Goal: Task Accomplishment & Management: Complete application form

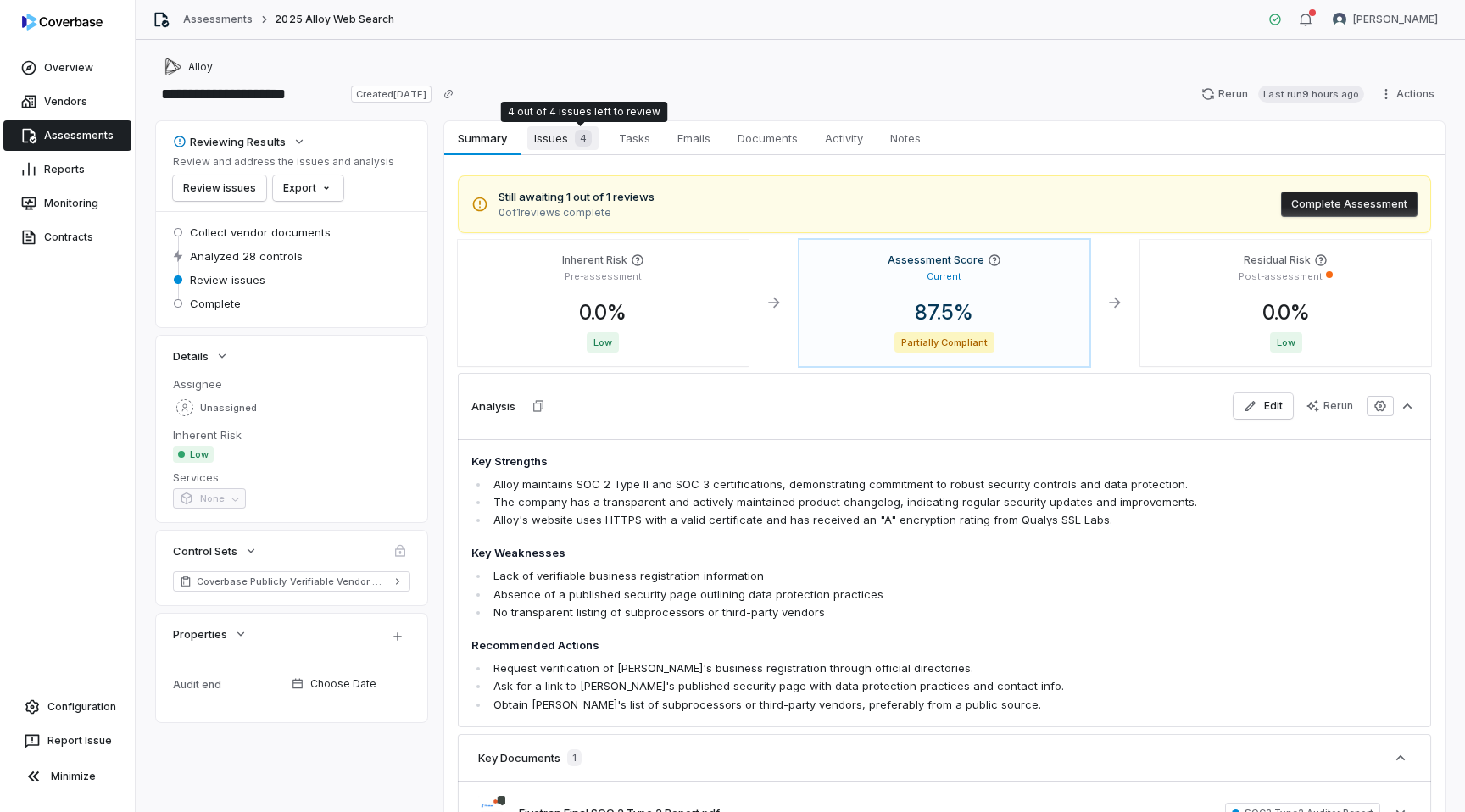
click at [574, 136] on div "4" at bounding box center [579, 139] width 24 height 17
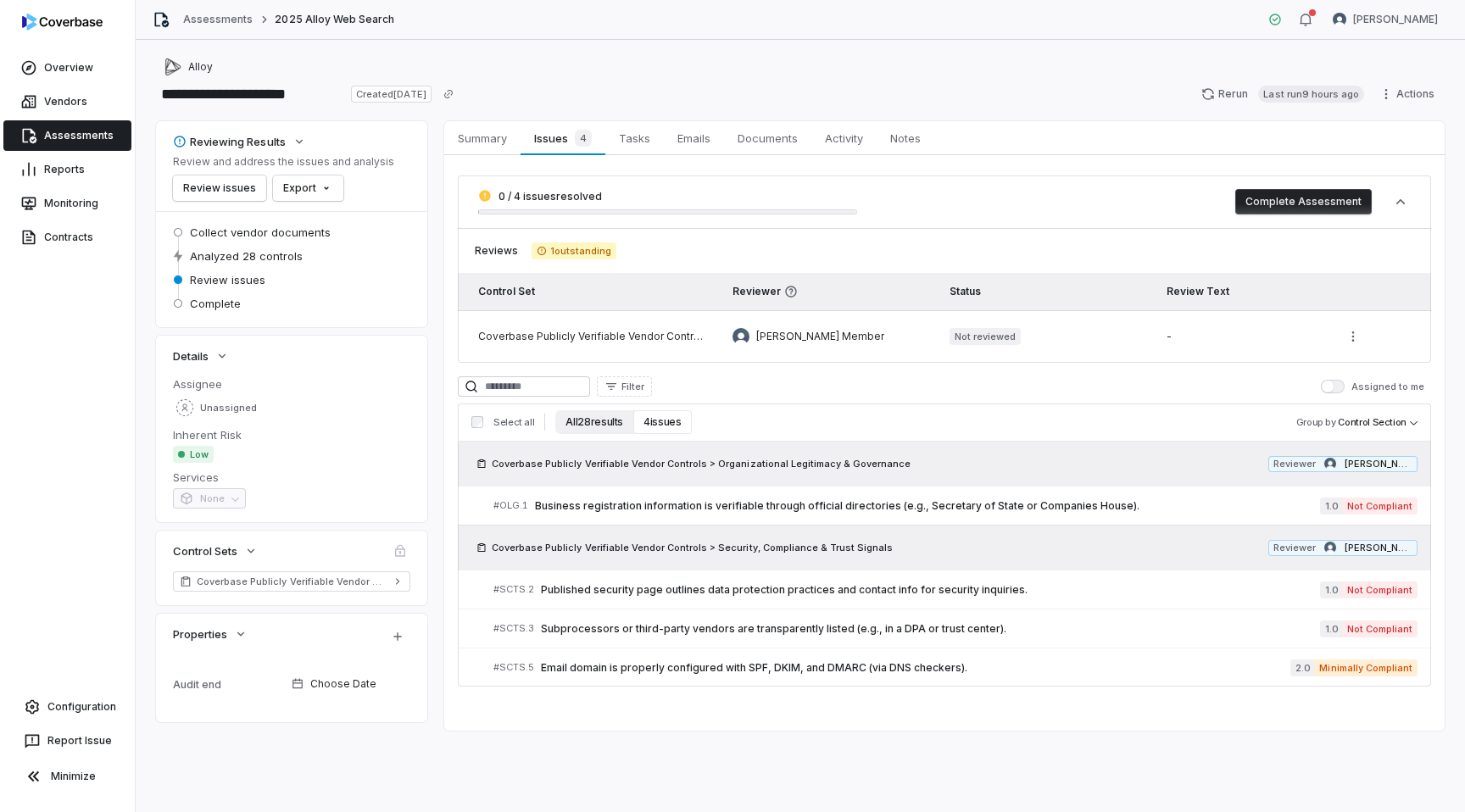
click at [595, 430] on button "All 28 results" at bounding box center [594, 422] width 78 height 24
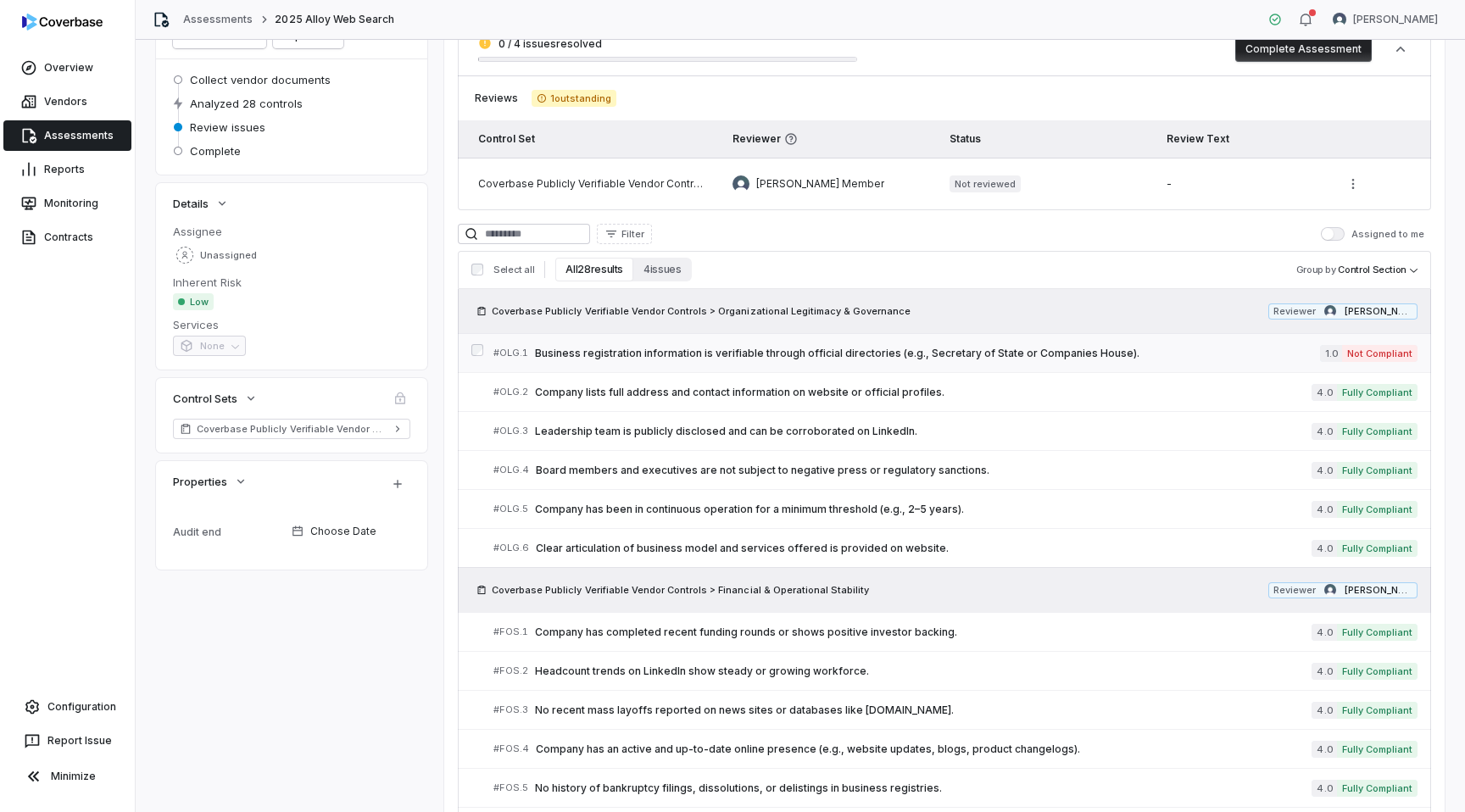
scroll to position [186, 0]
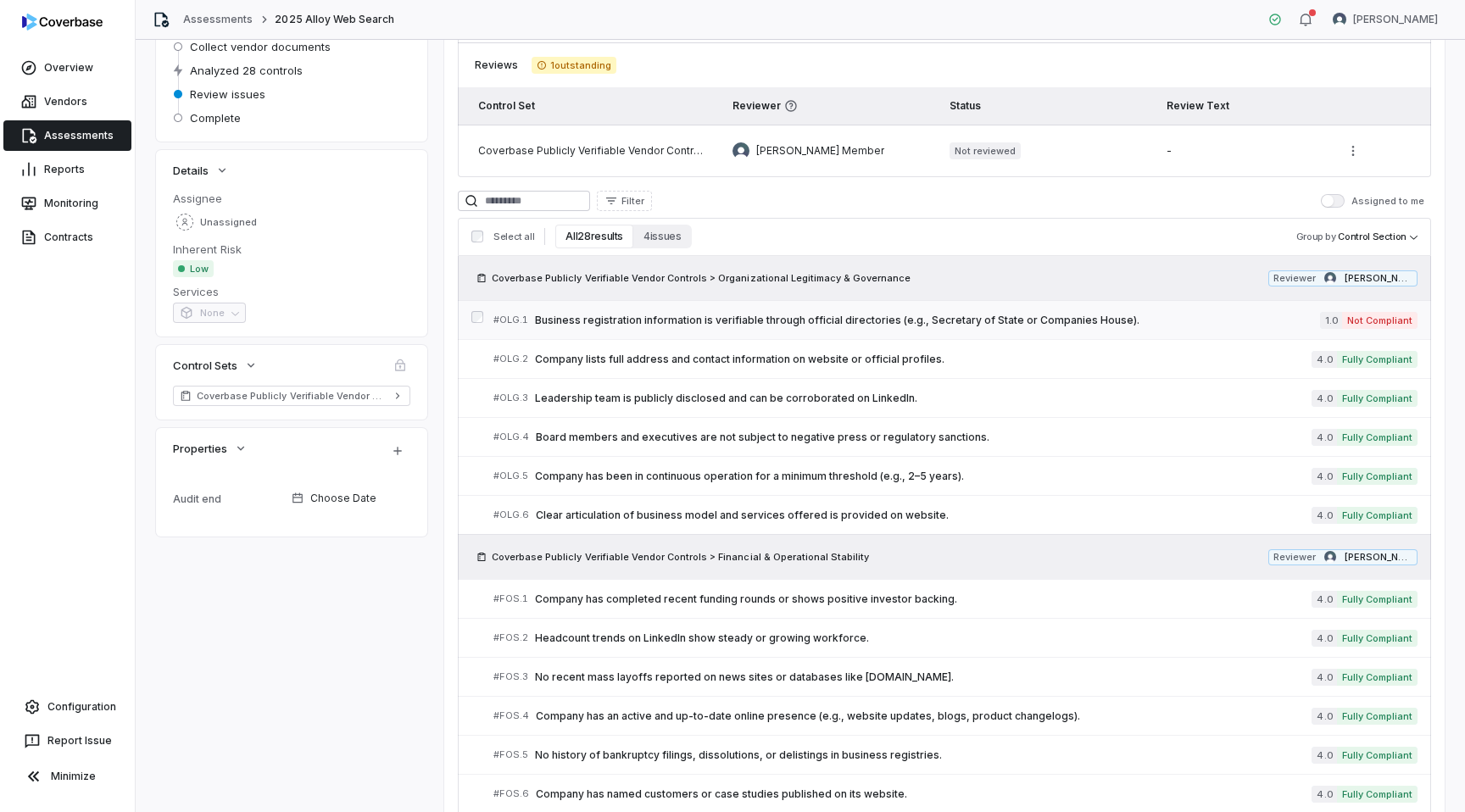
click at [601, 328] on div "# OLG.1 Business registration information is verifiable through official direct…" at bounding box center [907, 320] width 826 height 18
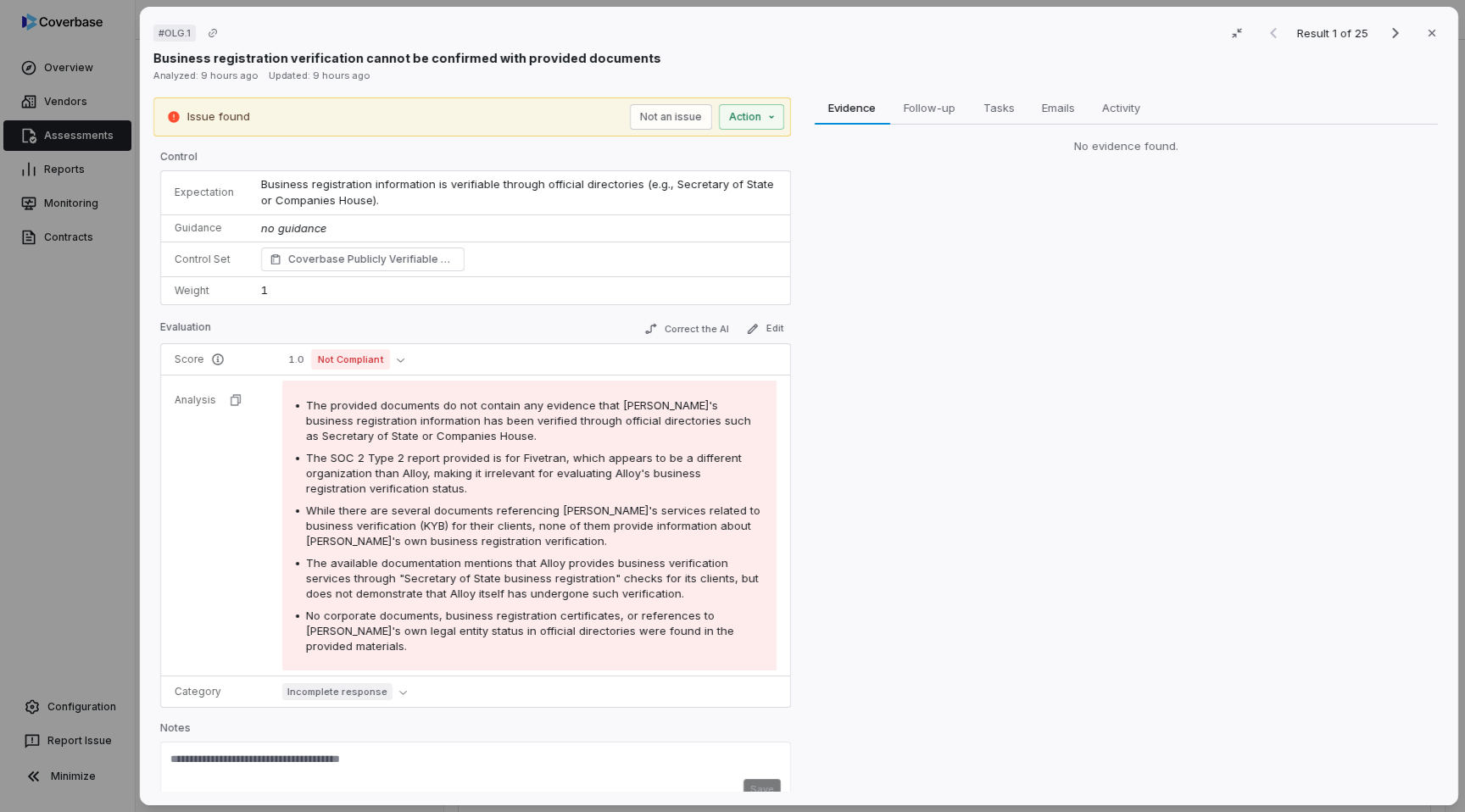
click at [73, 455] on div "# OLG.1 Result 1 of 25 Close Business registration verification cannot be confi…" at bounding box center [732, 406] width 1465 height 812
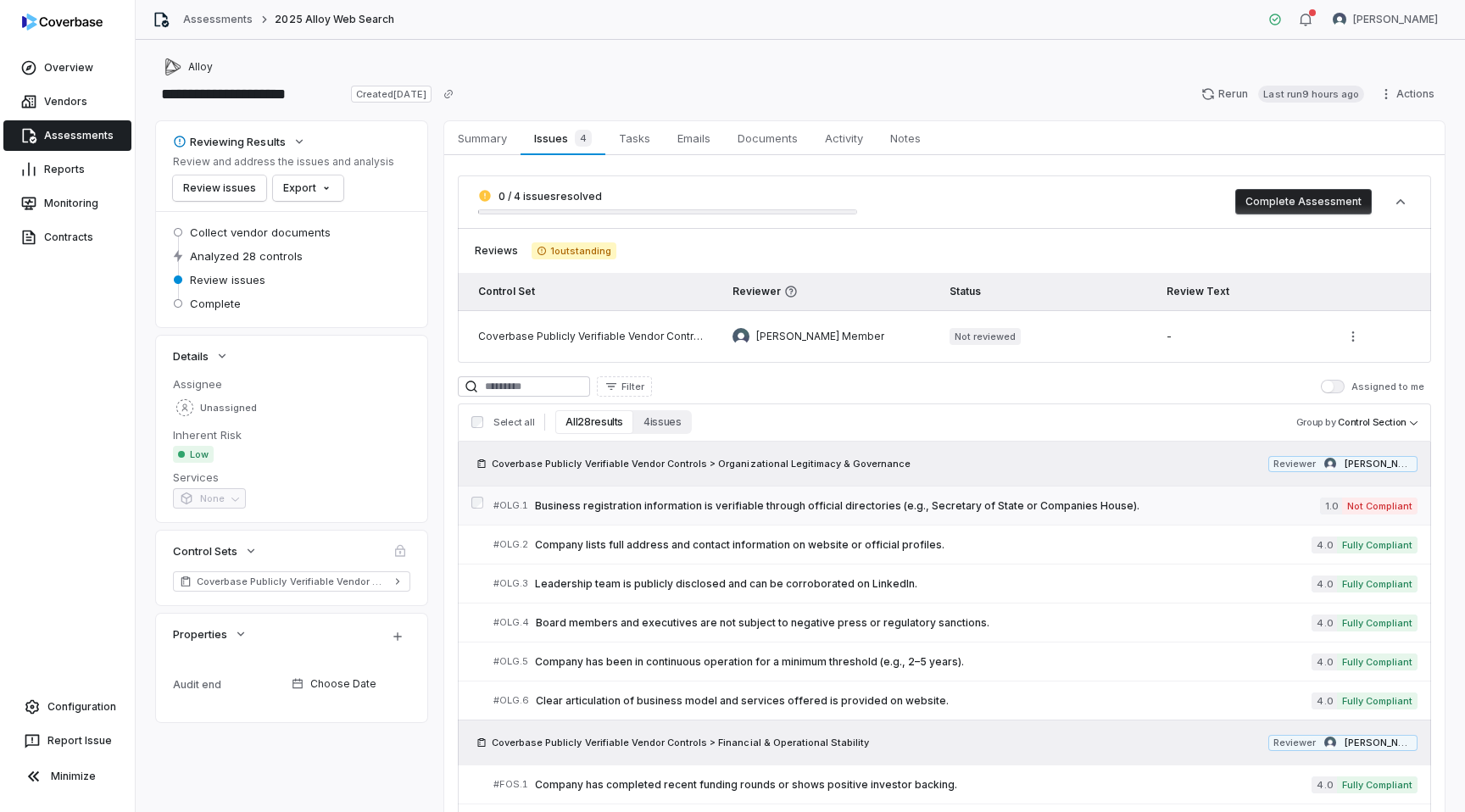
click at [756, 505] on span "Business registration information is verifiable through official directories (e…" at bounding box center [927, 505] width 785 height 13
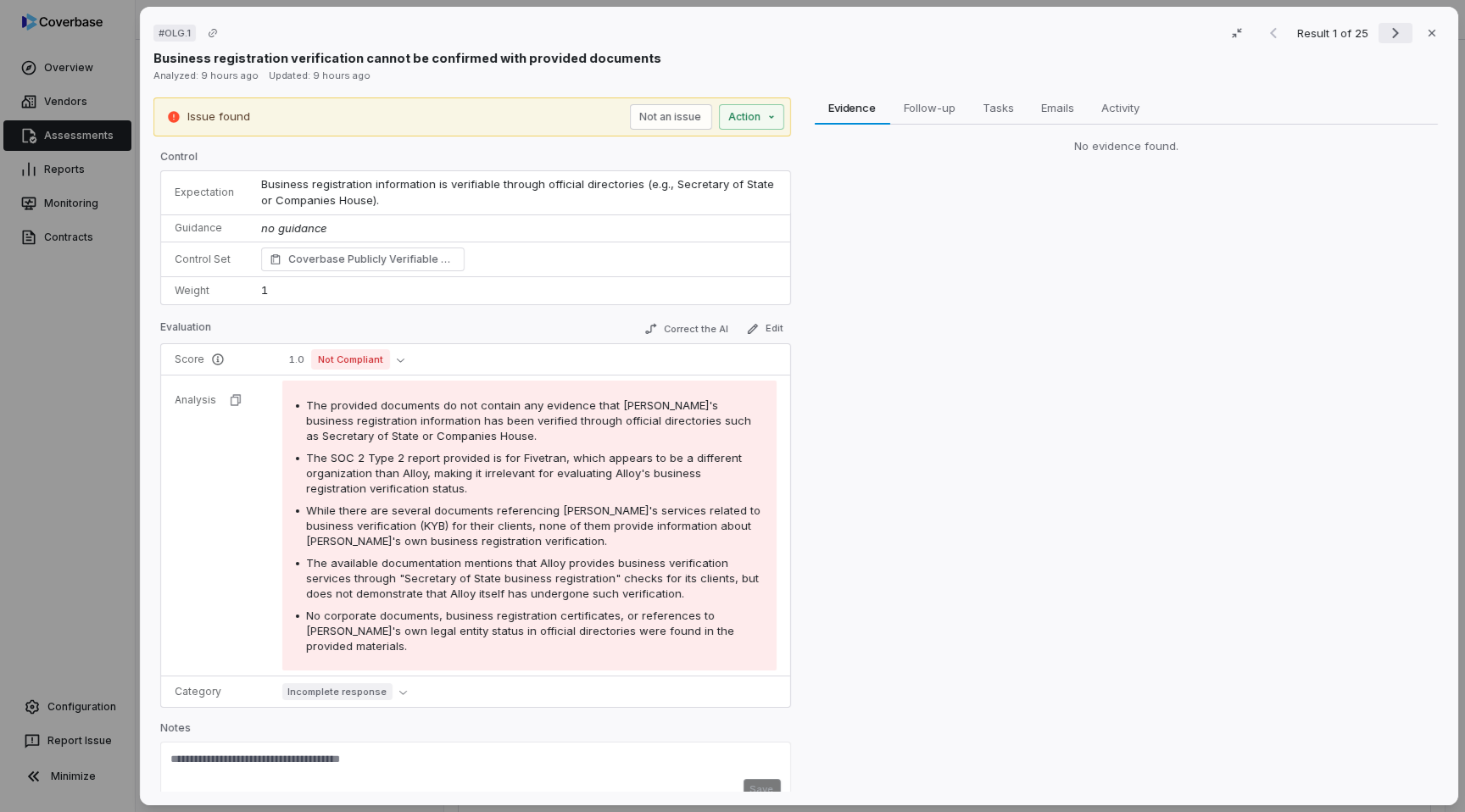
click at [1401, 35] on icon "Next result" at bounding box center [1396, 33] width 21 height 21
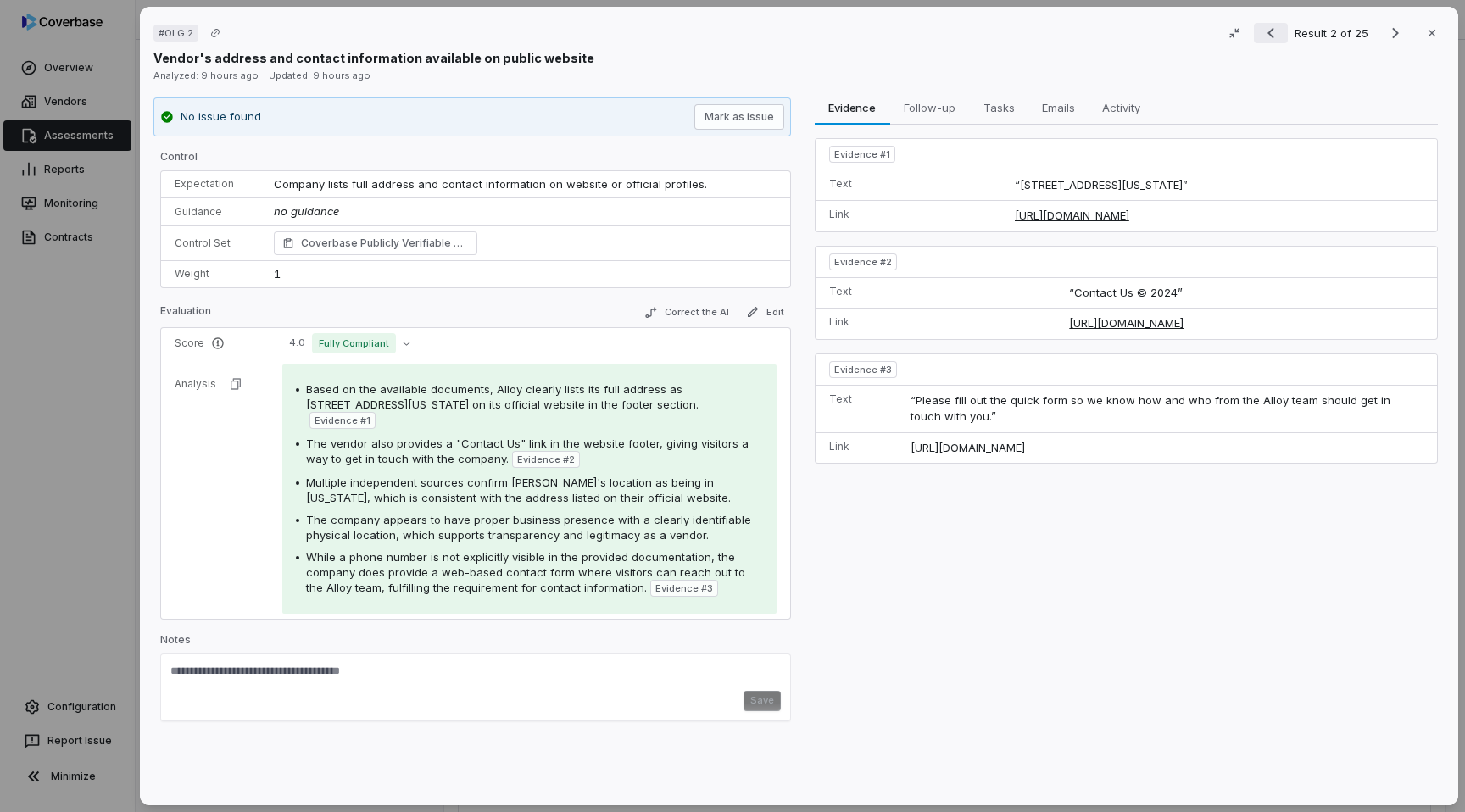
click at [1264, 34] on icon "Previous result" at bounding box center [1271, 33] width 21 height 21
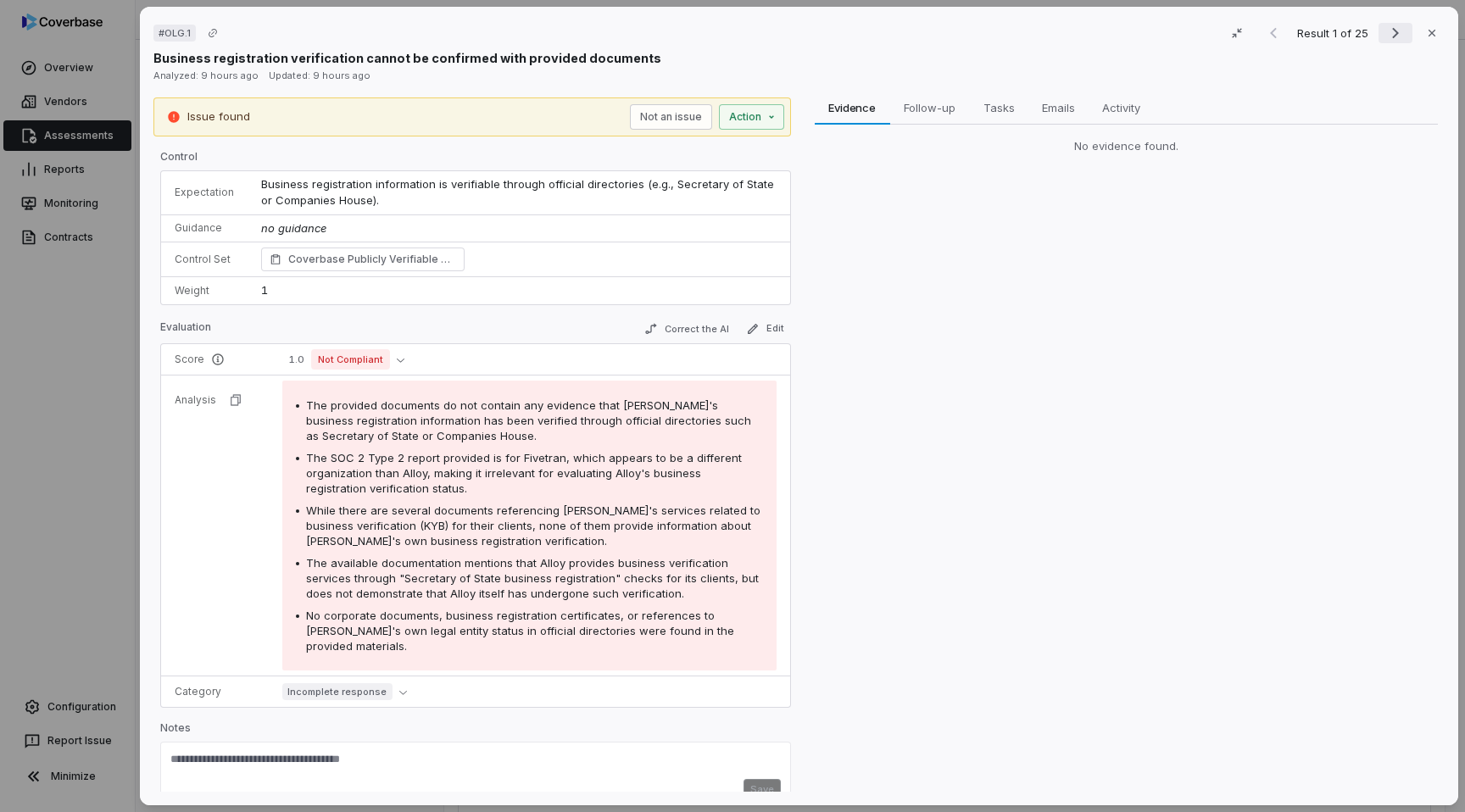
click at [1386, 32] on icon "Next result" at bounding box center [1396, 33] width 21 height 21
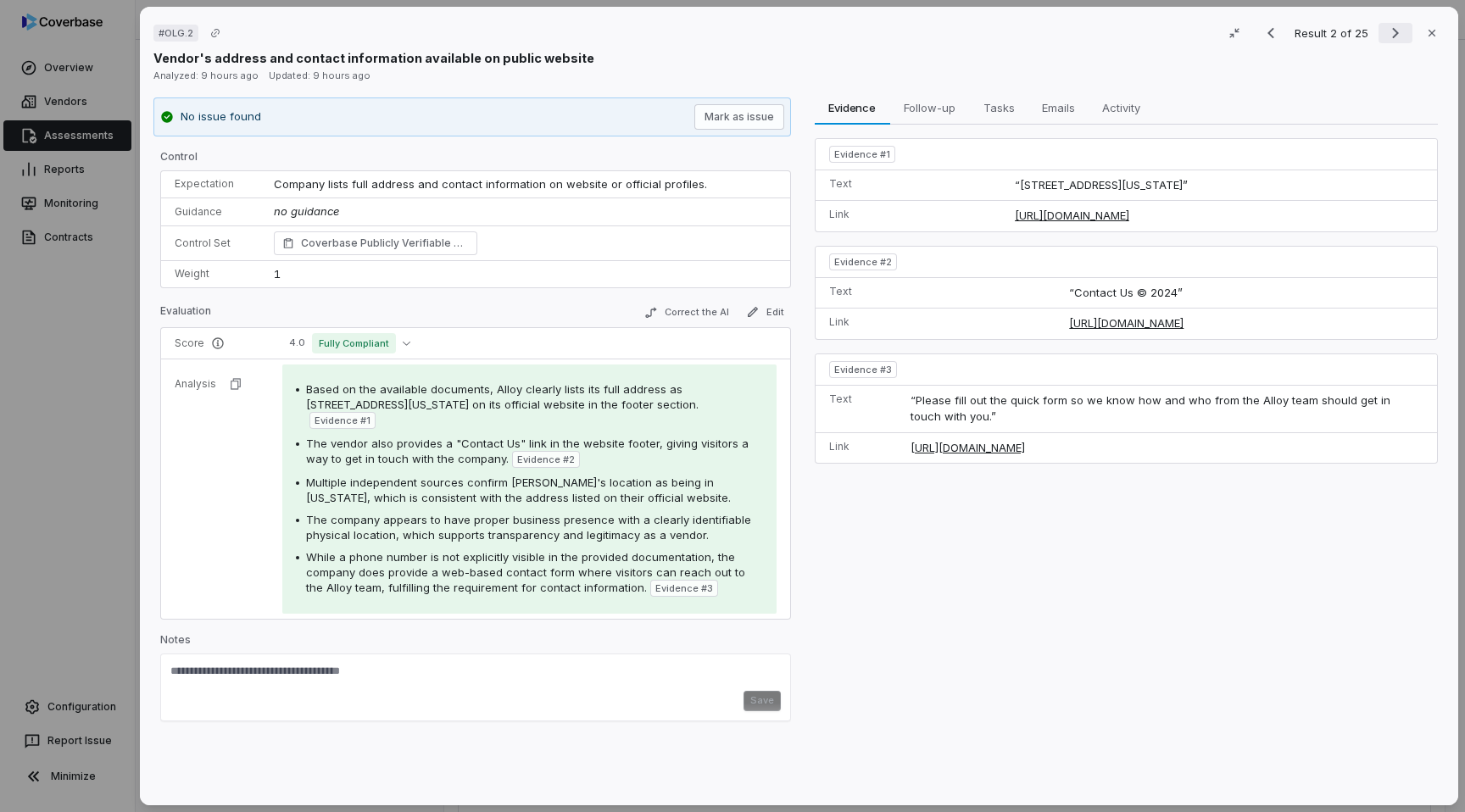
click at [1386, 32] on icon "Next result" at bounding box center [1396, 33] width 21 height 21
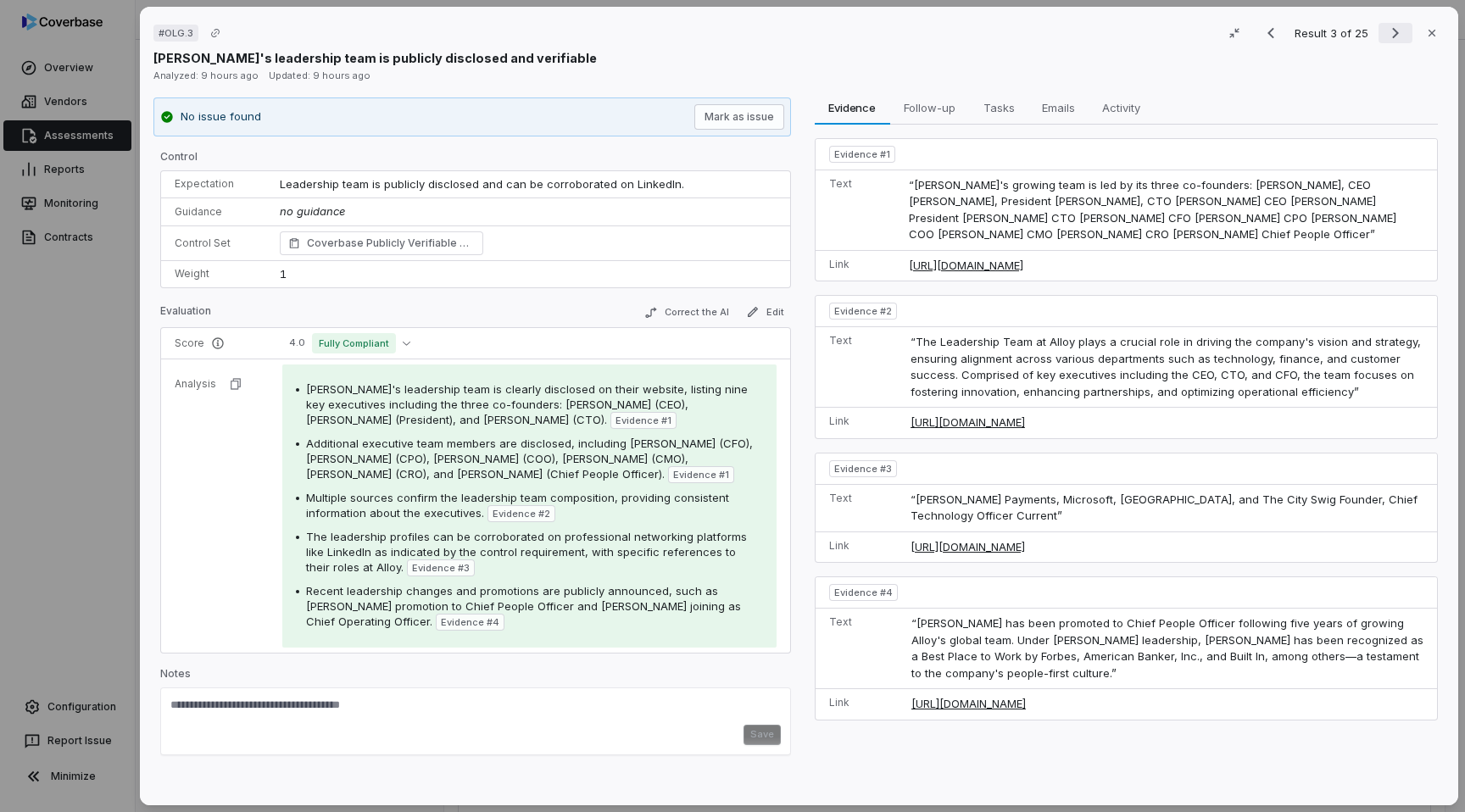
click at [1386, 32] on icon "Next result" at bounding box center [1396, 33] width 21 height 21
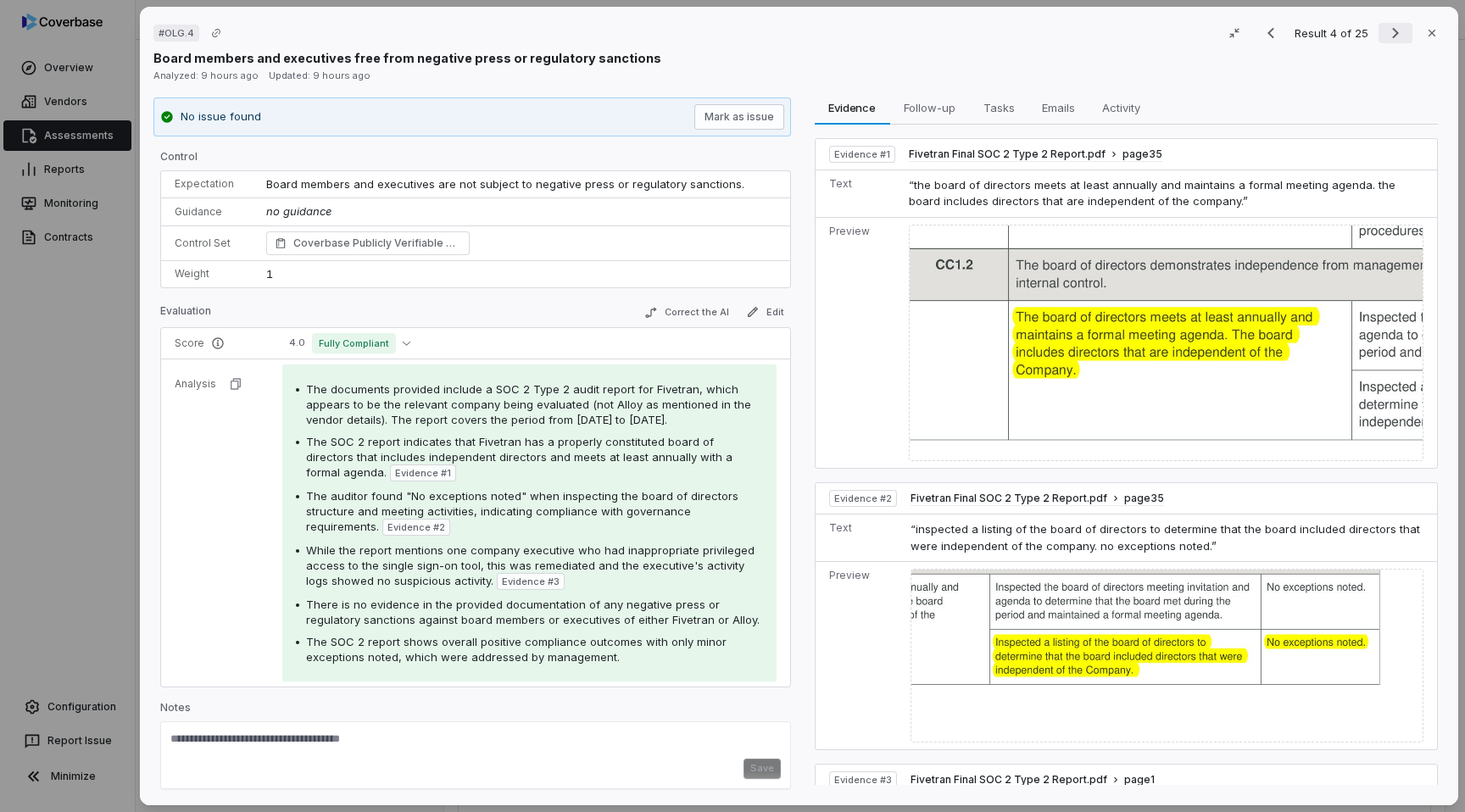
click at [1389, 28] on icon "Next result" at bounding box center [1396, 33] width 21 height 21
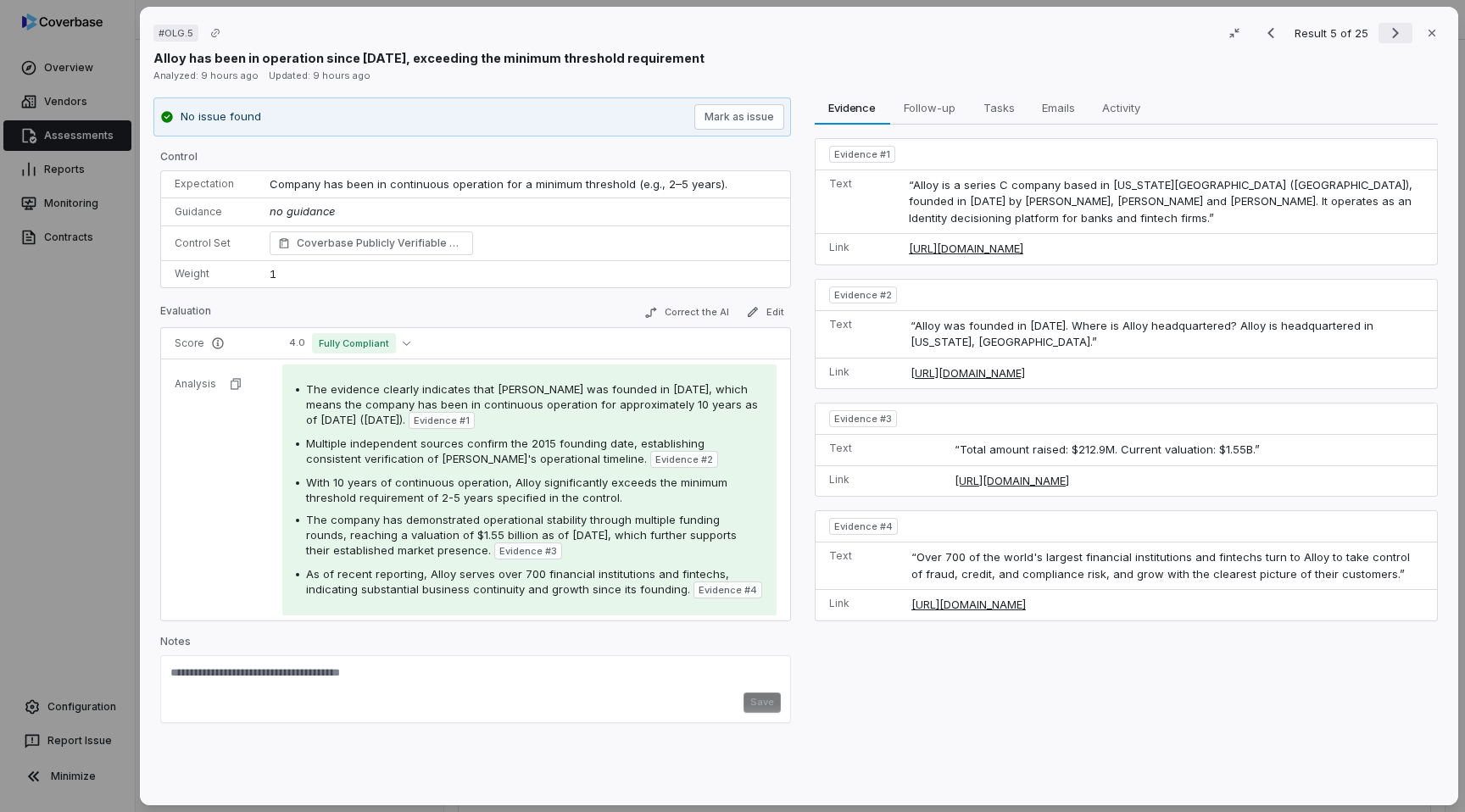
click at [1389, 28] on icon "Next result" at bounding box center [1396, 33] width 21 height 21
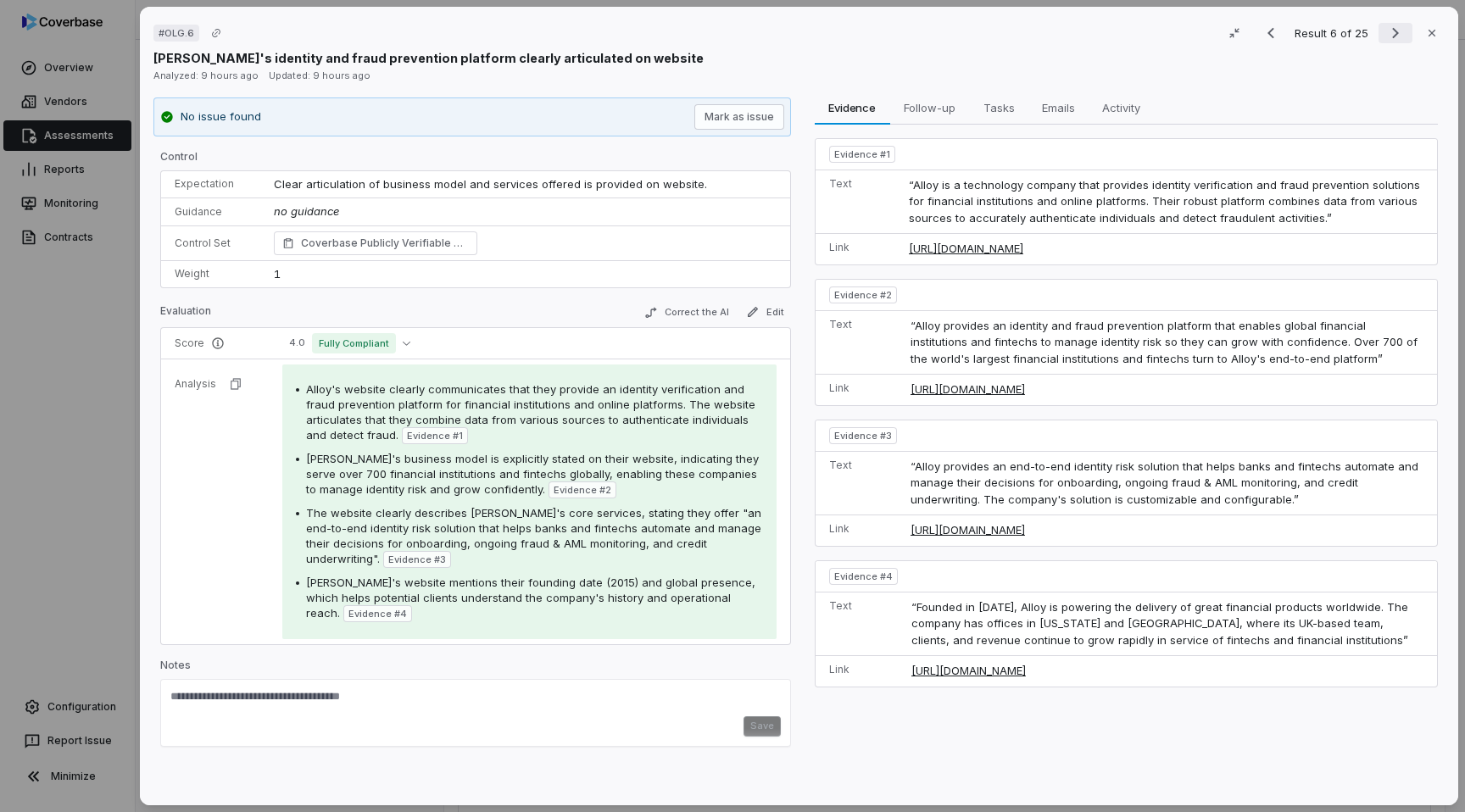
click at [1389, 28] on icon "Next result" at bounding box center [1396, 33] width 21 height 21
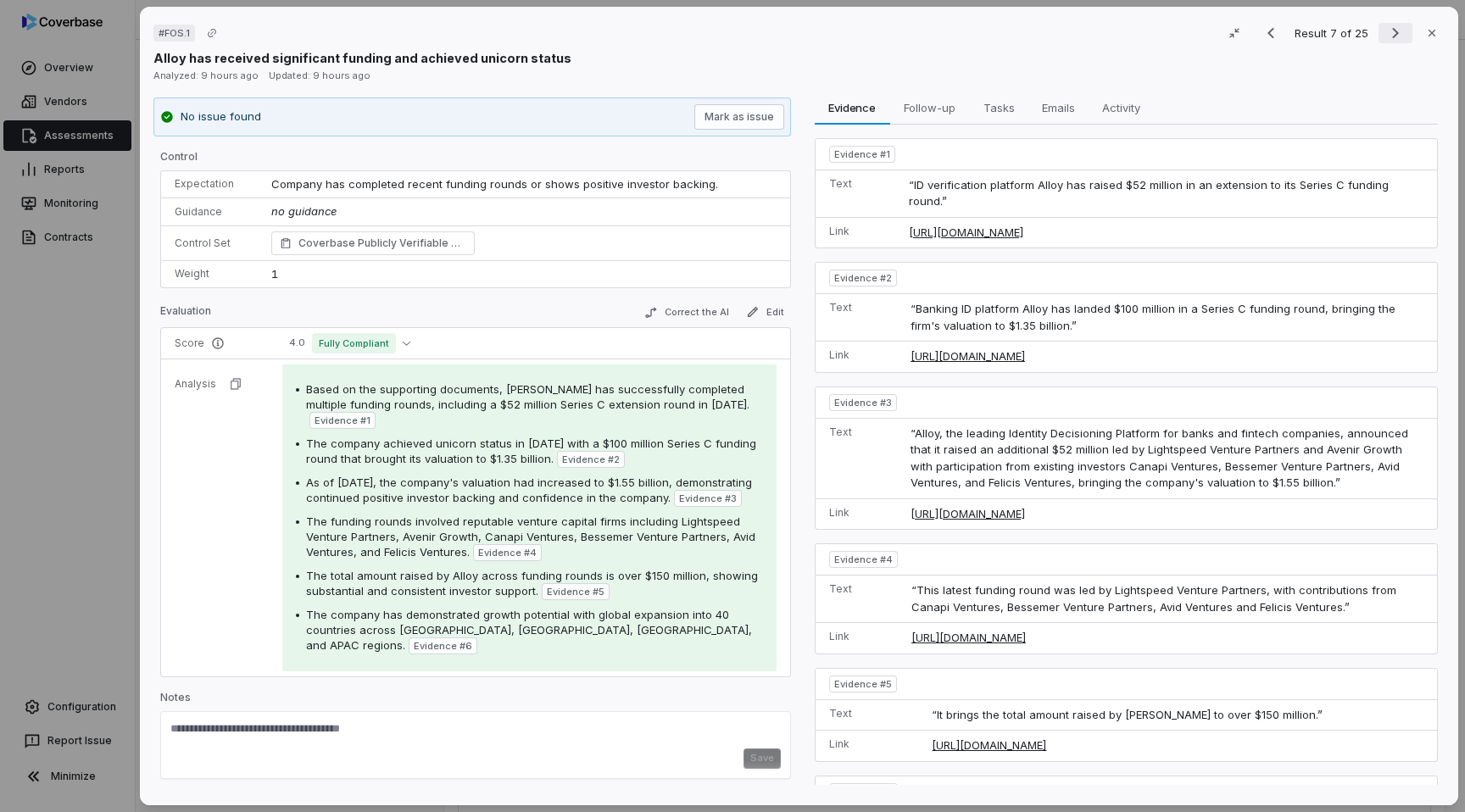
click at [1389, 28] on icon "Next result" at bounding box center [1396, 33] width 21 height 21
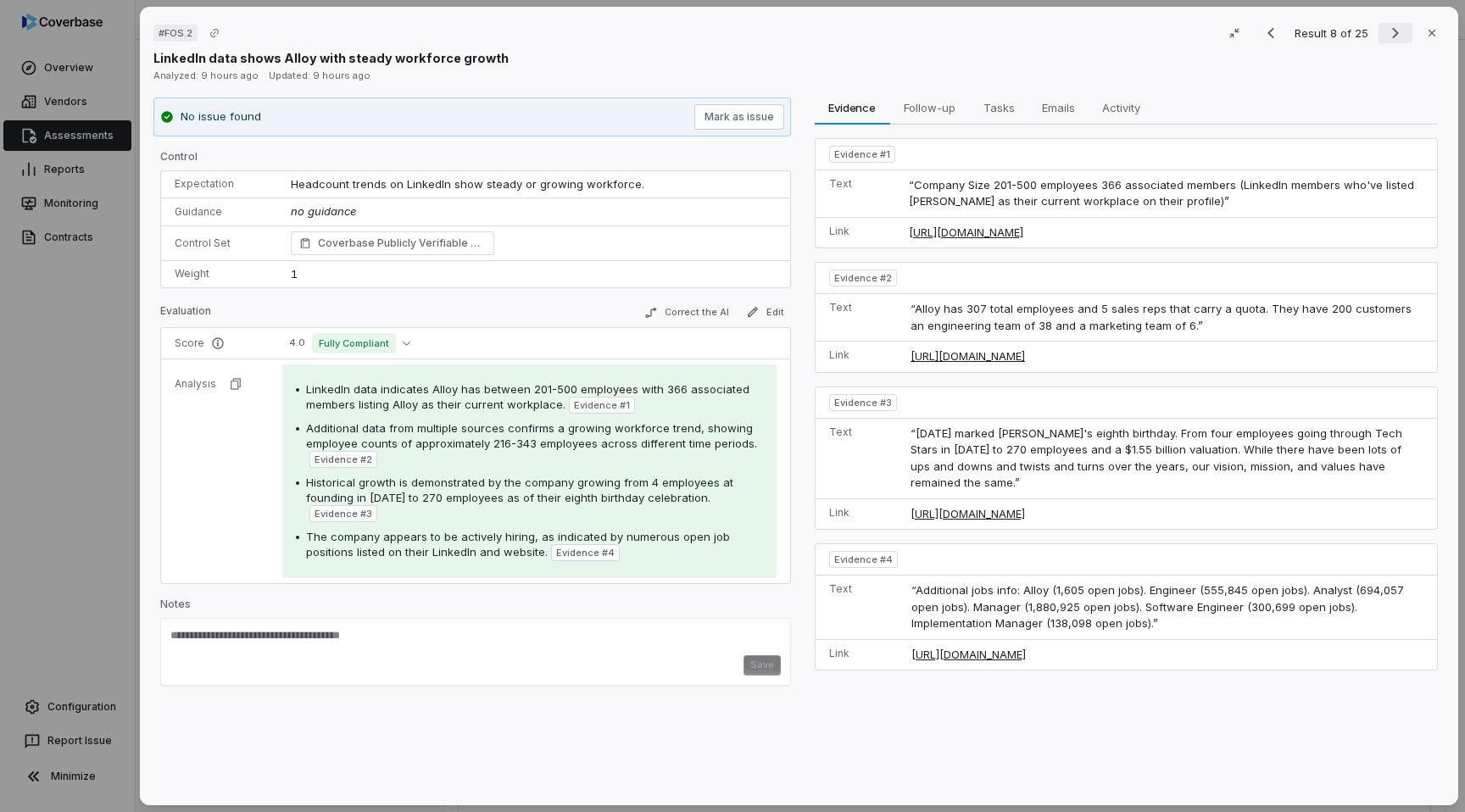
click at [1389, 28] on icon "Next result" at bounding box center [1396, 33] width 21 height 21
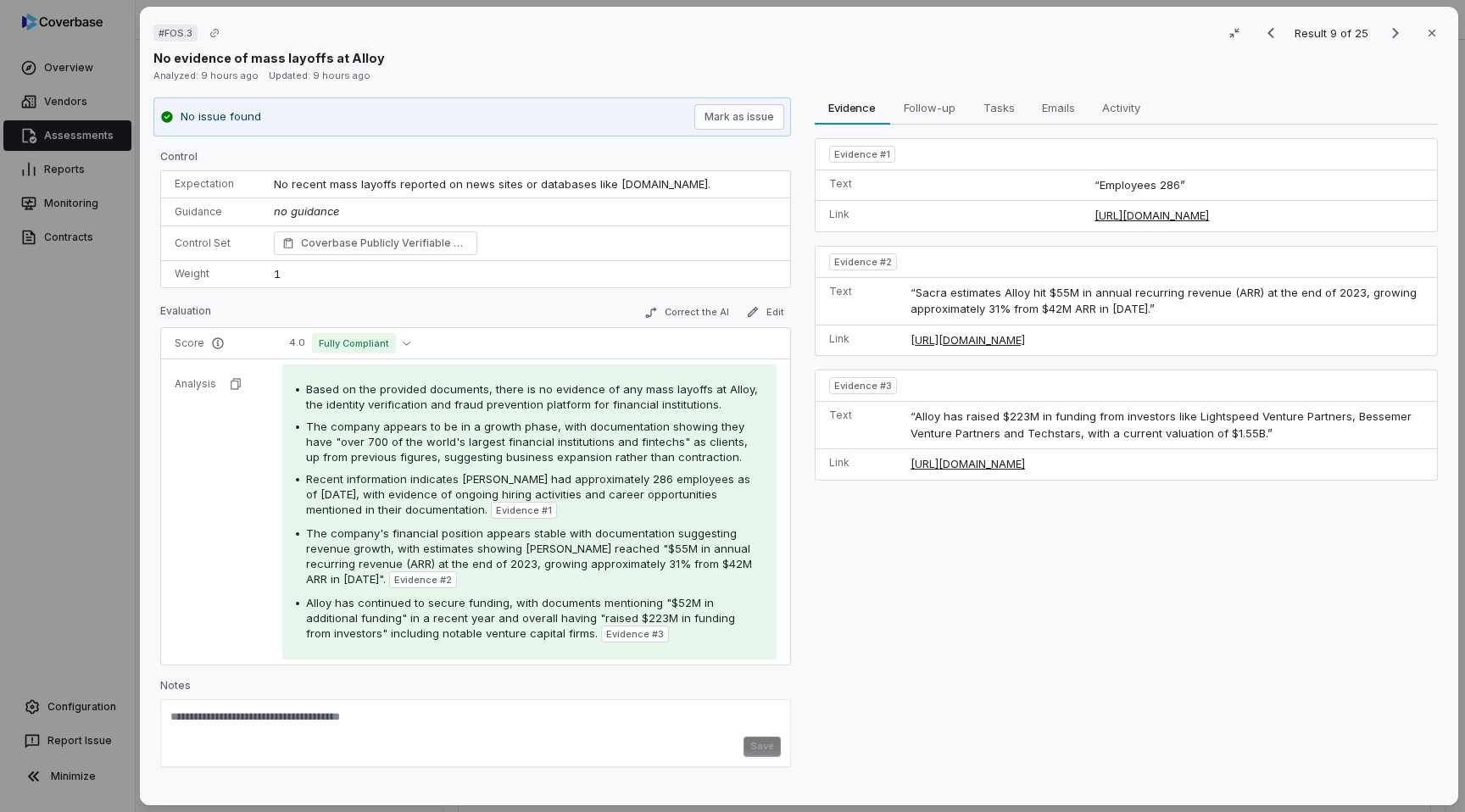
click at [52, 274] on div "# FOS.3 Result 9 of 25 Close No evidence of mass layoffs at Alloy Analyzed: 9 h…" at bounding box center [732, 406] width 1465 height 812
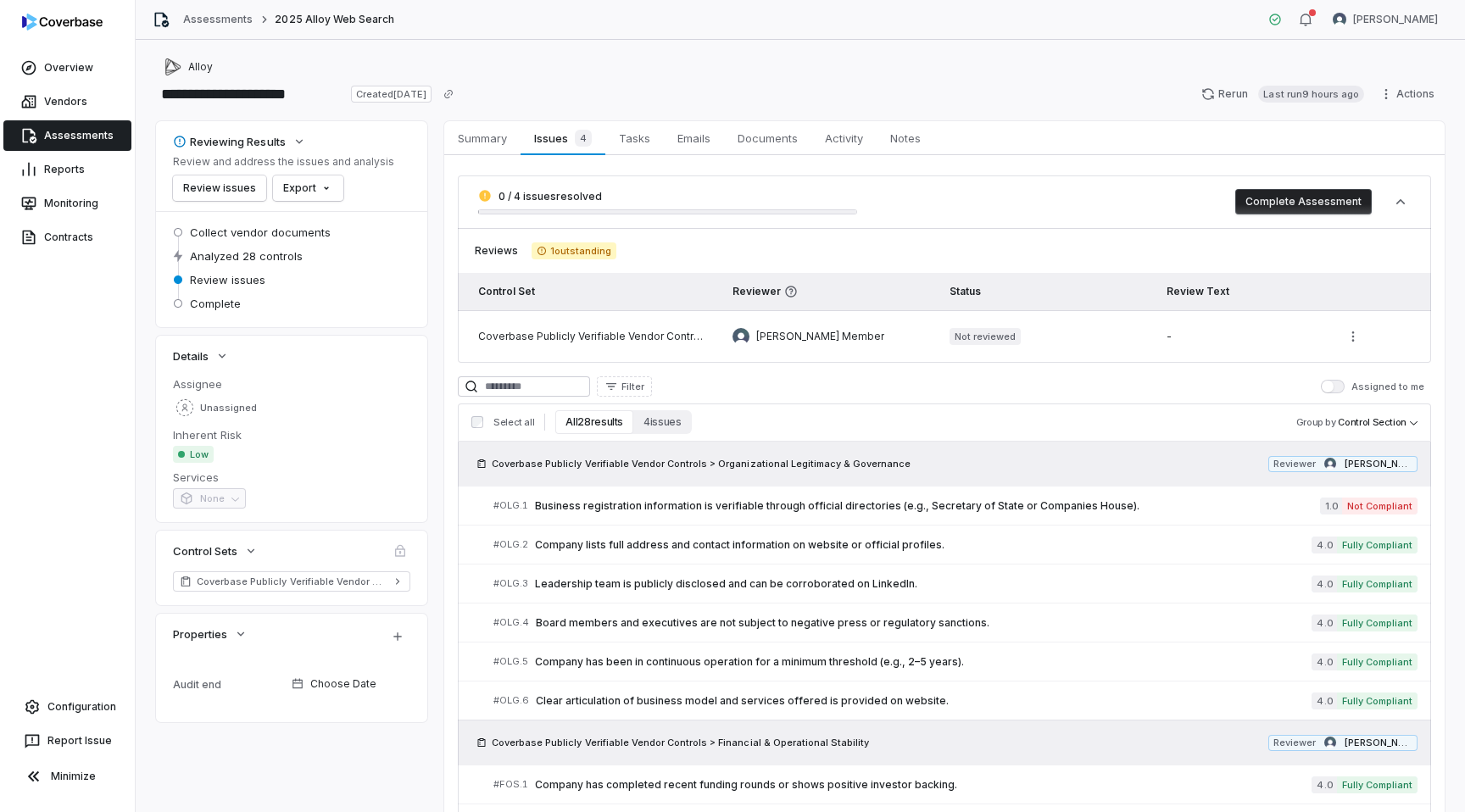
click at [190, 27] on div "Assessments 2025 Alloy Web Search" at bounding box center [274, 20] width 241 height 17
click at [197, 23] on link "Assessments" at bounding box center [218, 19] width 70 height 13
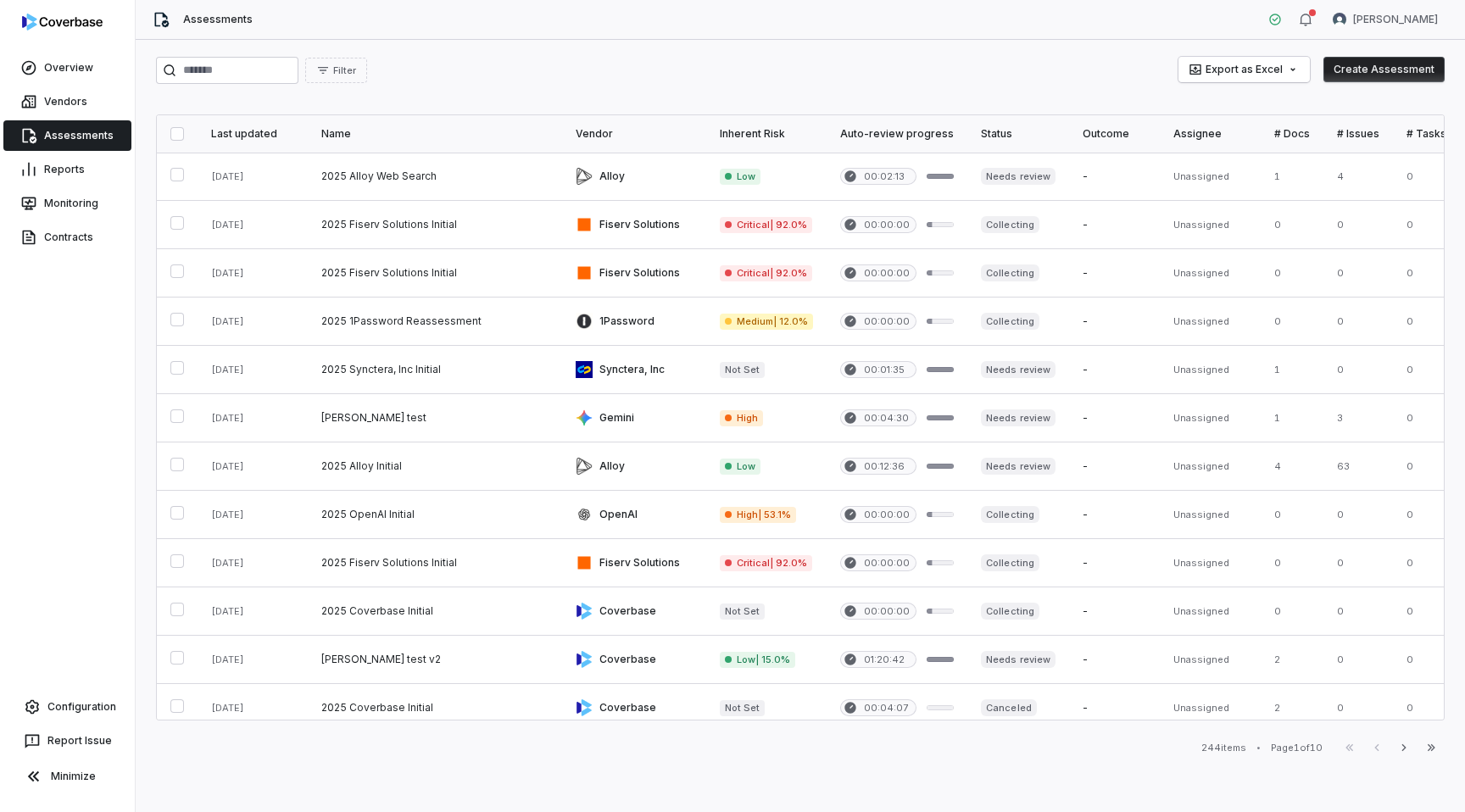
click at [1366, 58] on button "Create Assessment" at bounding box center [1384, 69] width 122 height 25
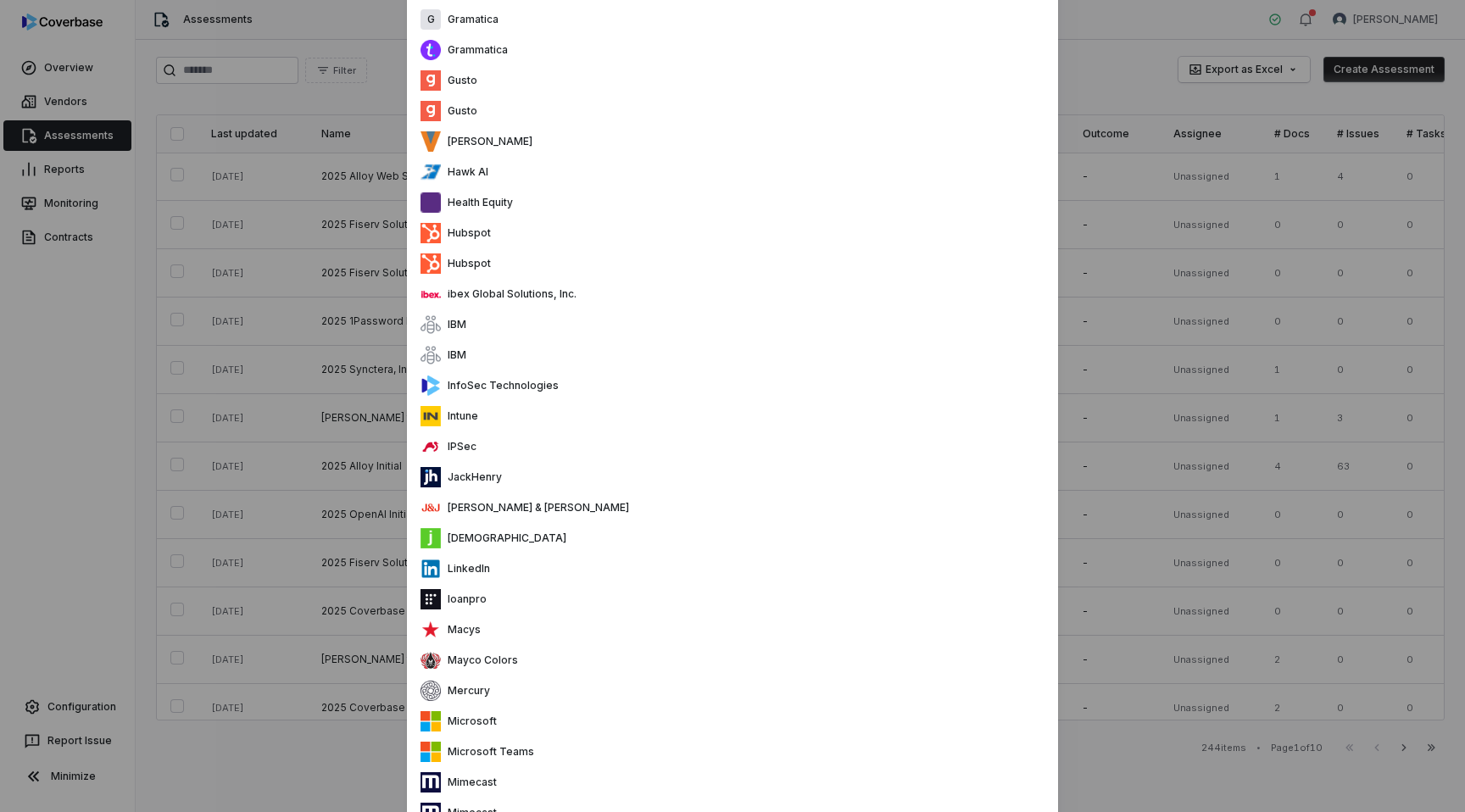
scroll to position [2241, 0]
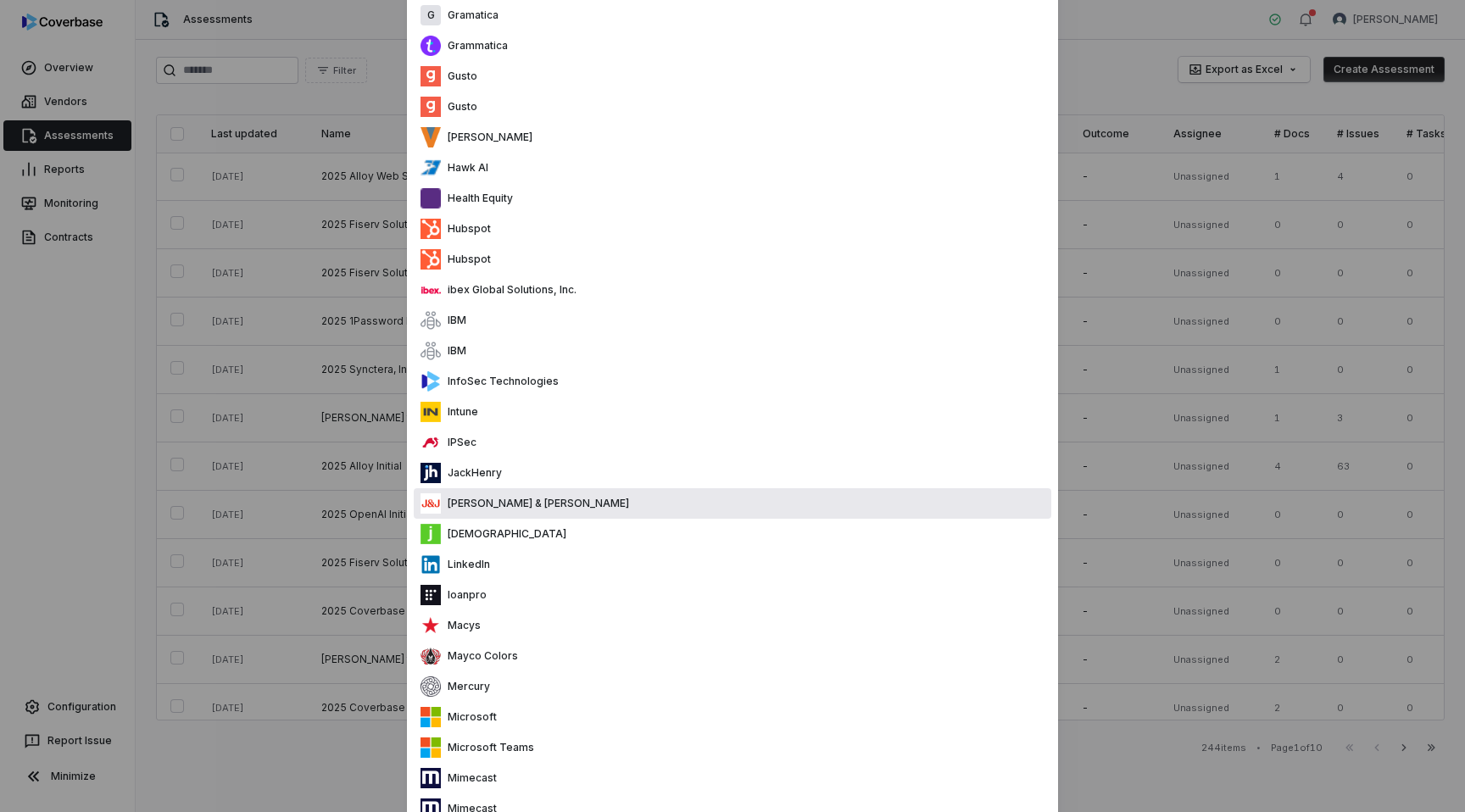
click at [34, 360] on div "Step 1 of 2 1Password 2nd Watch 2OS 42stats Absolute Resolutions Corporation Ac…" at bounding box center [732, 373] width 1465 height 5227
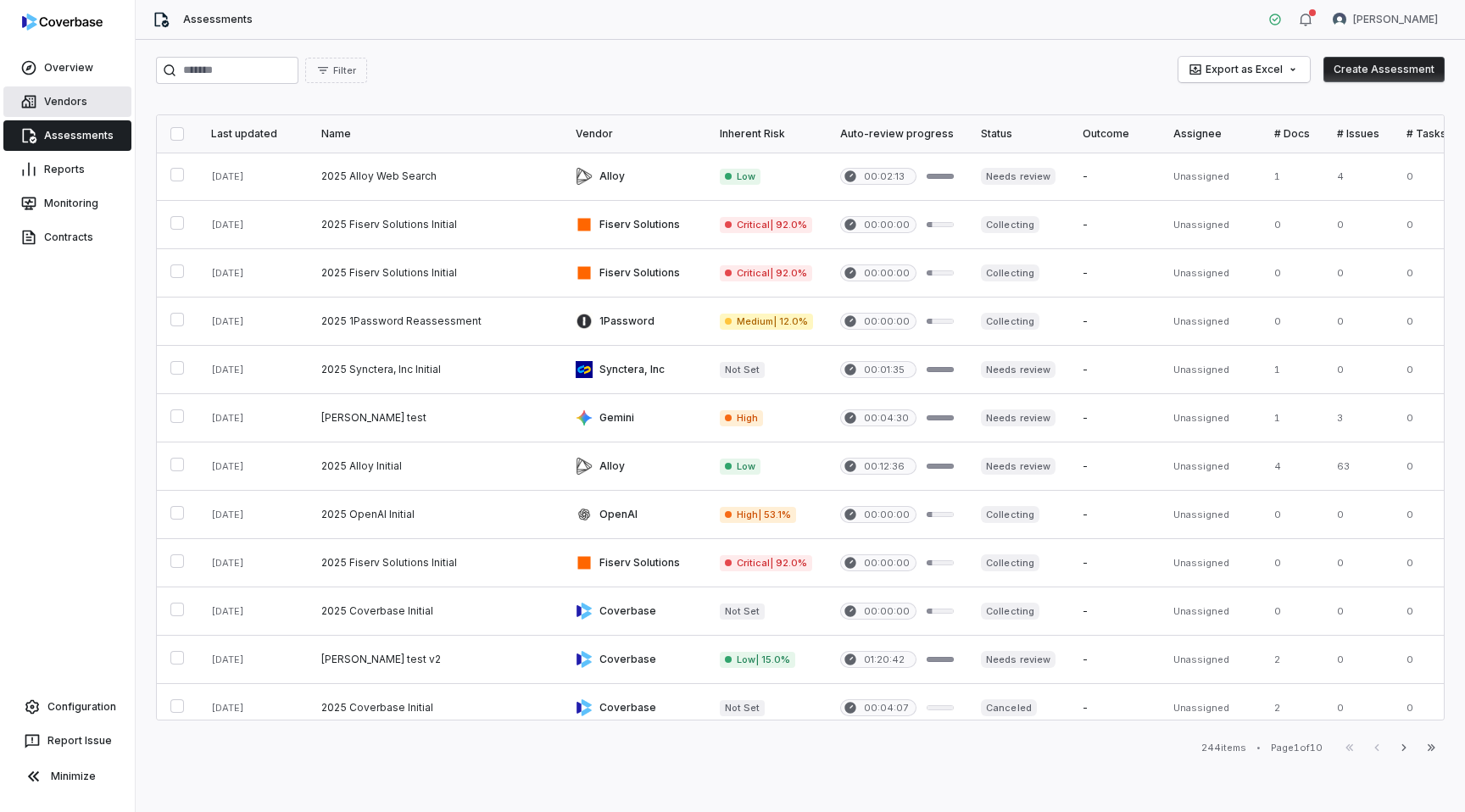
click at [61, 105] on link "Vendors" at bounding box center [68, 102] width 128 height 30
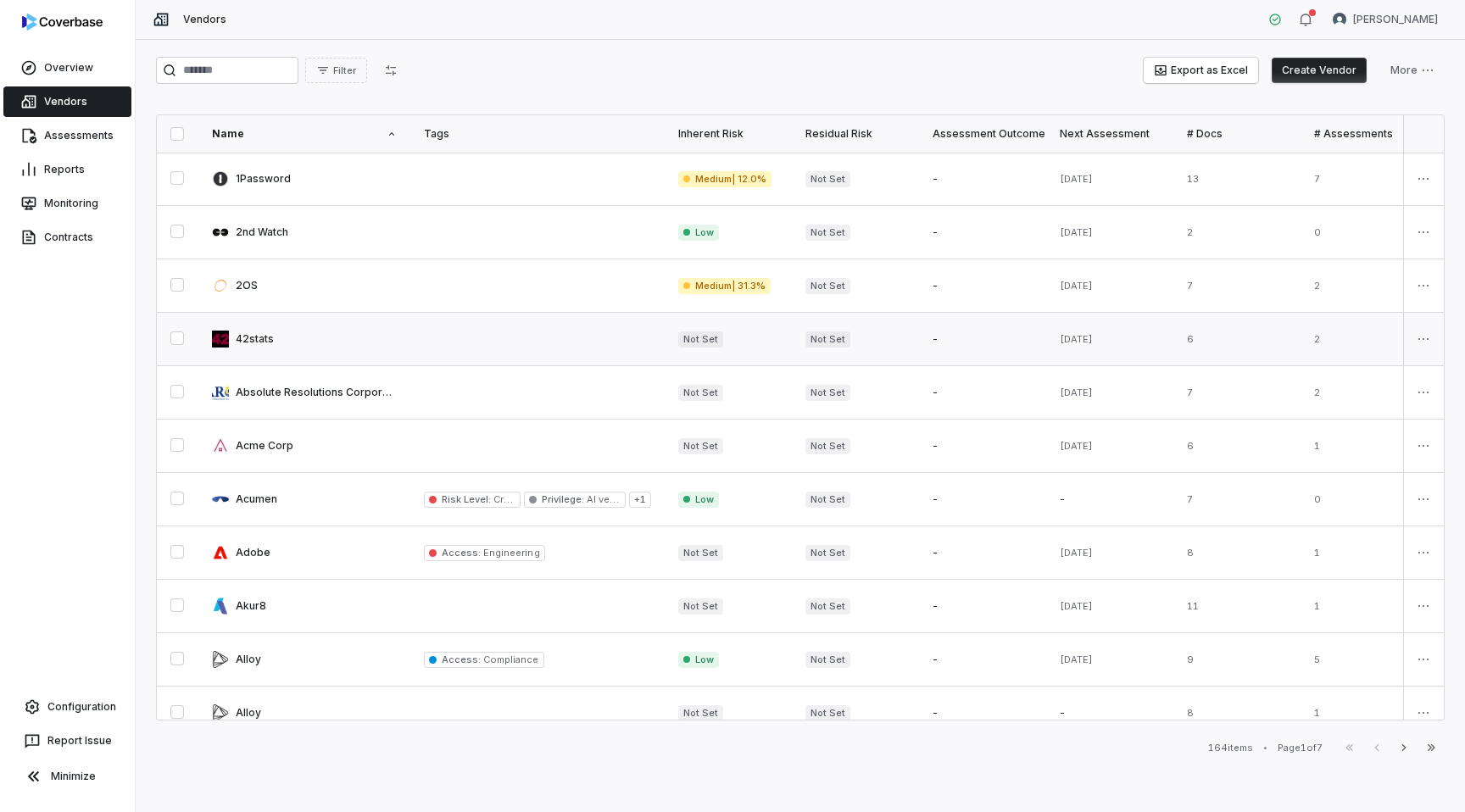
click at [322, 345] on link at bounding box center [304, 340] width 212 height 53
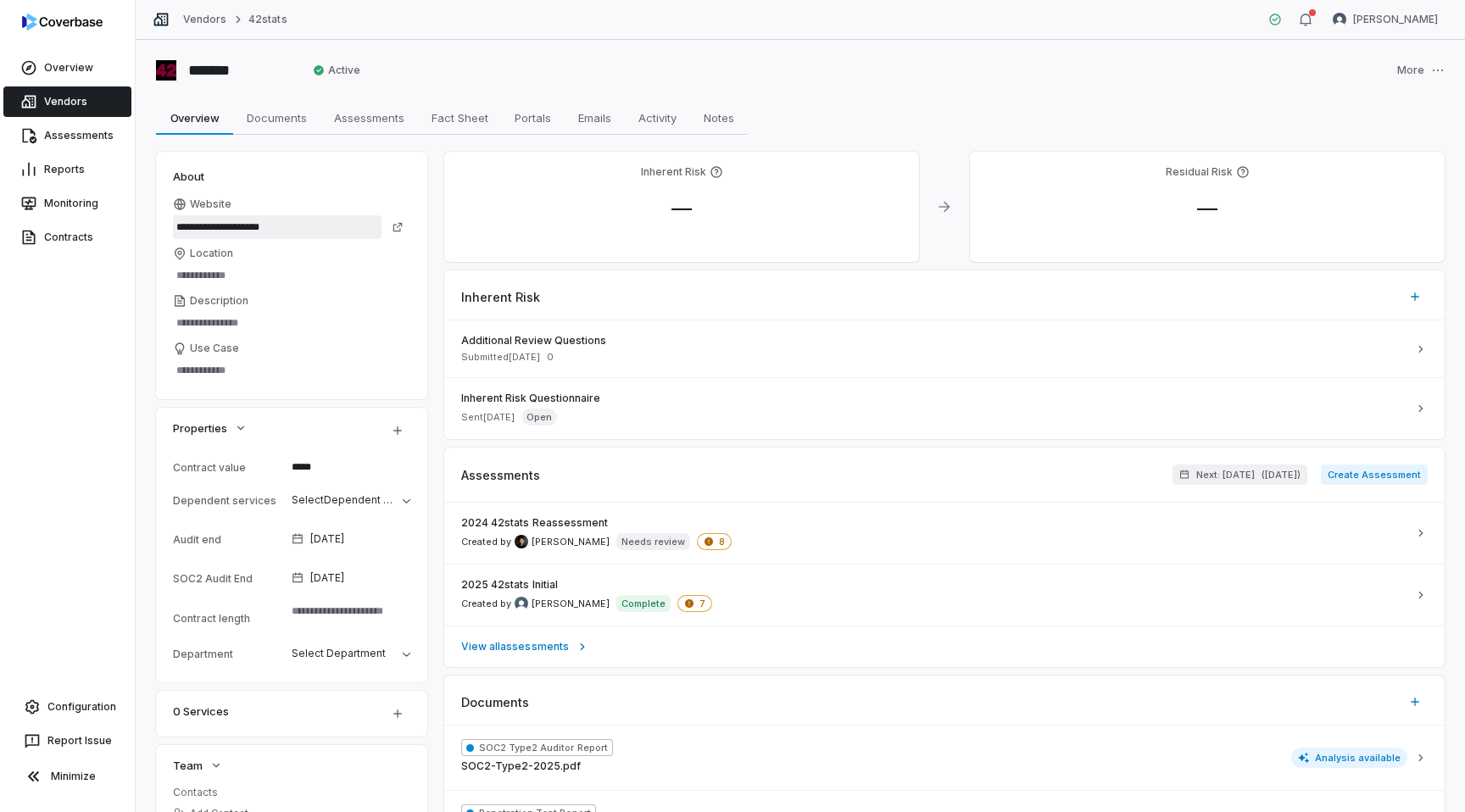
click at [226, 223] on input "**********" at bounding box center [276, 226] width 208 height 24
click at [122, 95] on link "Vendors" at bounding box center [68, 102] width 128 height 30
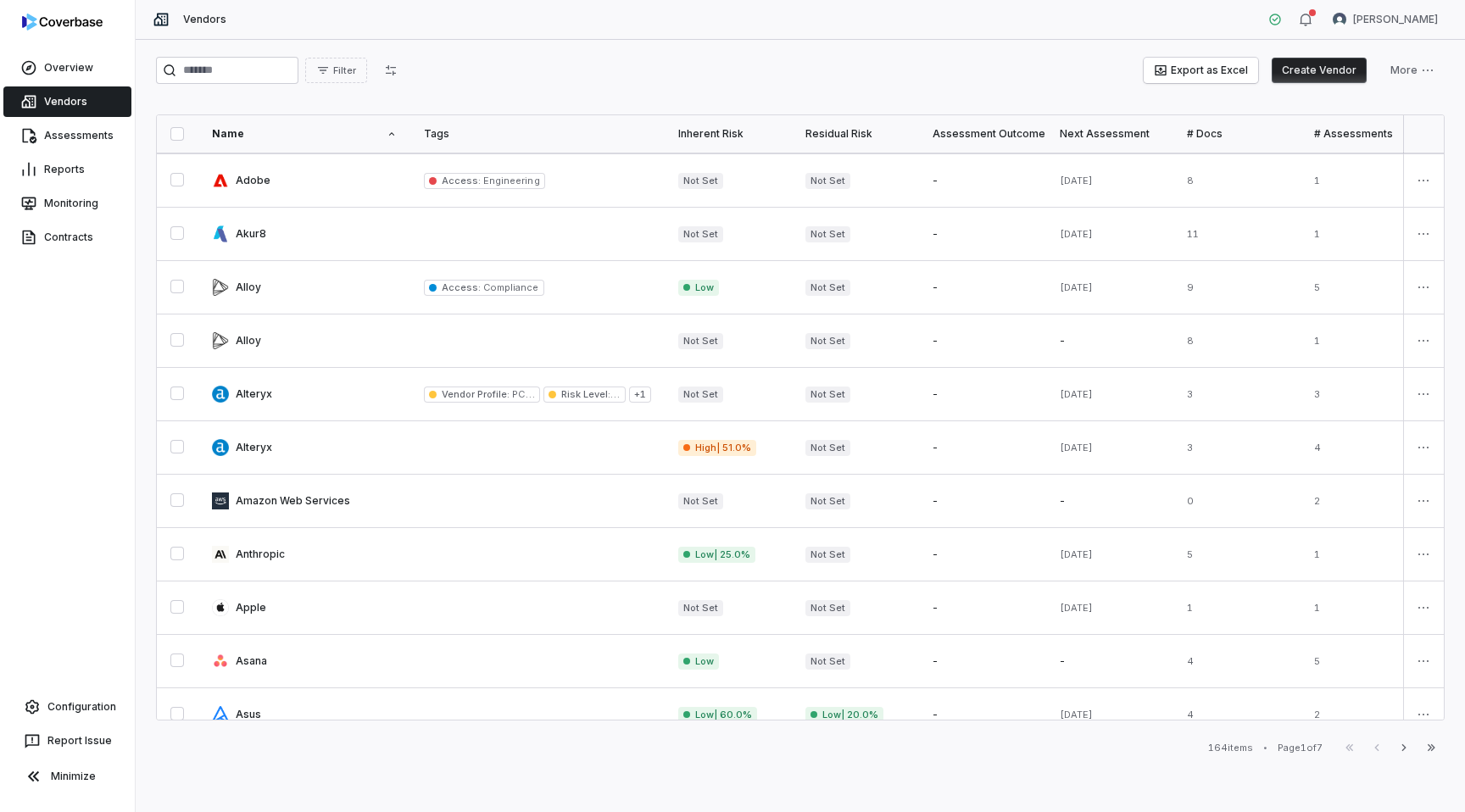
scroll to position [767, 0]
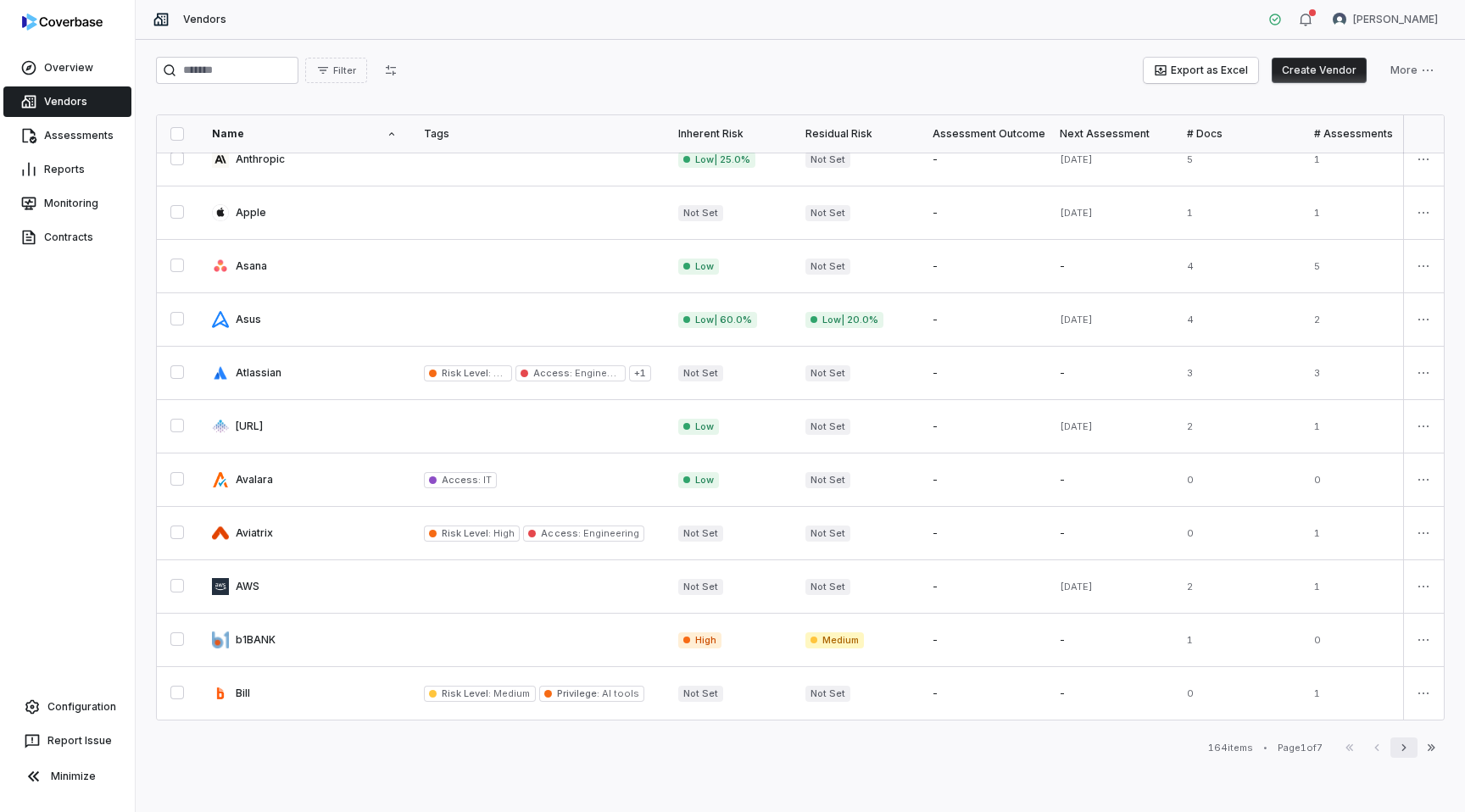
click at [1404, 755] on button "Next" at bounding box center [1404, 748] width 27 height 21
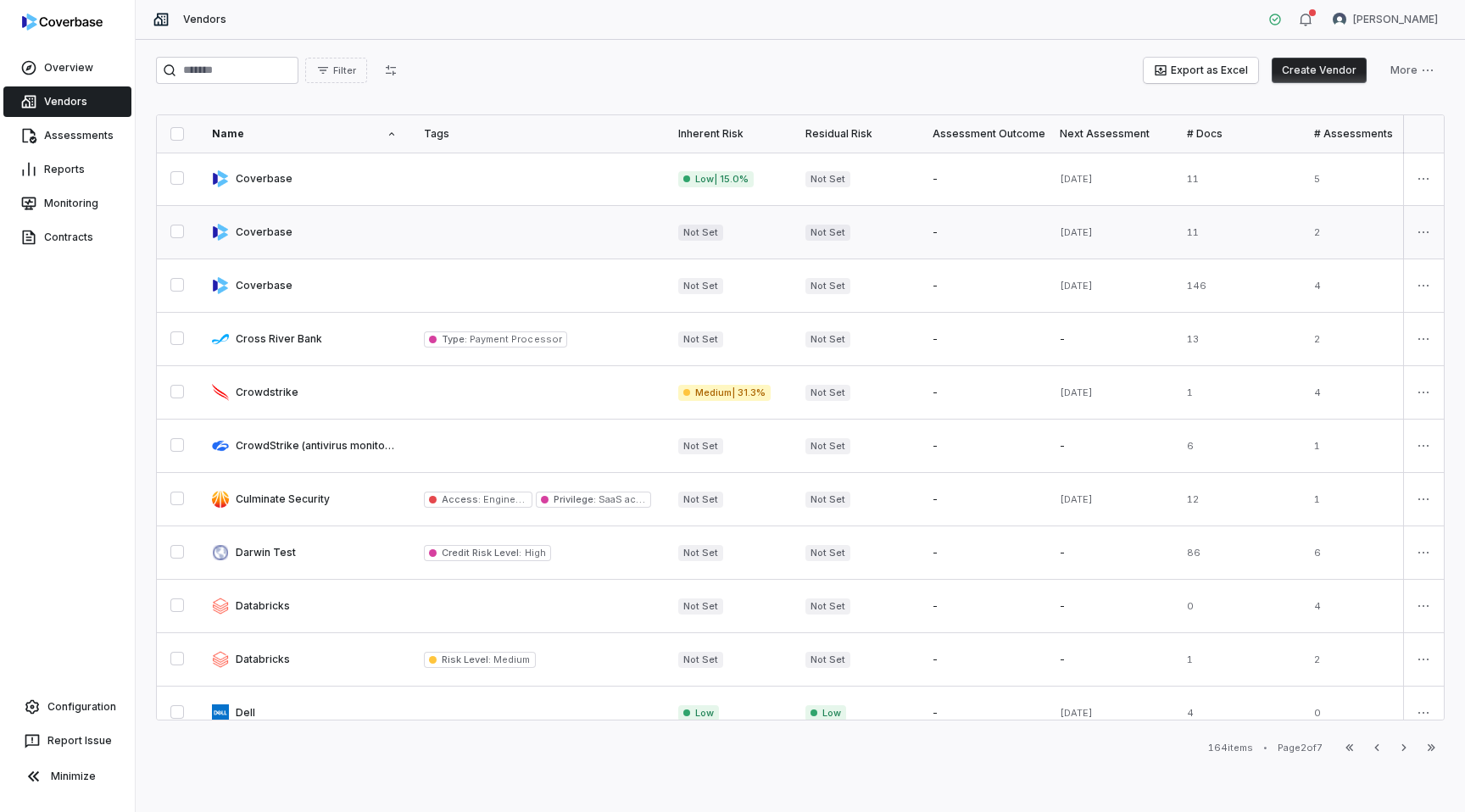
scroll to position [767, 0]
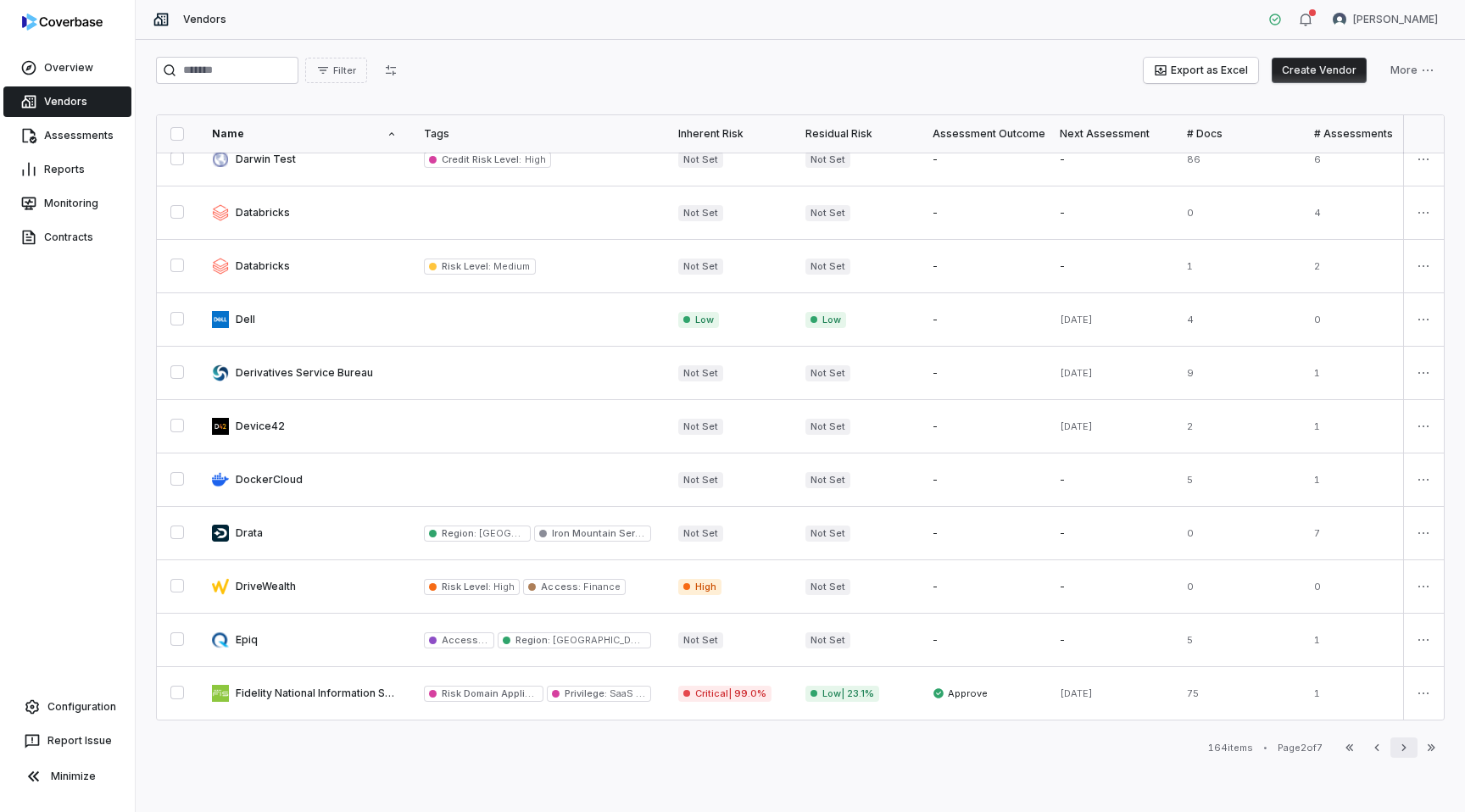
click at [1405, 744] on icon "button" at bounding box center [1404, 747] width 13 height 13
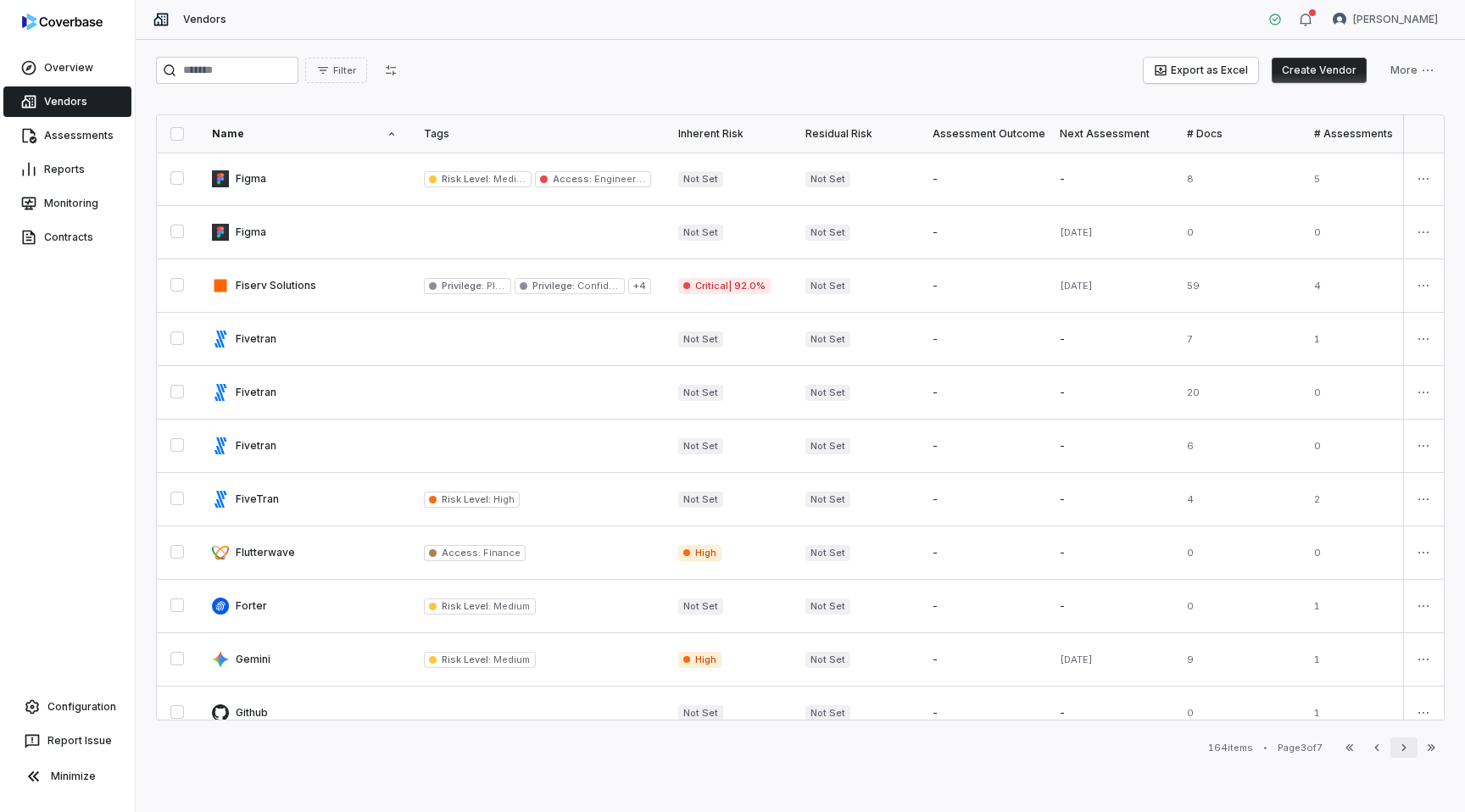
click at [1405, 744] on icon "button" at bounding box center [1404, 747] width 13 height 13
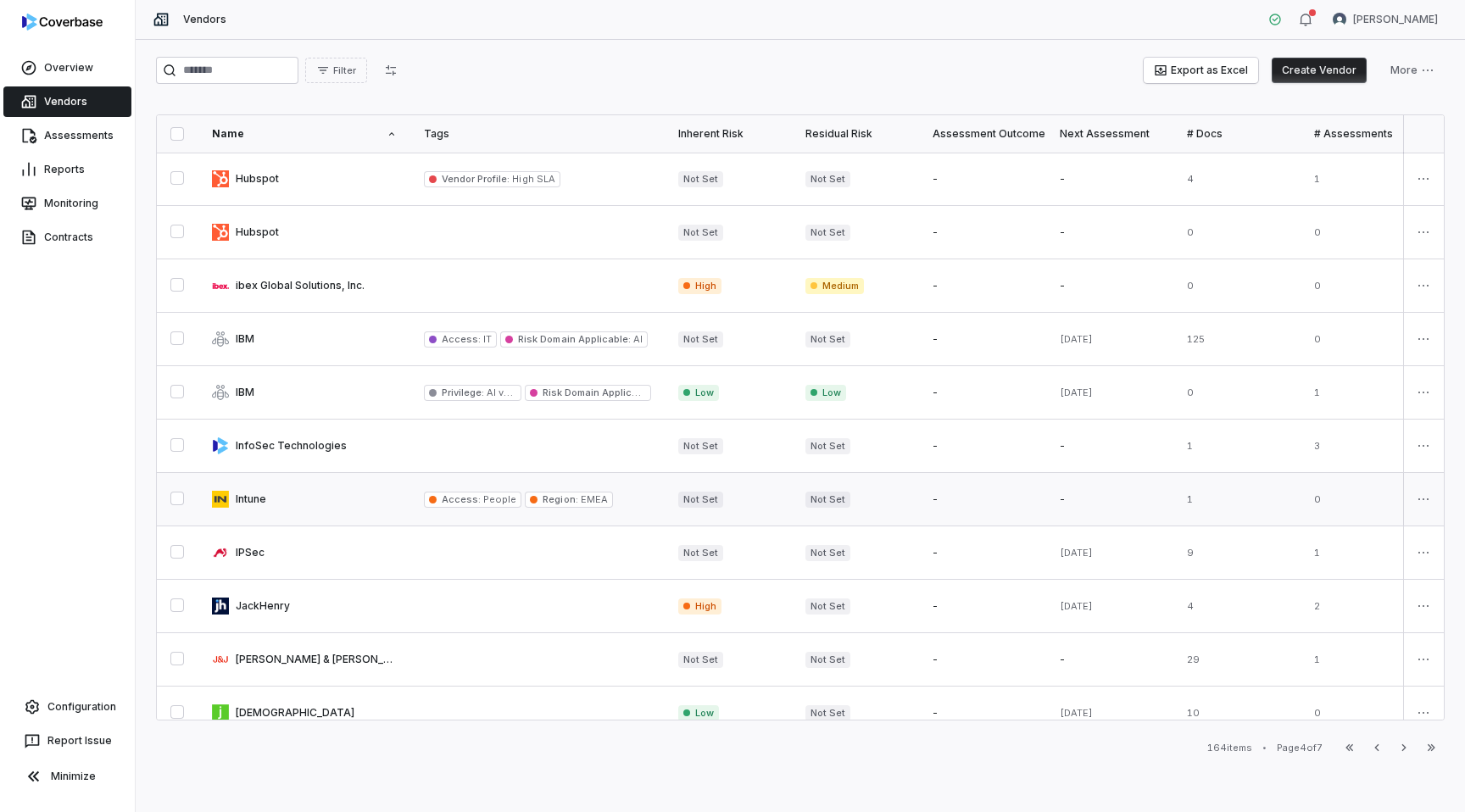
click at [358, 476] on link at bounding box center [304, 499] width 212 height 53
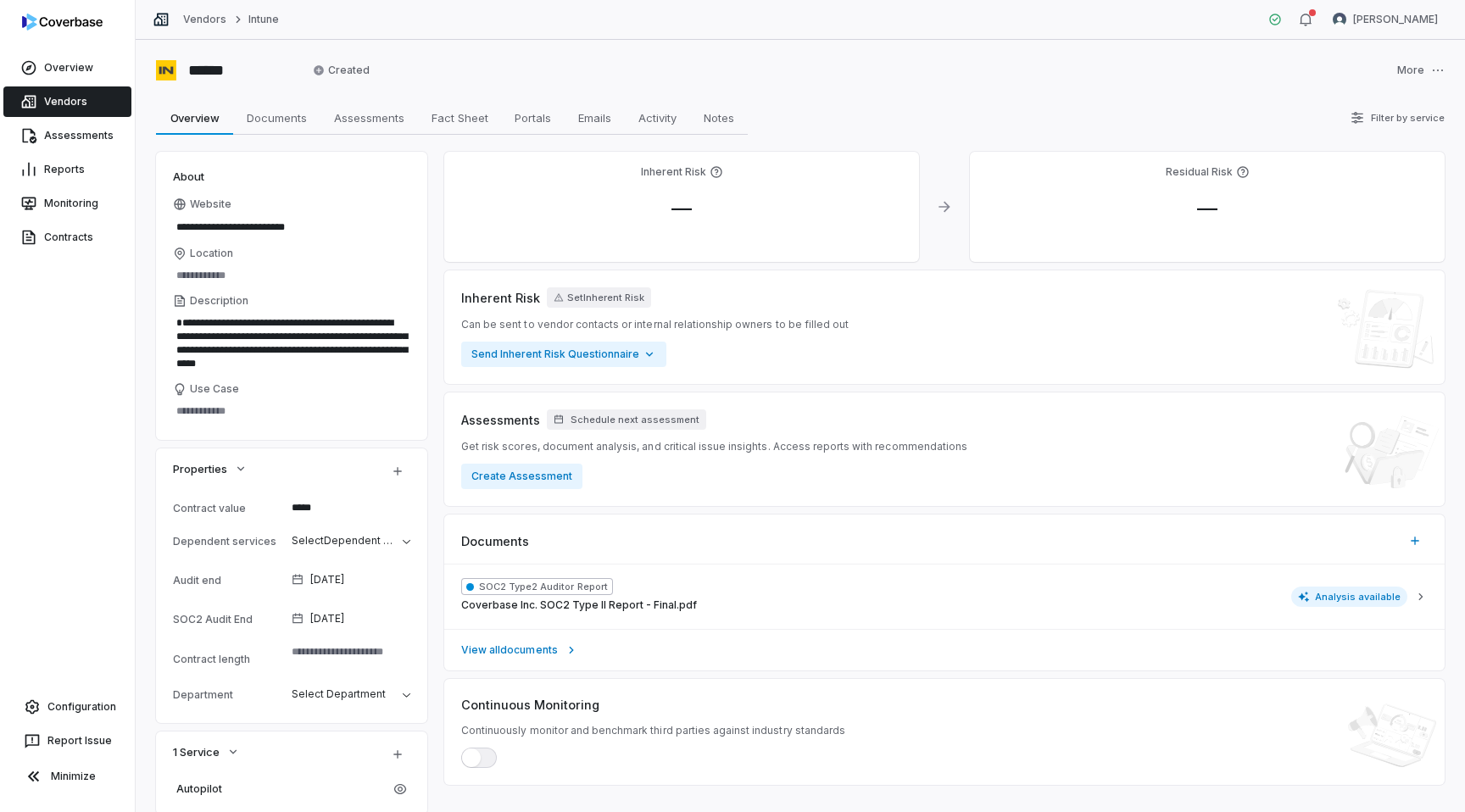
click at [106, 103] on link "Vendors" at bounding box center [68, 102] width 128 height 30
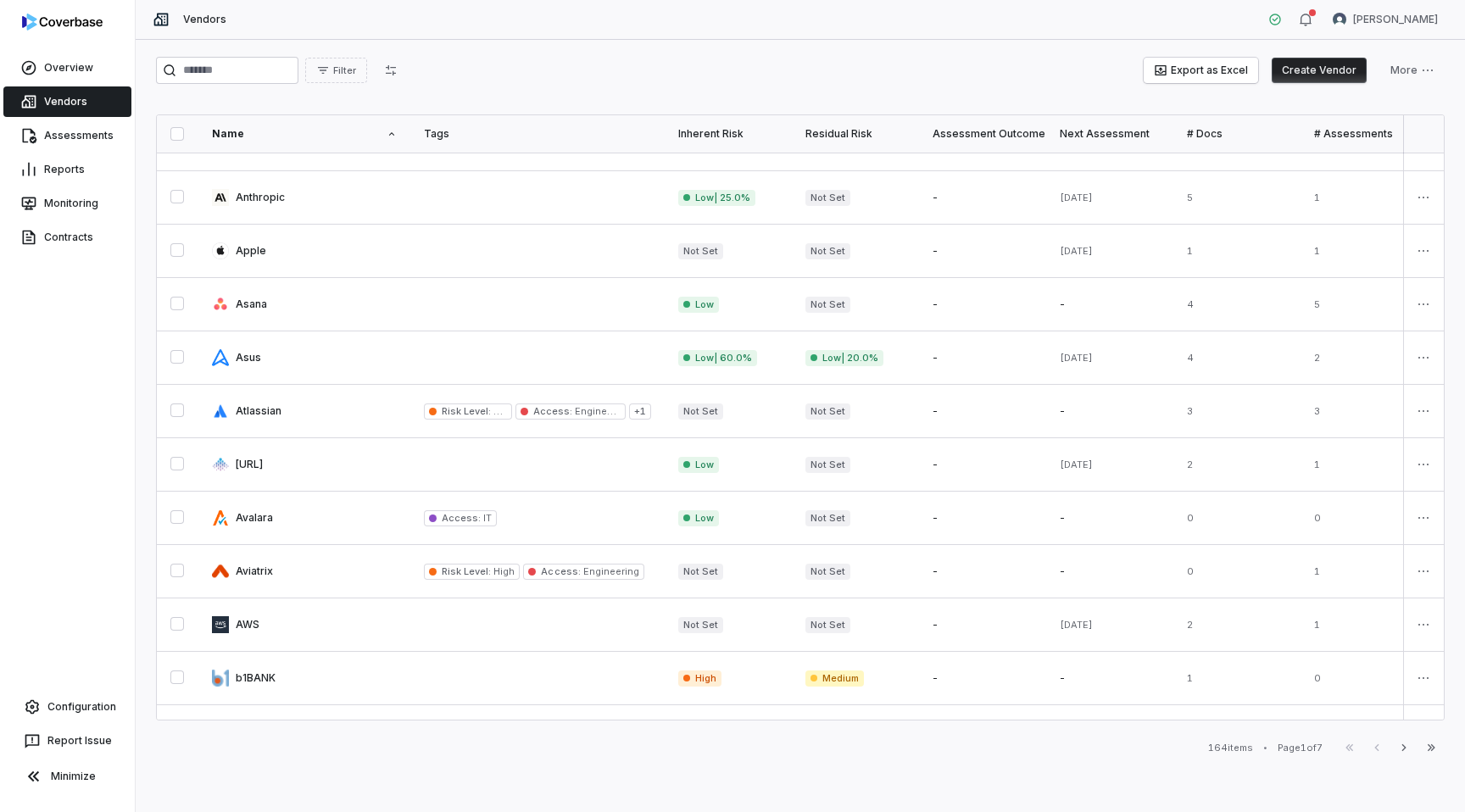
scroll to position [767, 0]
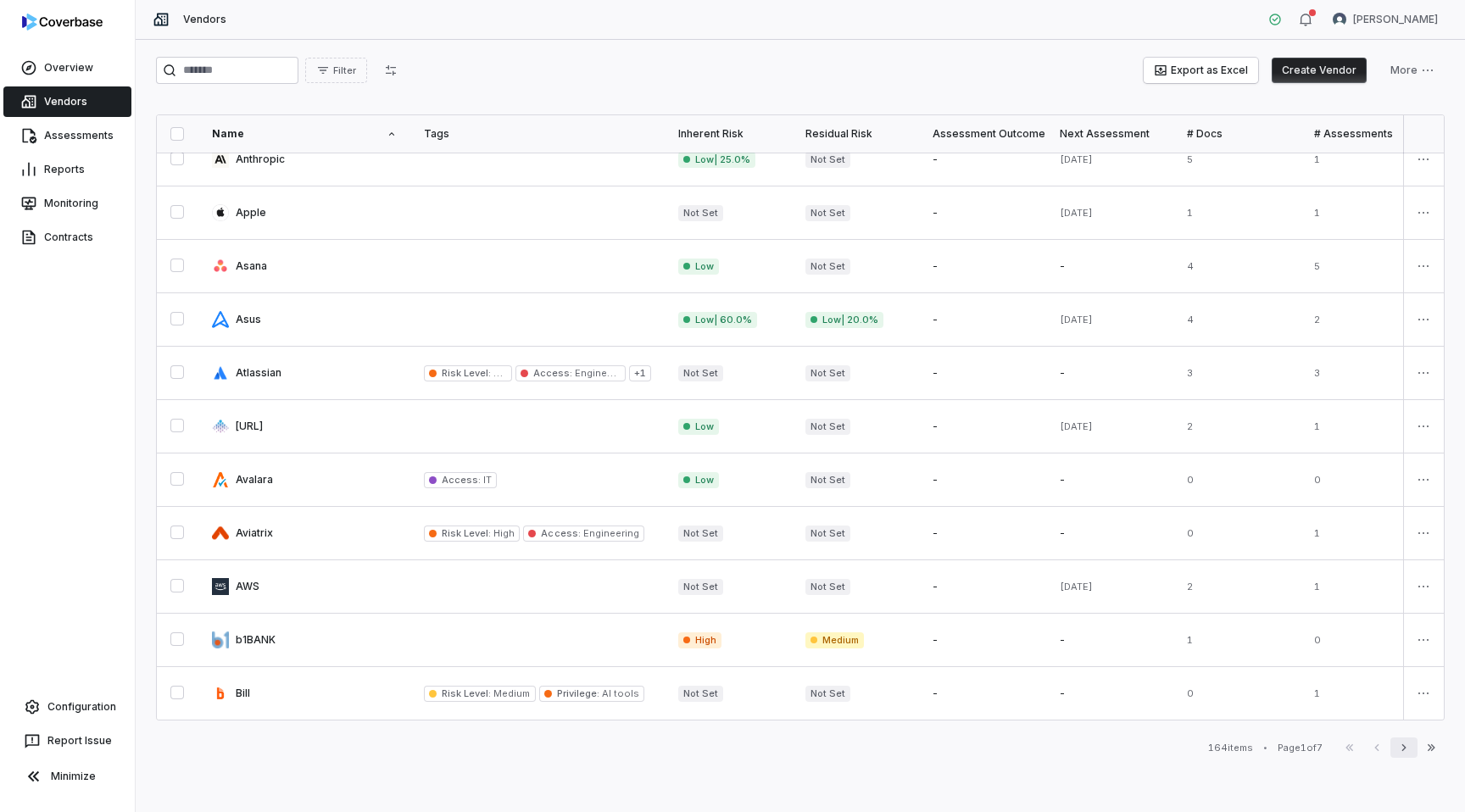
click at [1402, 749] on icon "button" at bounding box center [1404, 747] width 13 height 13
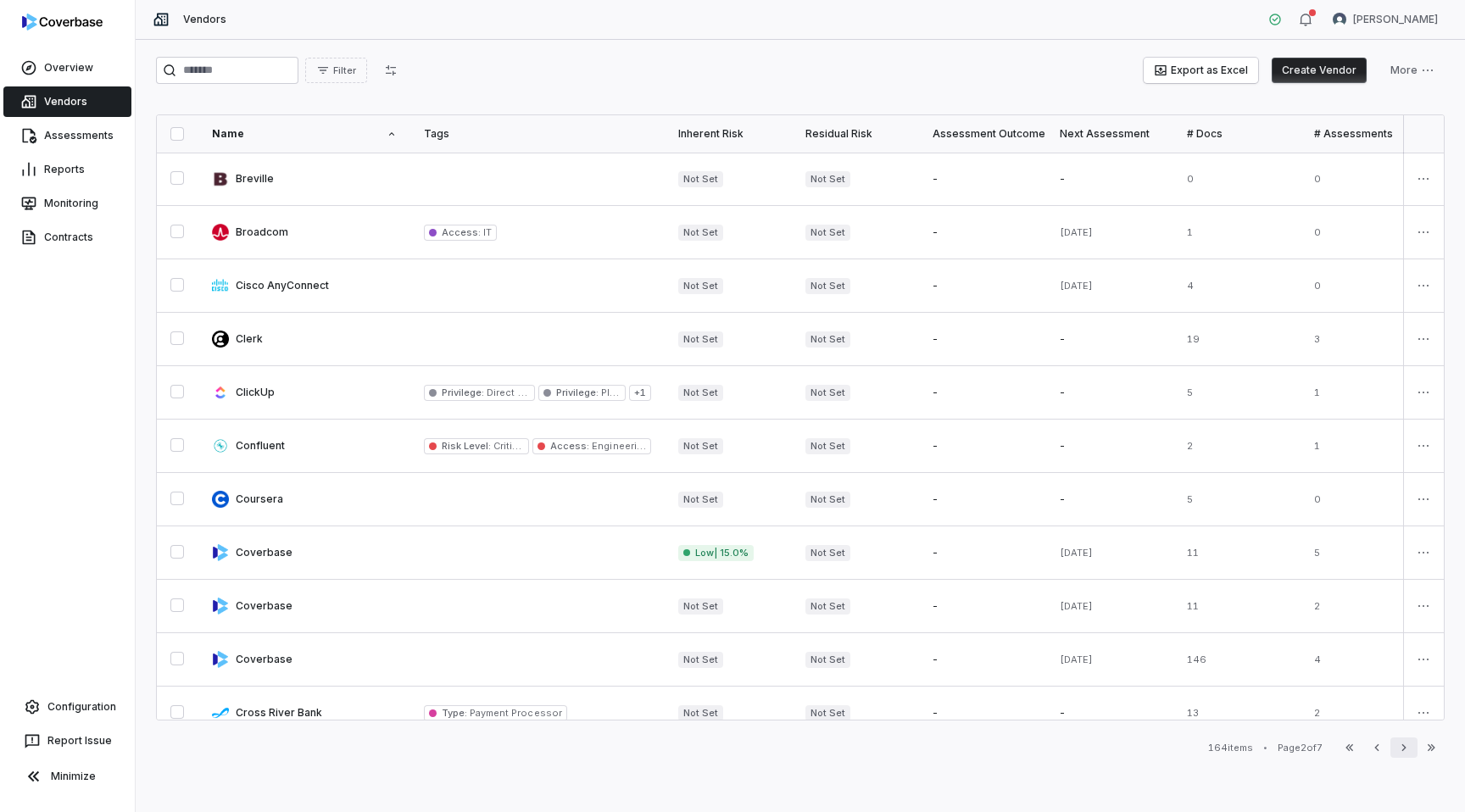
click at [1402, 749] on icon "button" at bounding box center [1404, 747] width 13 height 13
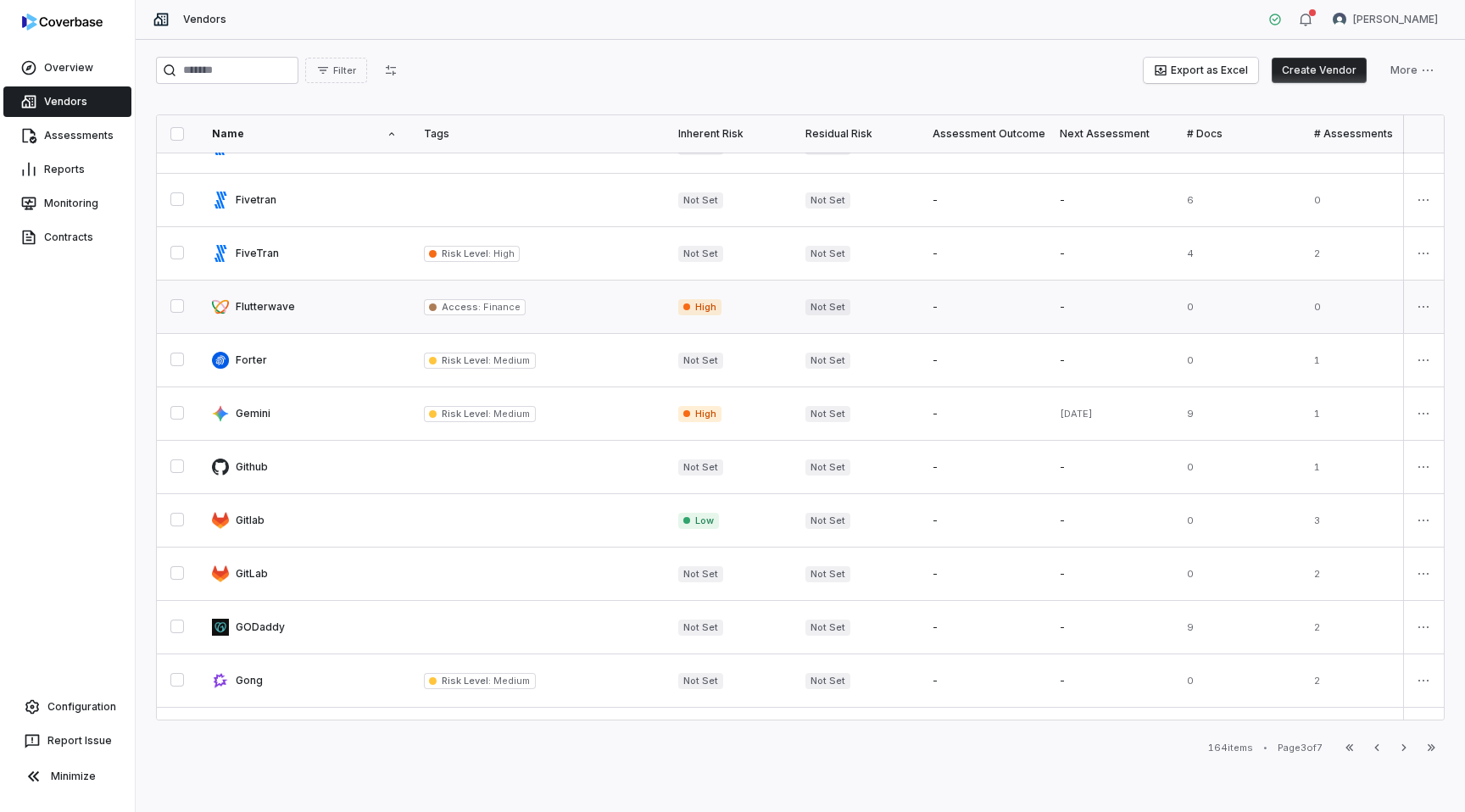
scroll to position [767, 0]
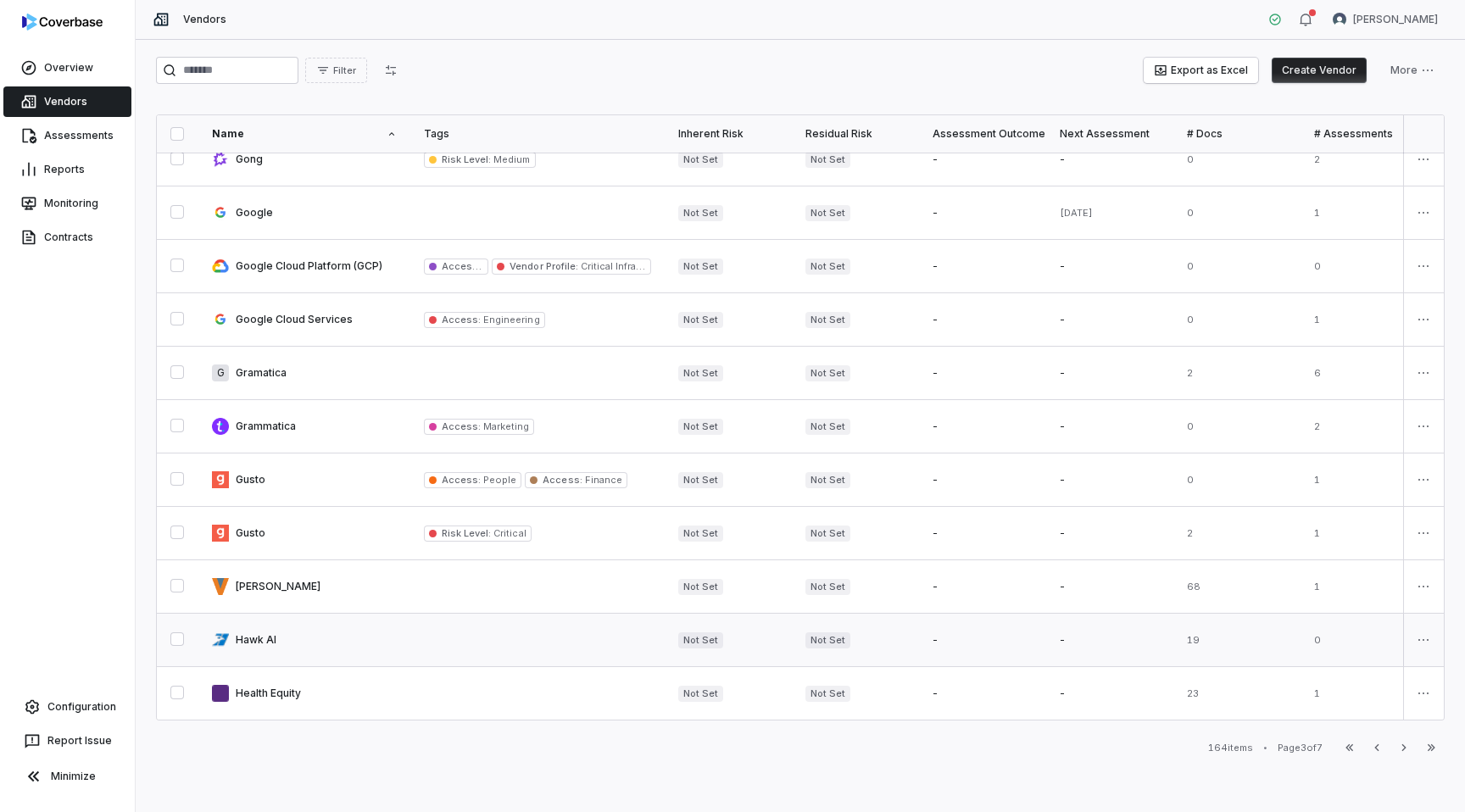
click at [366, 646] on link at bounding box center [304, 640] width 212 height 53
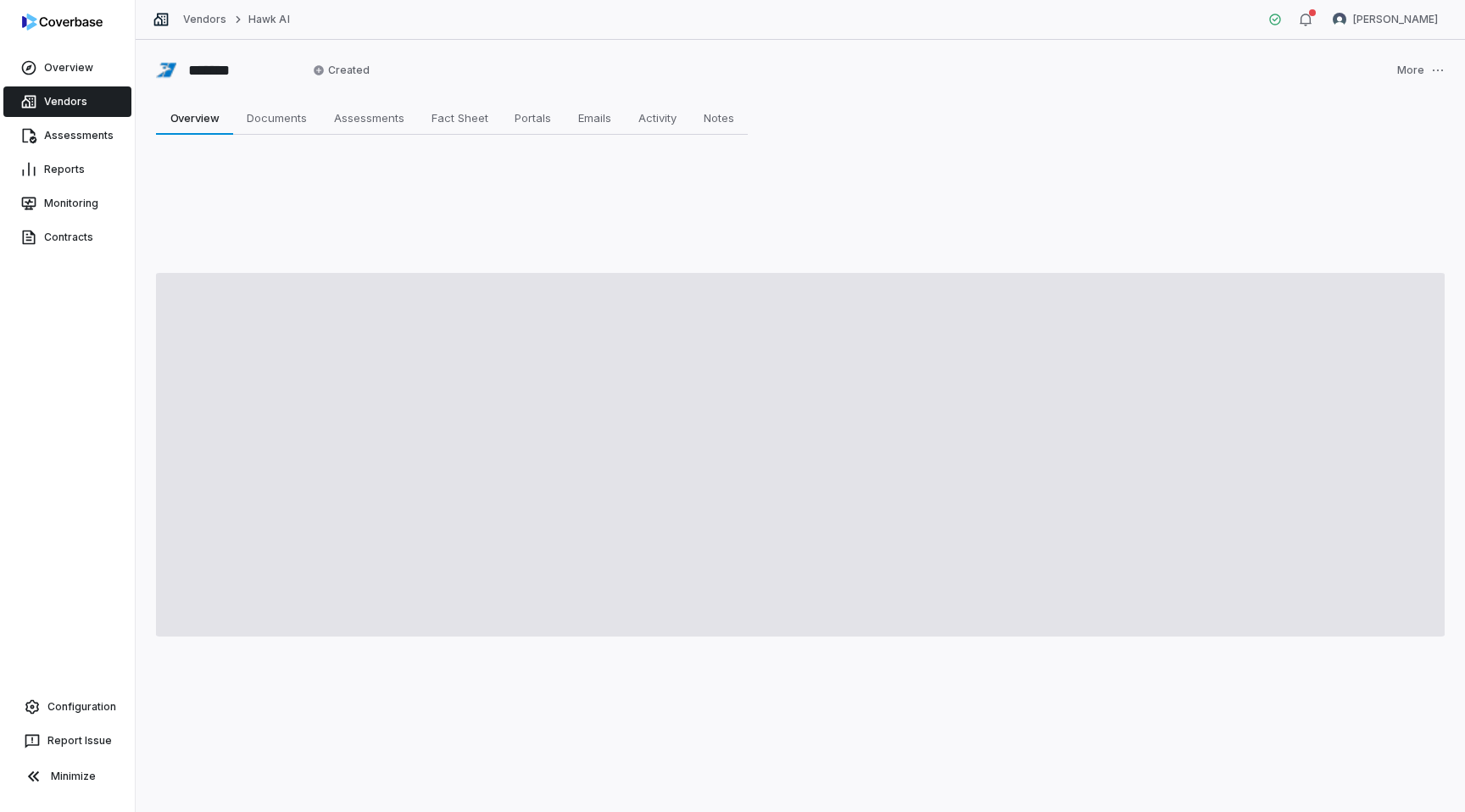
type textarea "*"
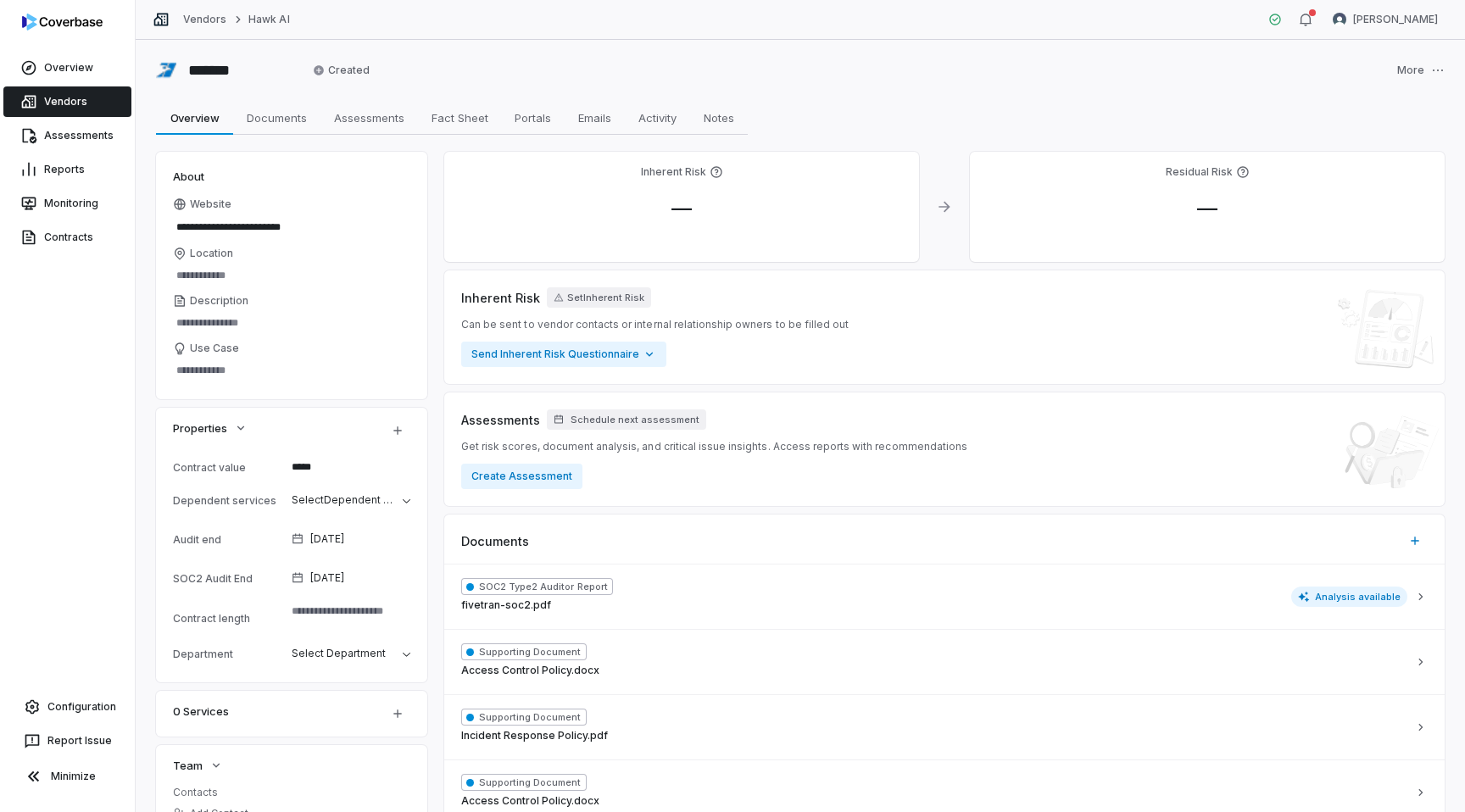
click at [101, 97] on link "Vendors" at bounding box center [68, 102] width 128 height 30
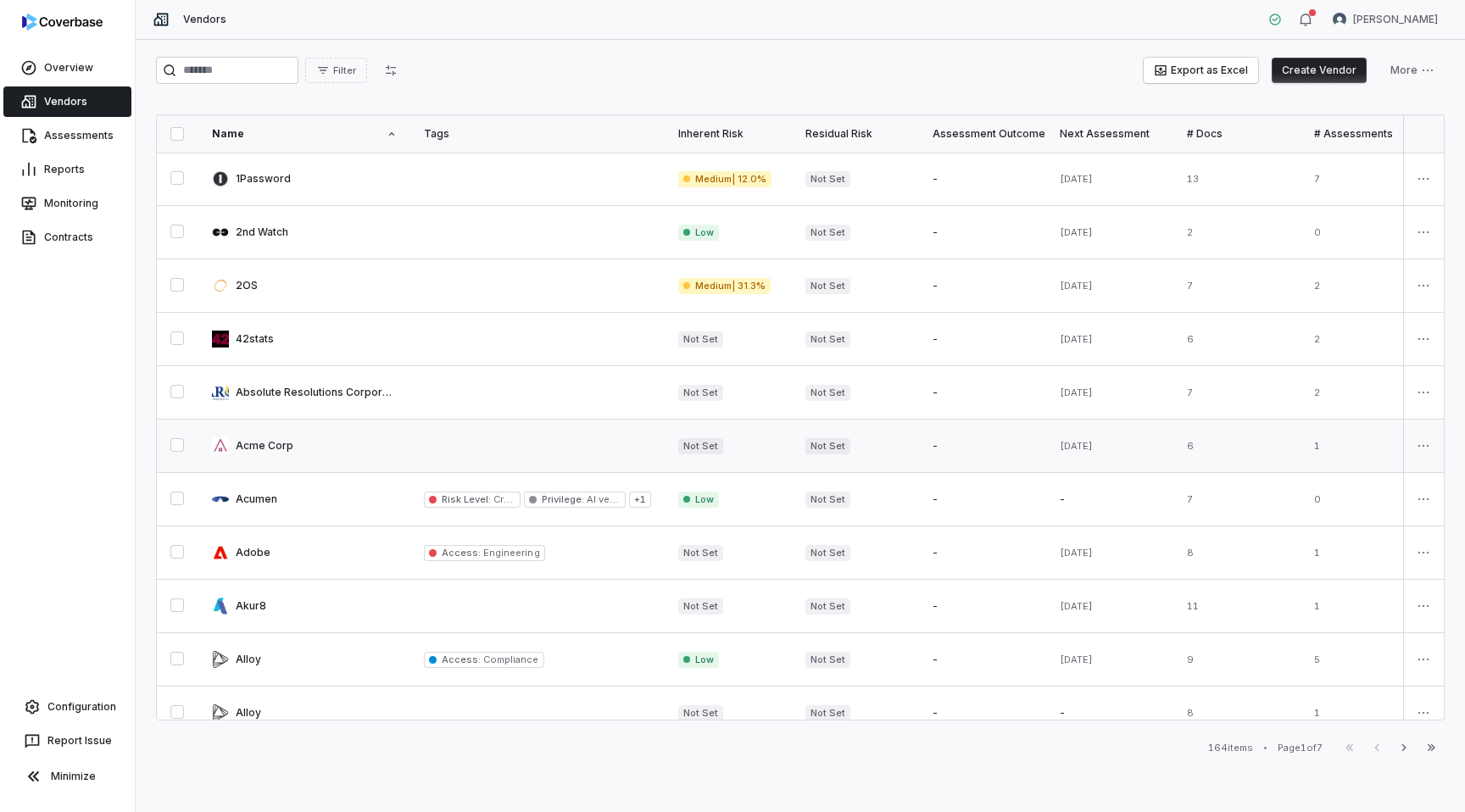
scroll to position [767, 0]
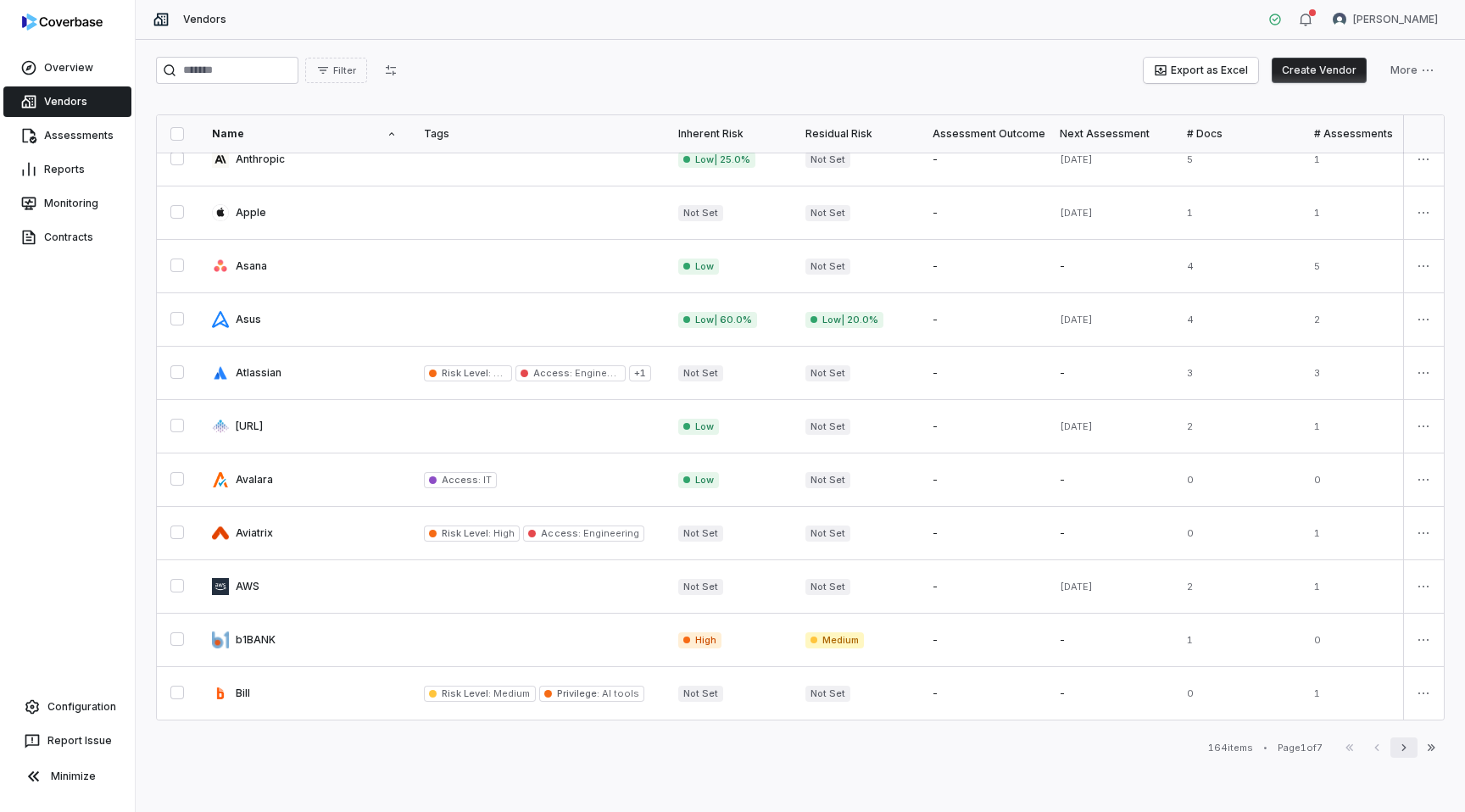
click at [1413, 748] on button "Next" at bounding box center [1404, 748] width 27 height 21
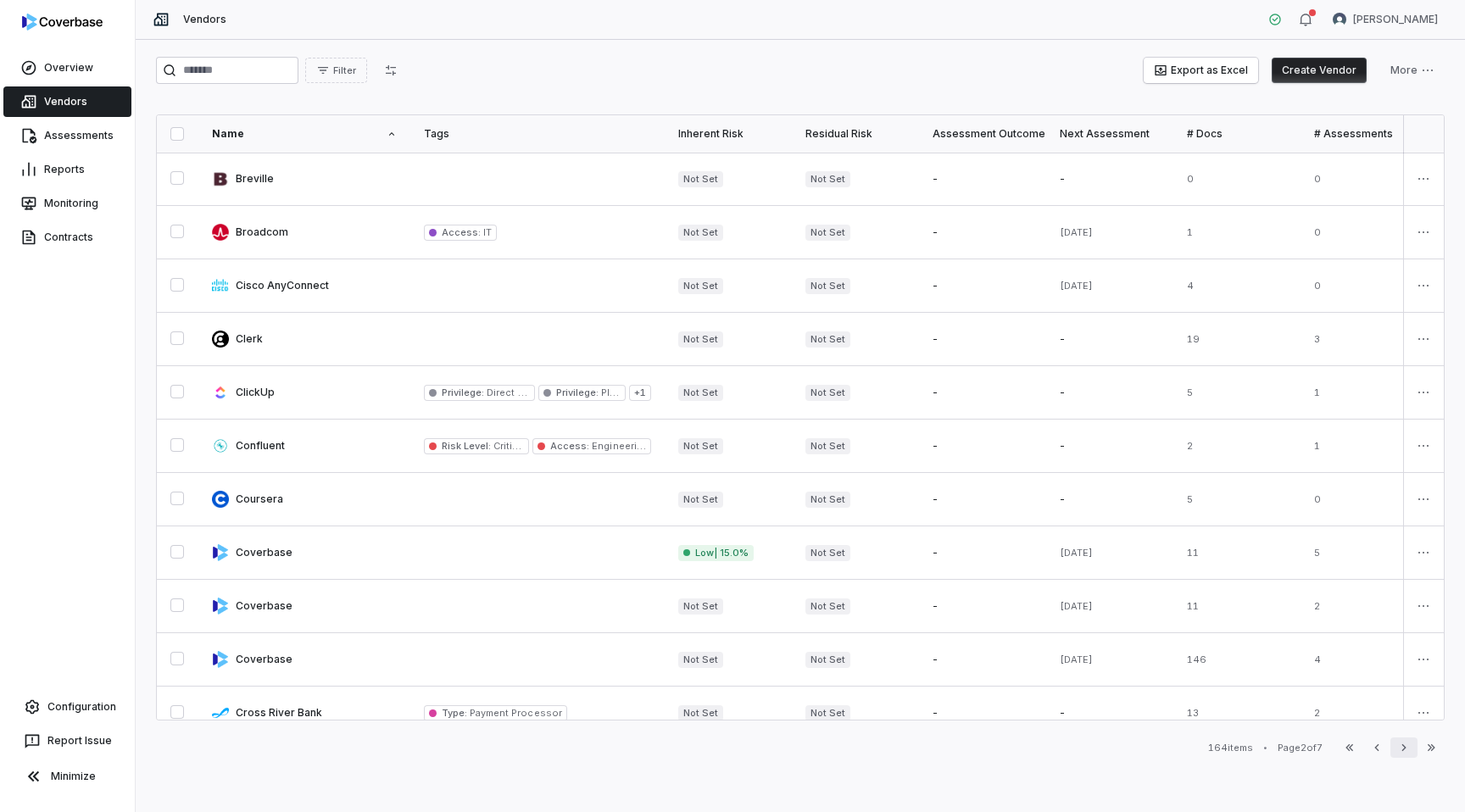
click at [1413, 748] on button "Next" at bounding box center [1404, 748] width 27 height 21
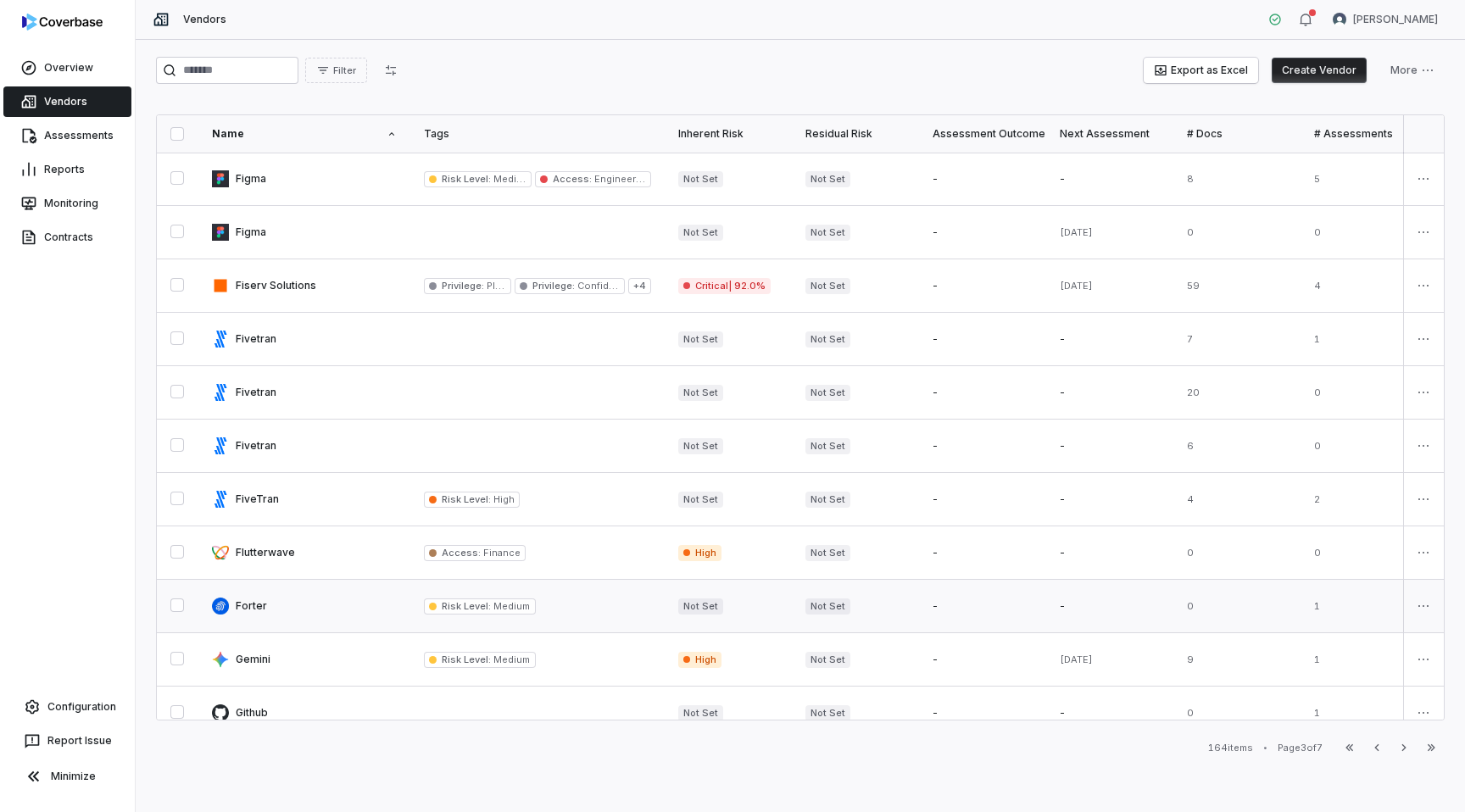
scroll to position [767, 0]
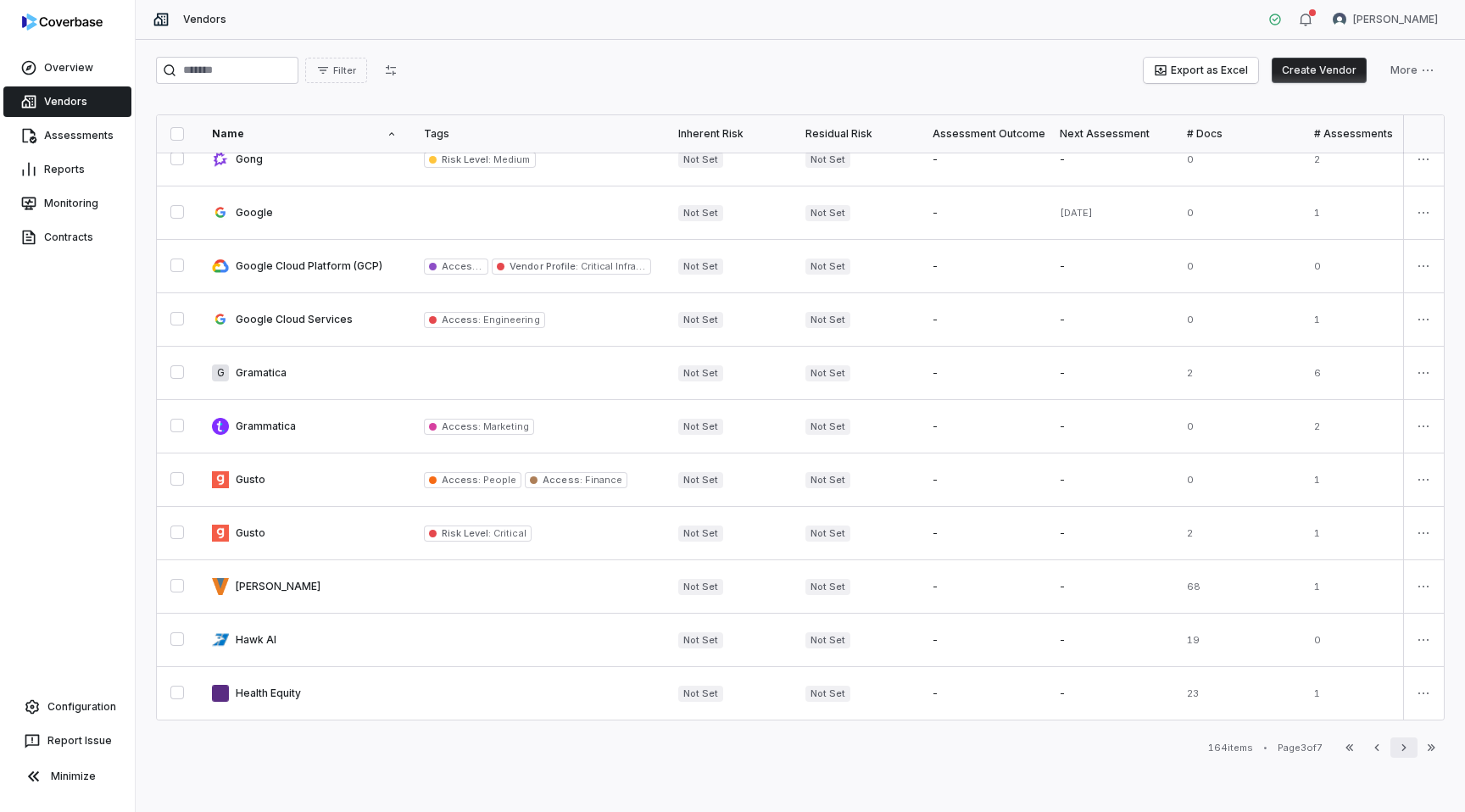
click at [1405, 750] on icon "button" at bounding box center [1404, 747] width 13 height 13
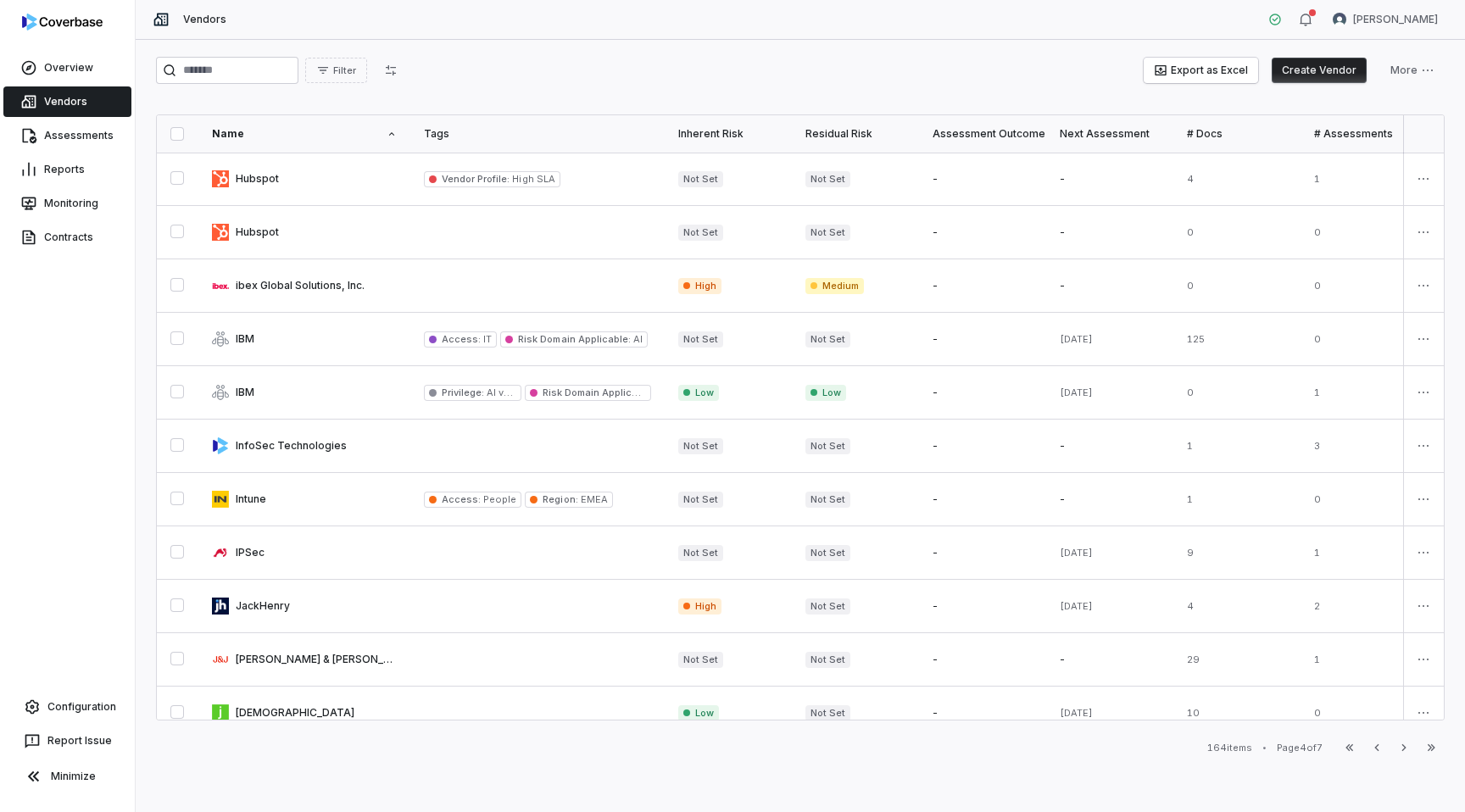
click at [1323, 63] on button "Create Vendor" at bounding box center [1319, 70] width 95 height 25
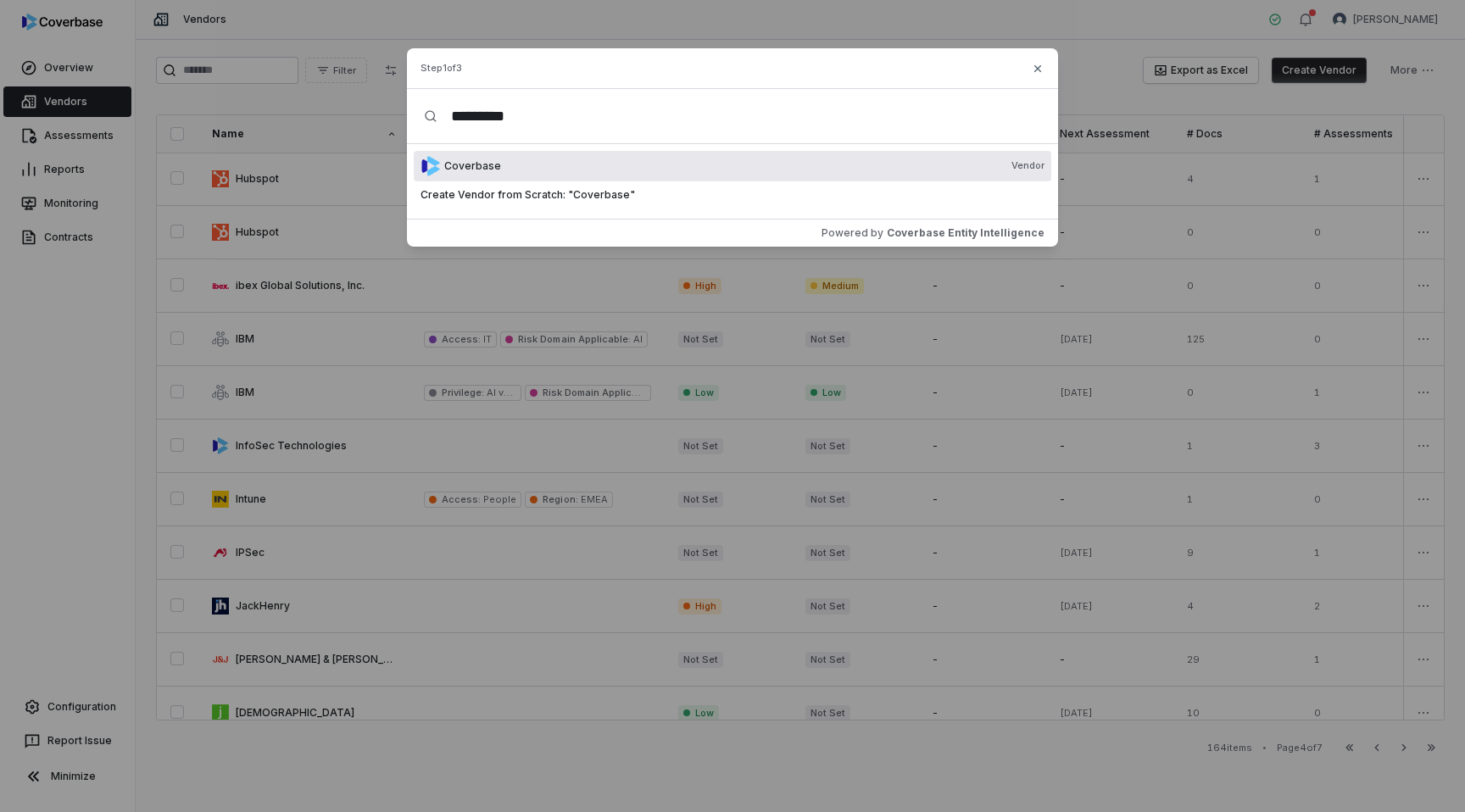
type input "*********"
click at [511, 166] on div "Coverbase Vendor" at bounding box center [744, 166] width 600 height 13
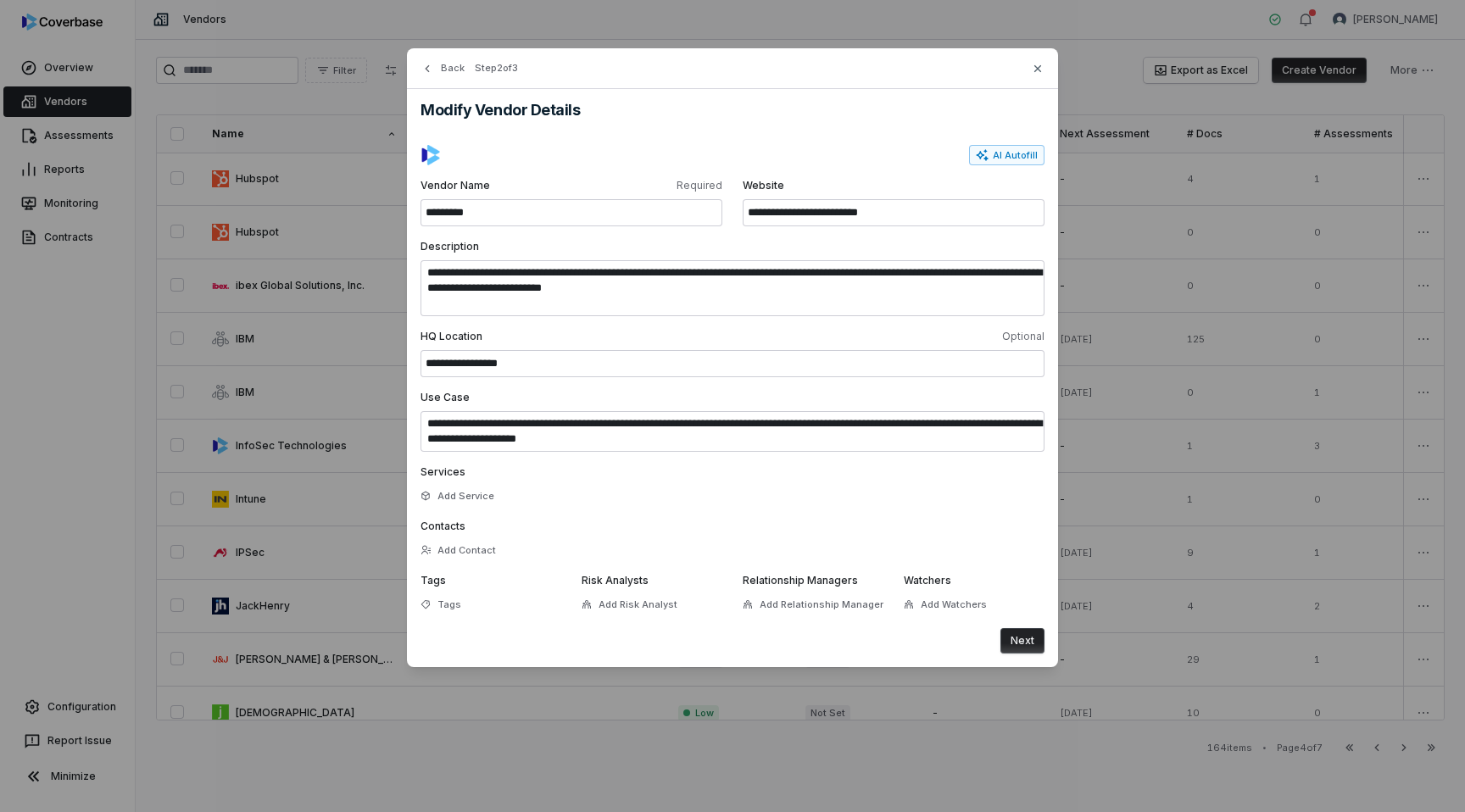
click at [1024, 642] on button "Next" at bounding box center [1023, 640] width 44 height 25
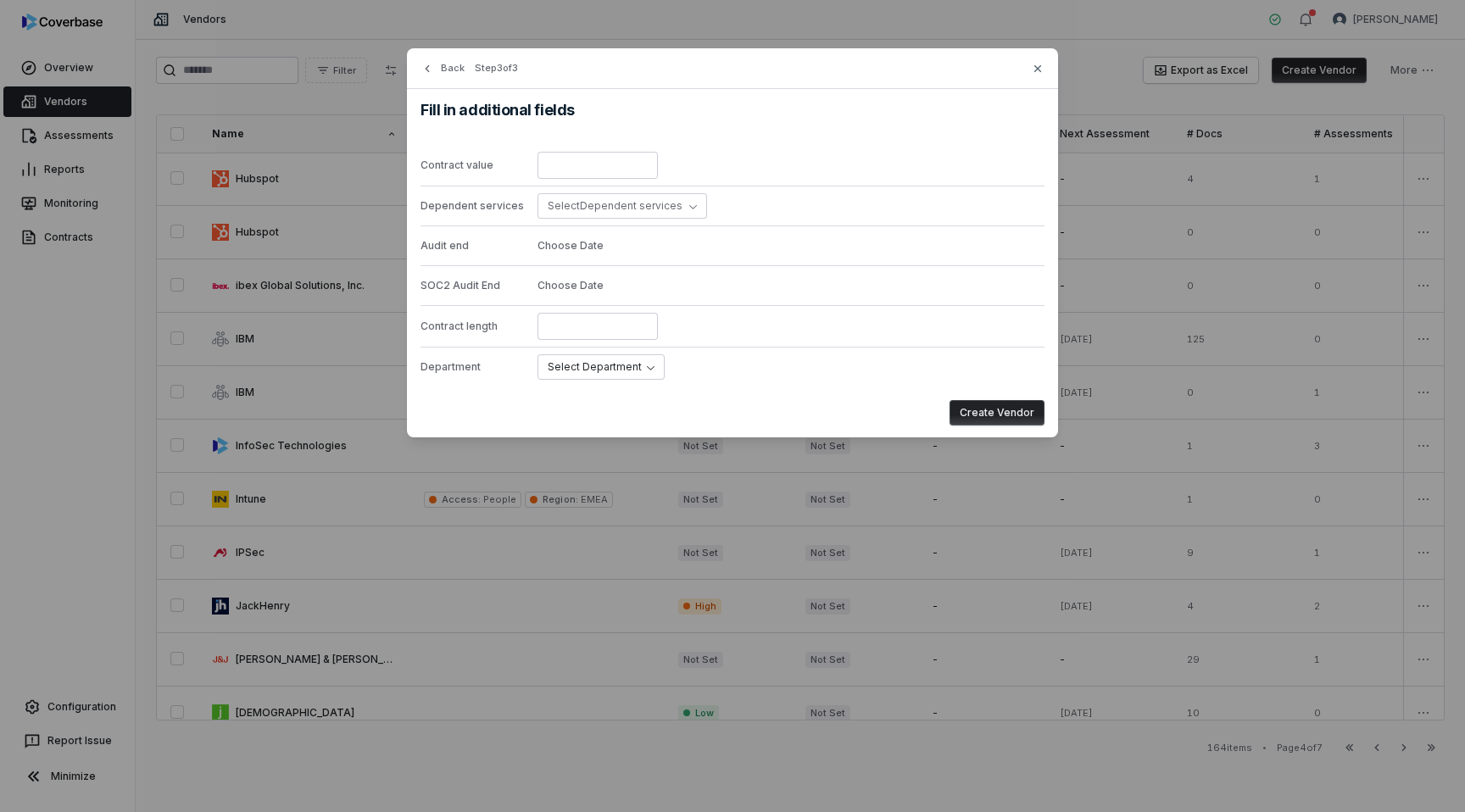
click at [986, 409] on button "Create Vendor" at bounding box center [997, 412] width 95 height 25
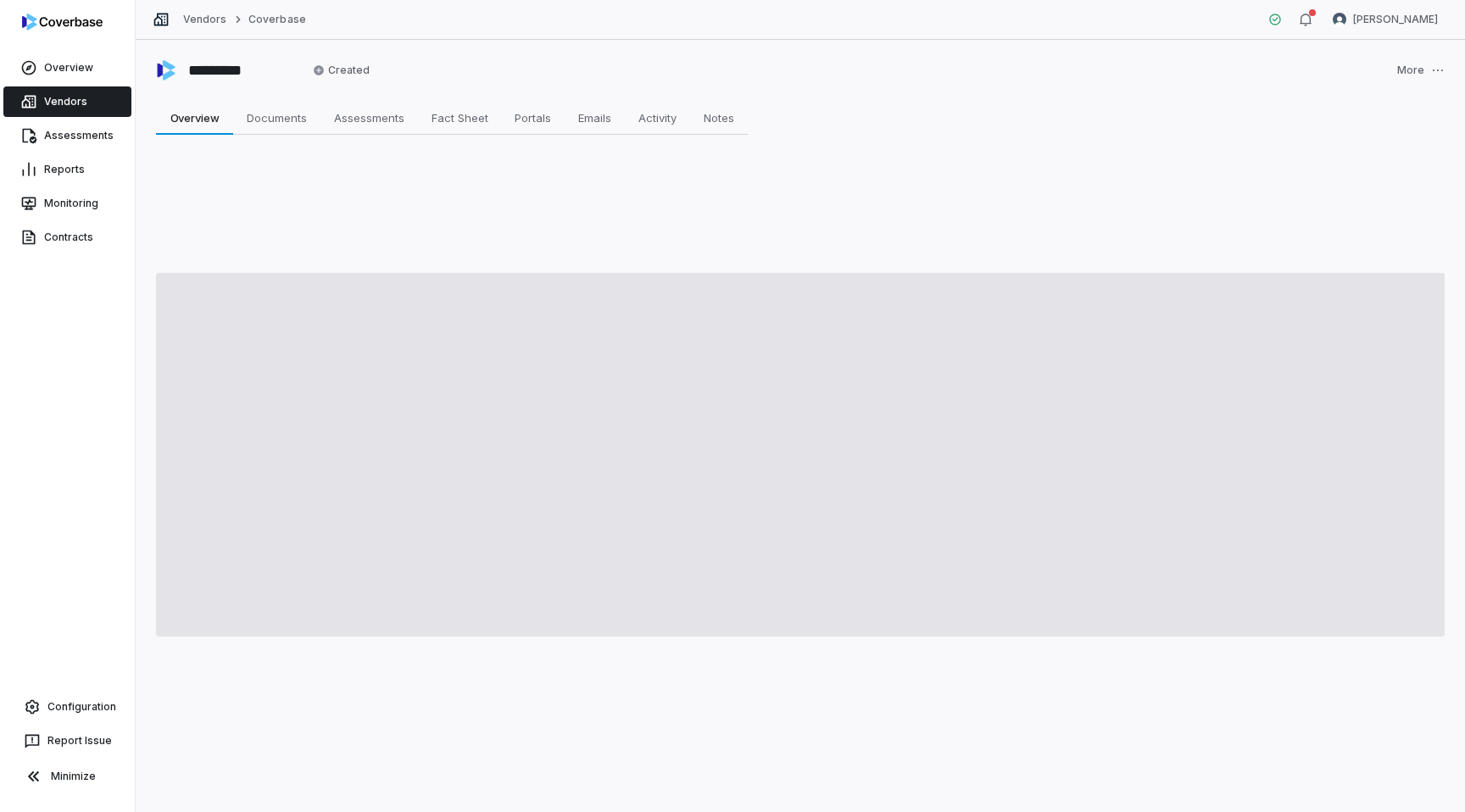
type textarea "*"
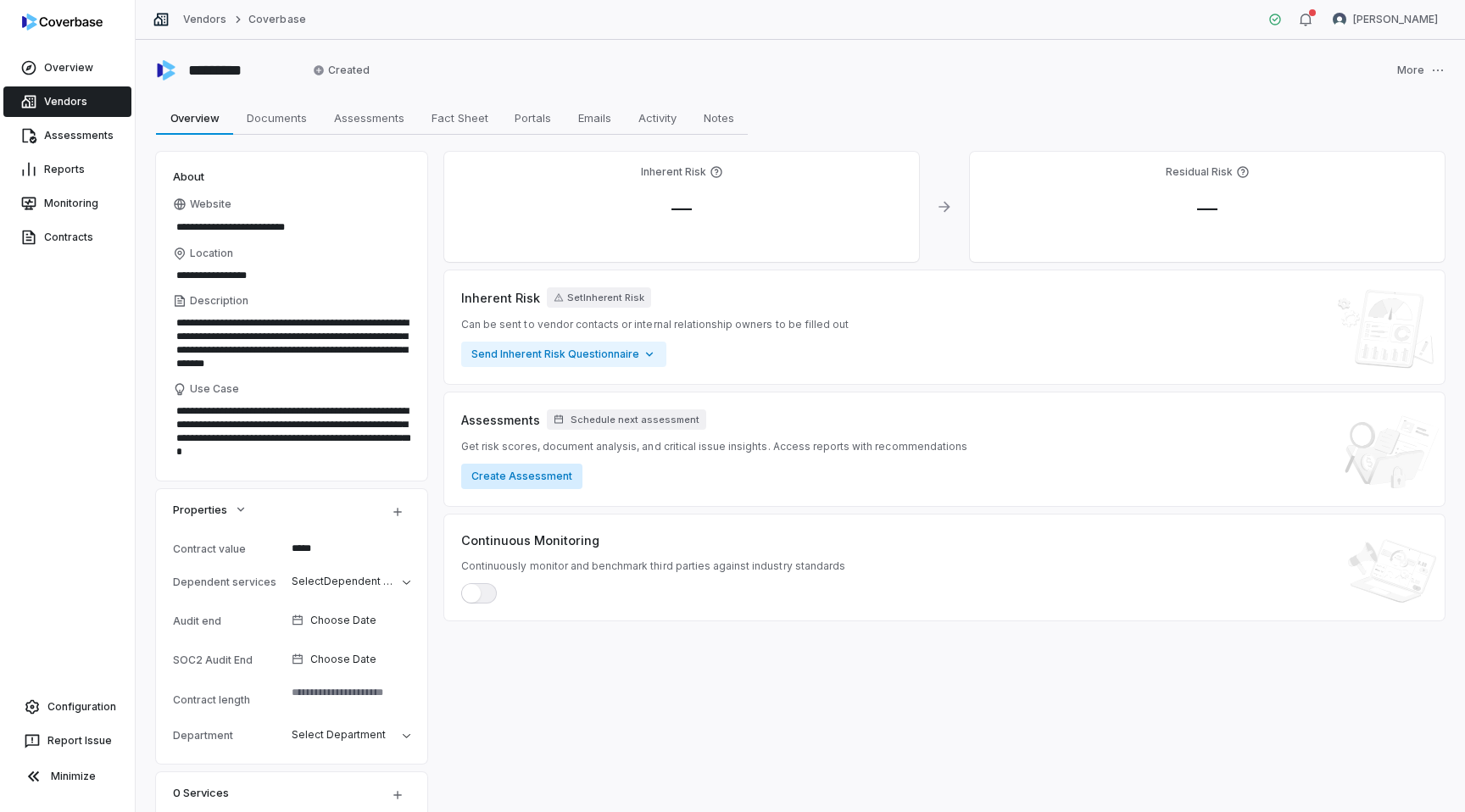
click at [516, 479] on button "Create Assessment" at bounding box center [522, 476] width 122 height 25
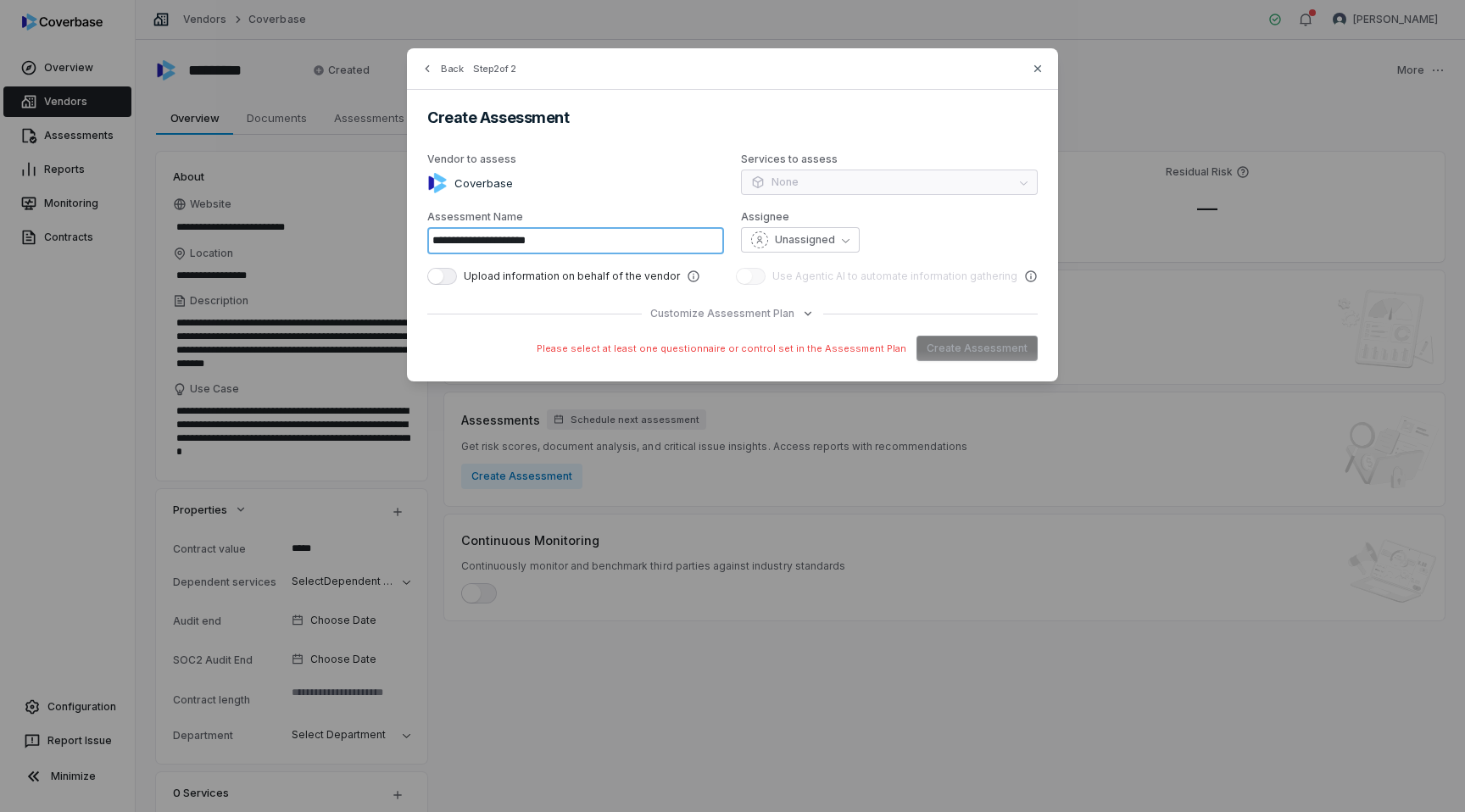
click at [522, 245] on input "**********" at bounding box center [575, 240] width 297 height 27
type input "**********"
click at [743, 308] on span "Customize Assessment Plan" at bounding box center [722, 313] width 144 height 13
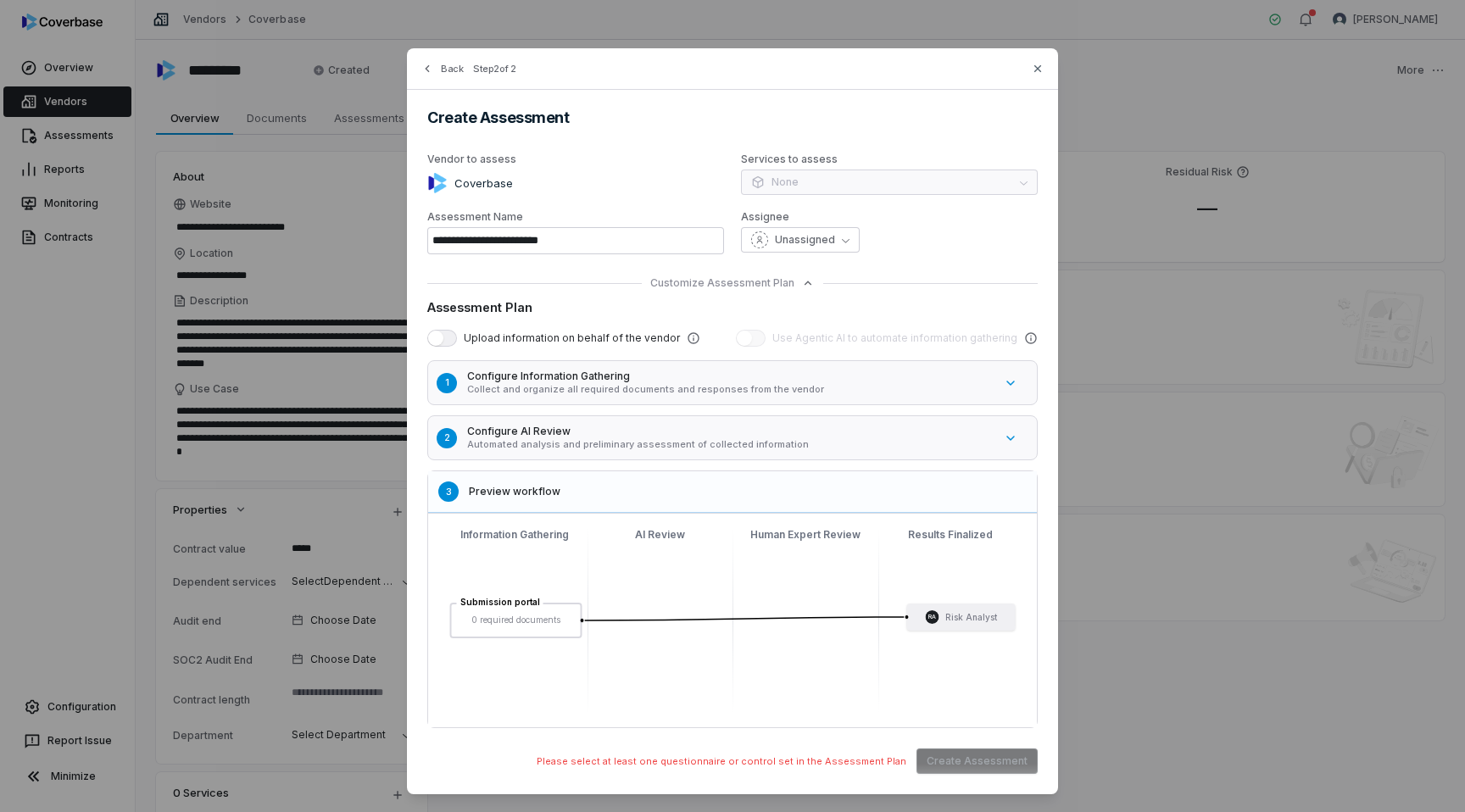
scroll to position [23, 0]
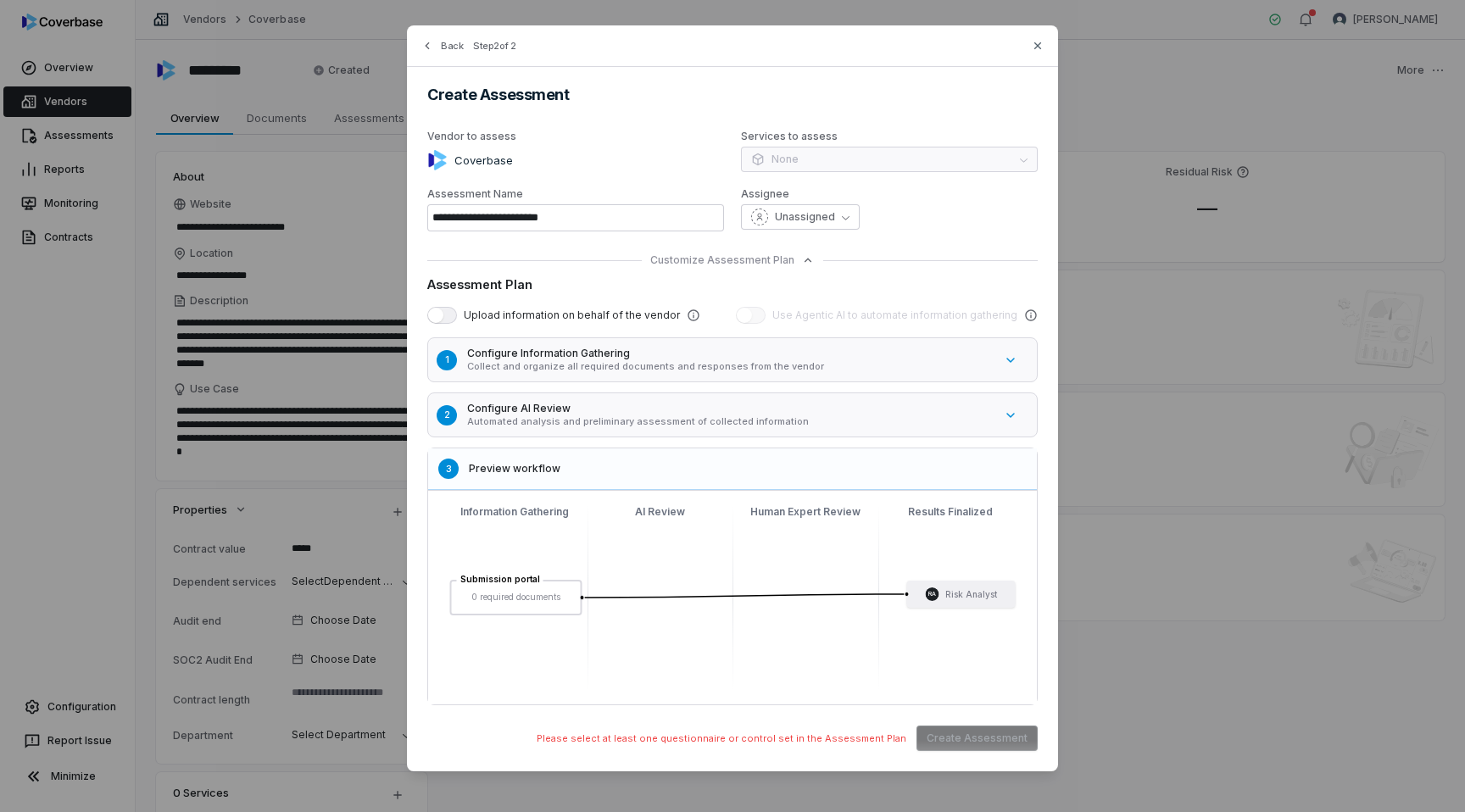
click at [681, 413] on h5 "Configure AI Review" at bounding box center [730, 408] width 526 height 13
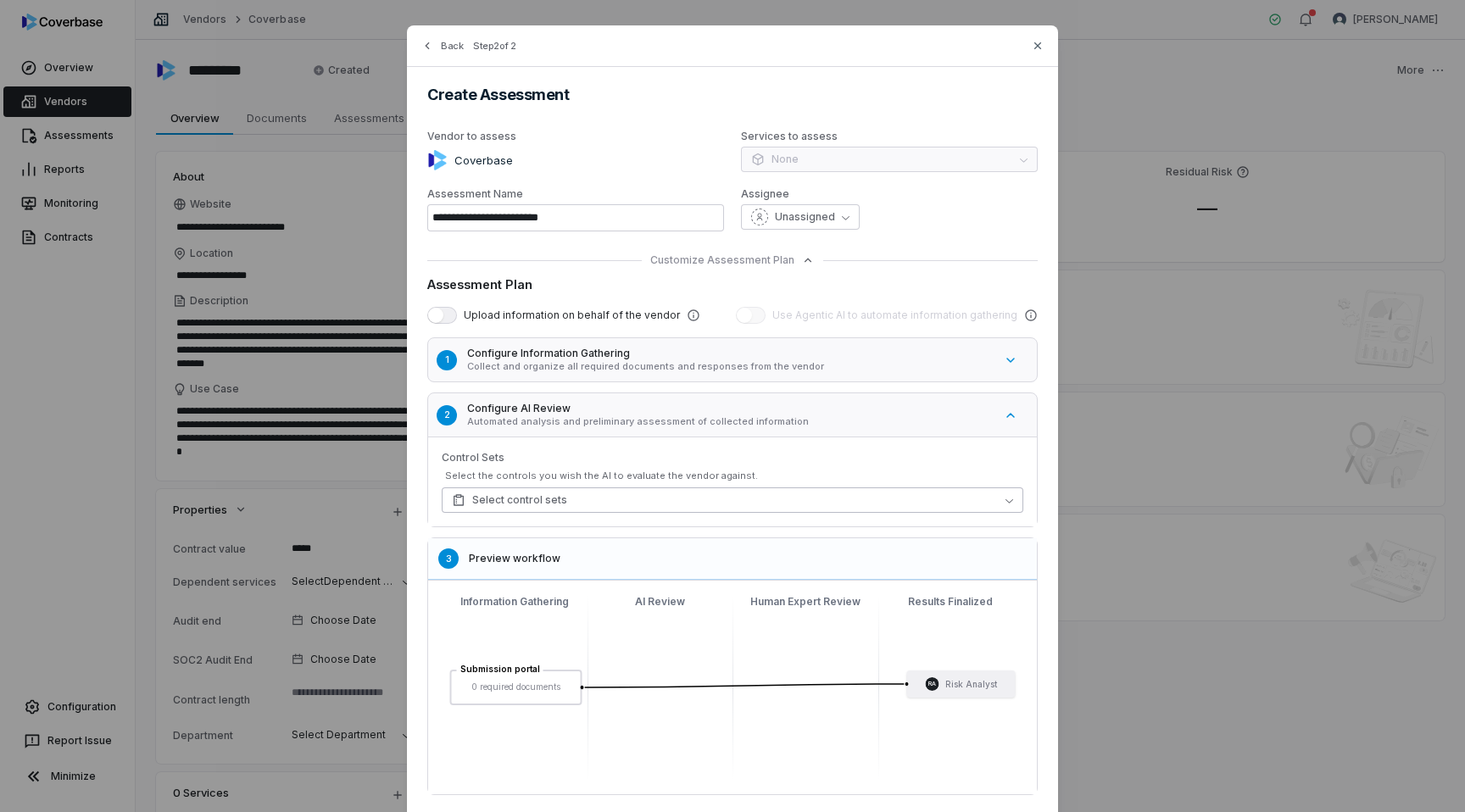
click at [626, 501] on button "Select control sets" at bounding box center [732, 500] width 582 height 25
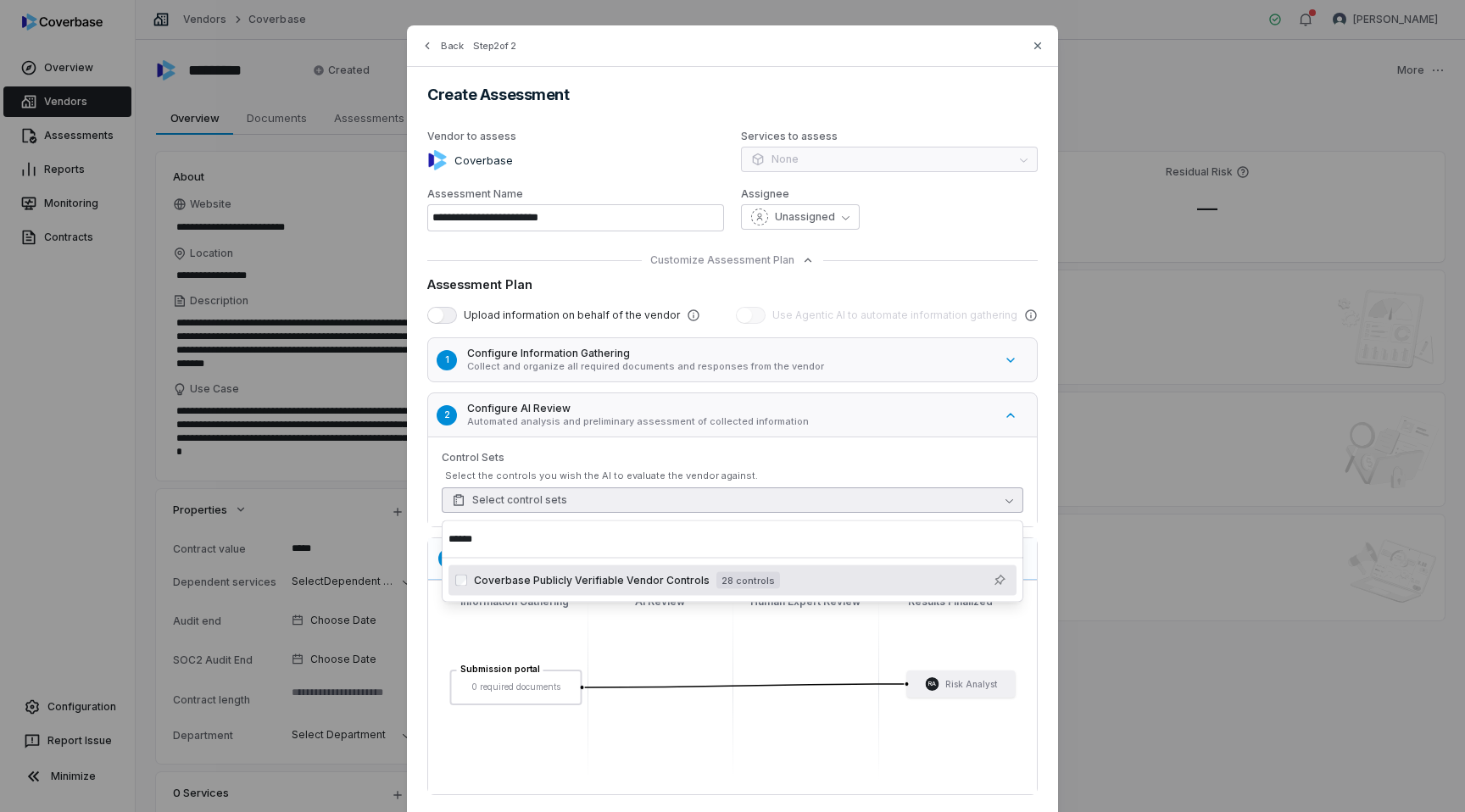
type input "******"
click at [567, 578] on span "Coverbase Publicly Verifiable Vendor Controls" at bounding box center [591, 580] width 236 height 13
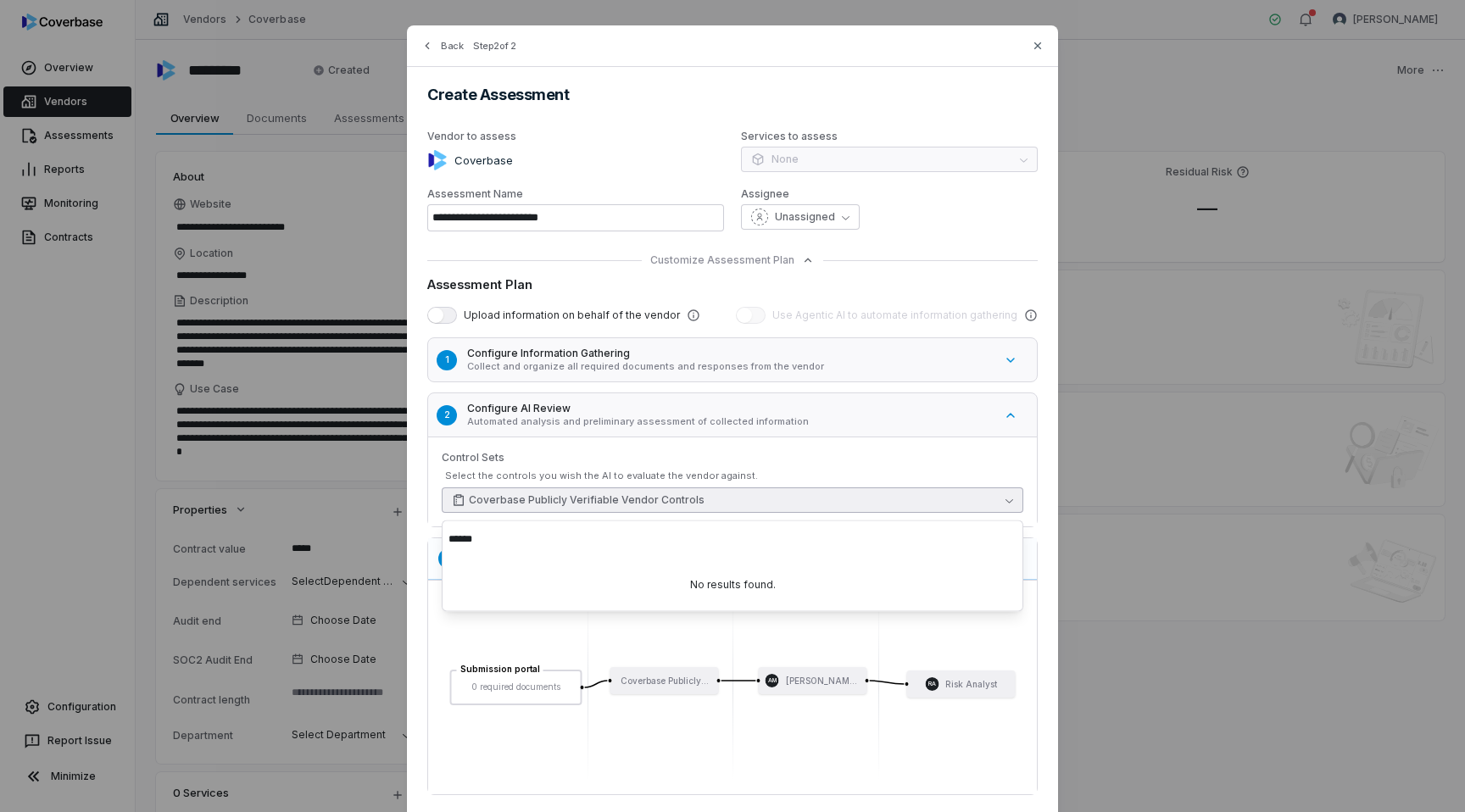
click at [557, 472] on div "Select the controls you wish the AI to evaluate the vendor against." at bounding box center [734, 475] width 578 height 12
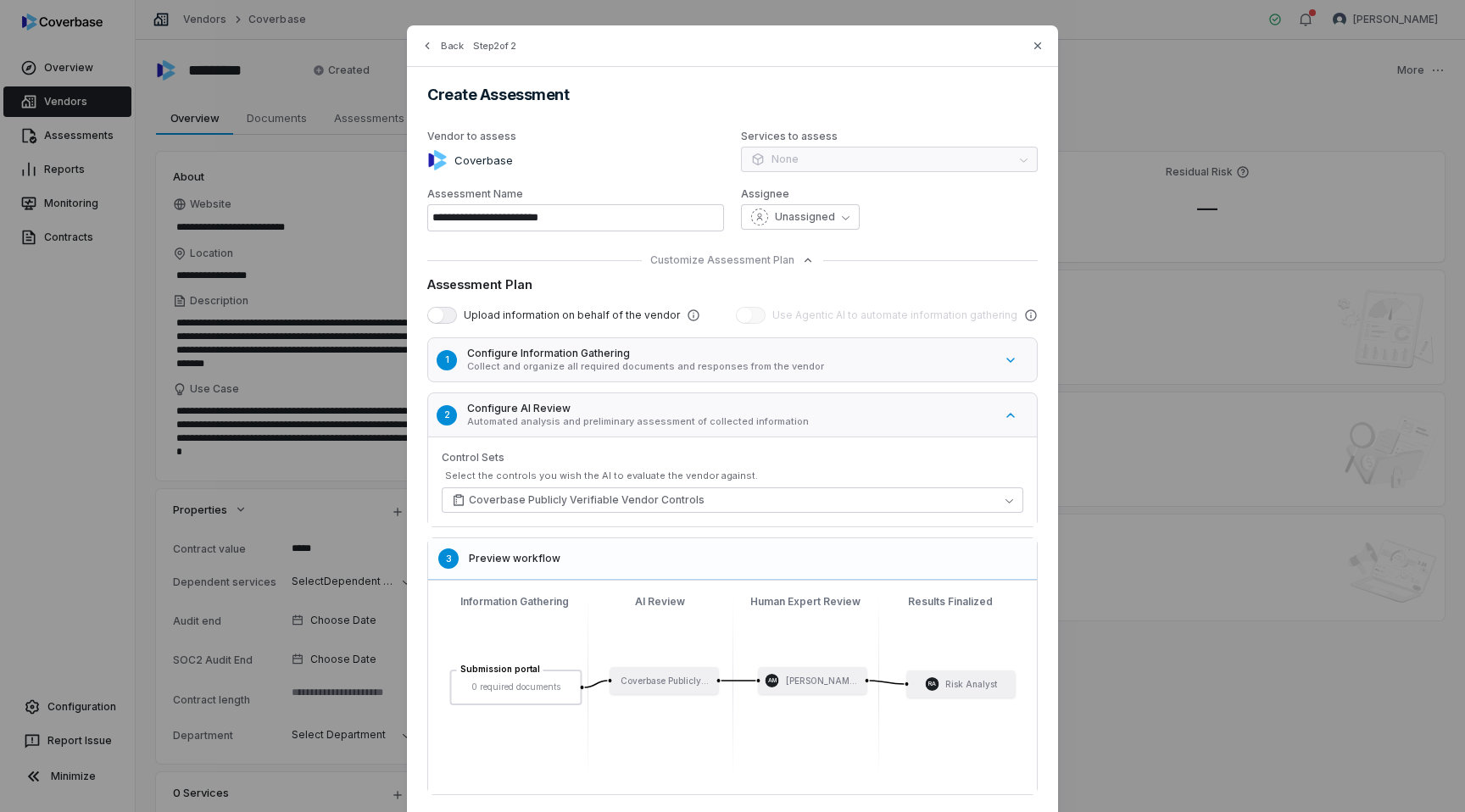
click at [607, 359] on h5 "Configure Information Gathering" at bounding box center [730, 354] width 526 height 13
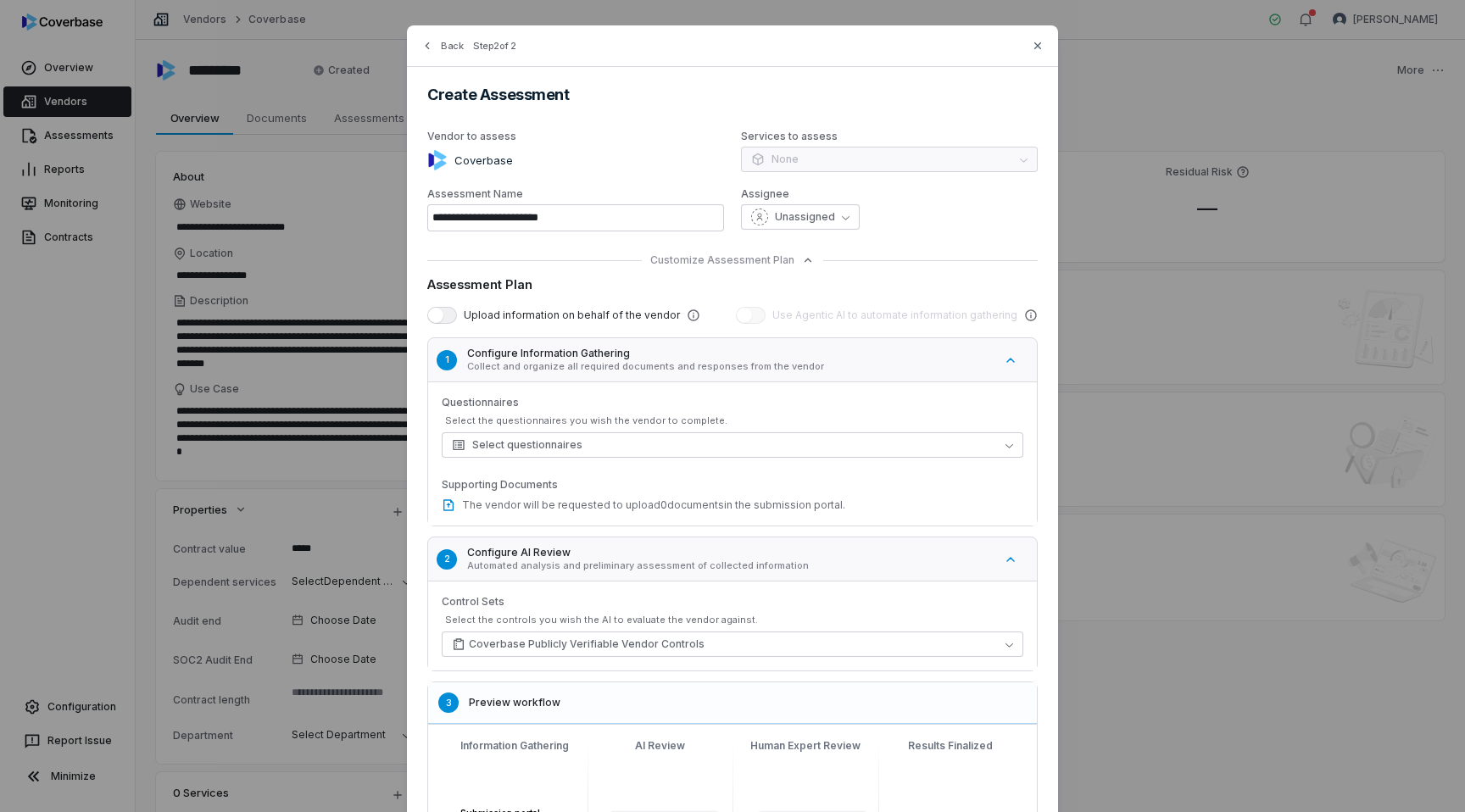
click at [607, 359] on h5 "Configure Information Gathering" at bounding box center [730, 354] width 526 height 13
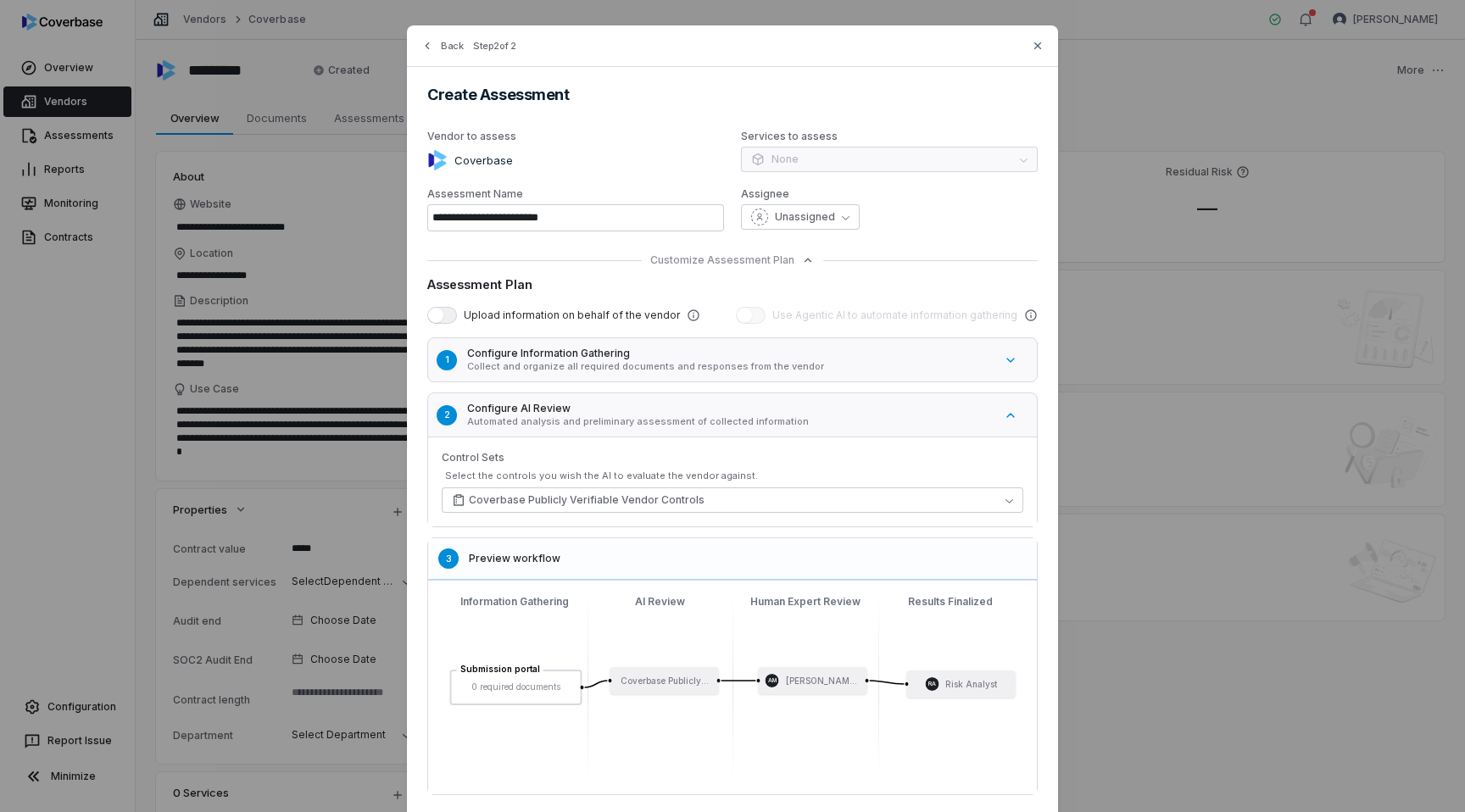
click at [557, 555] on h5 "Preview workflow" at bounding box center [747, 558] width 558 height 13
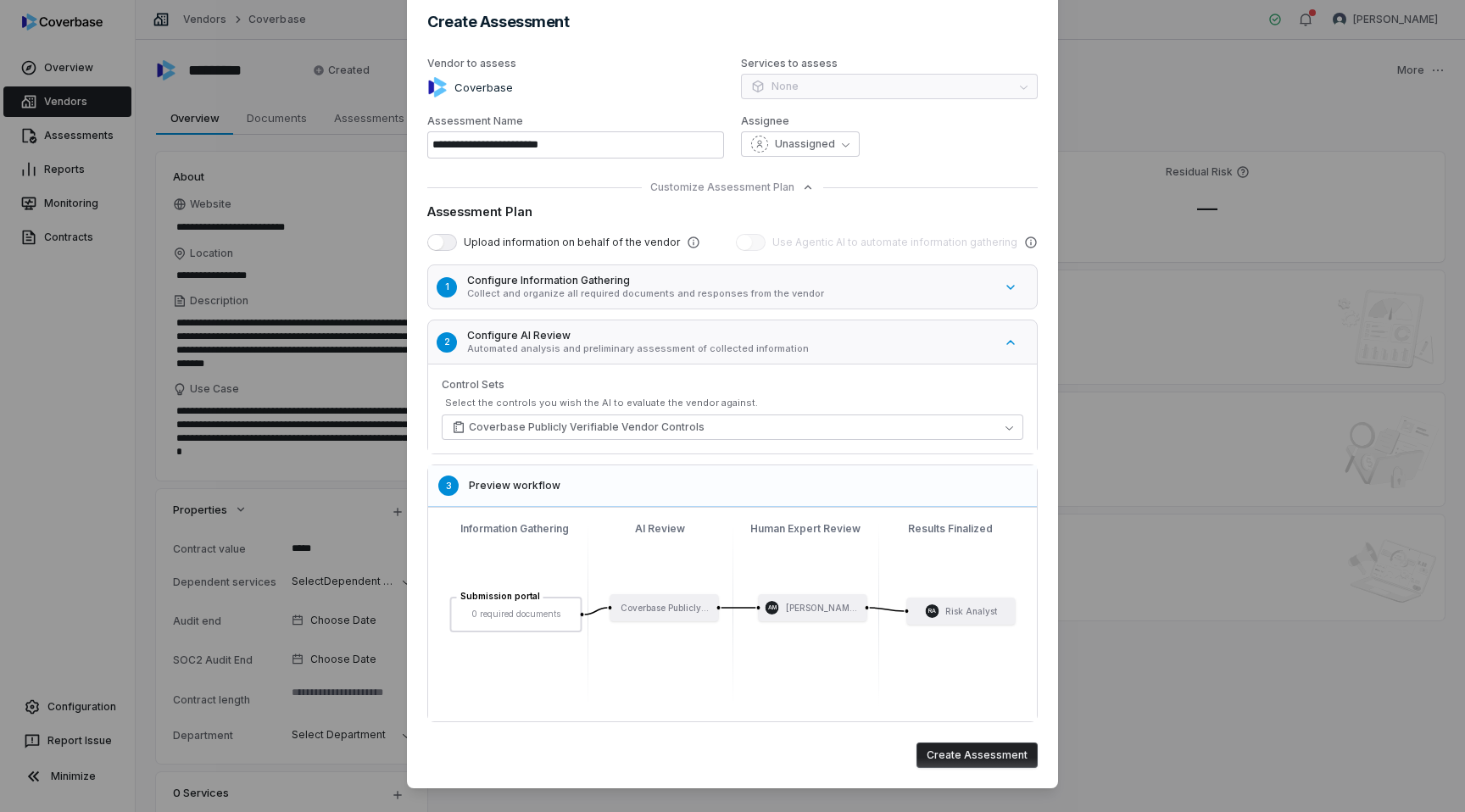
scroll to position [122, 0]
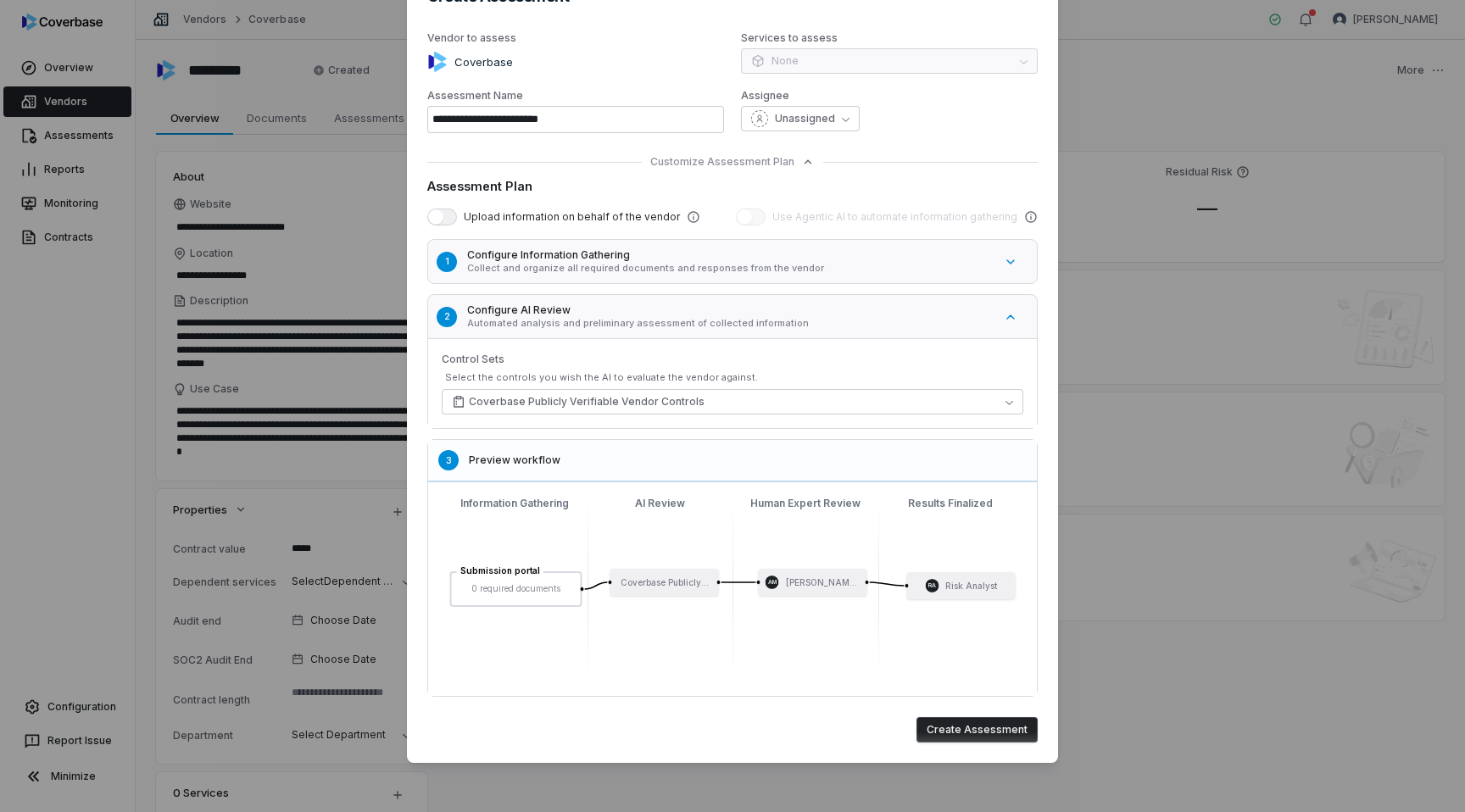
click at [959, 729] on button "Create Assessment" at bounding box center [977, 729] width 122 height 25
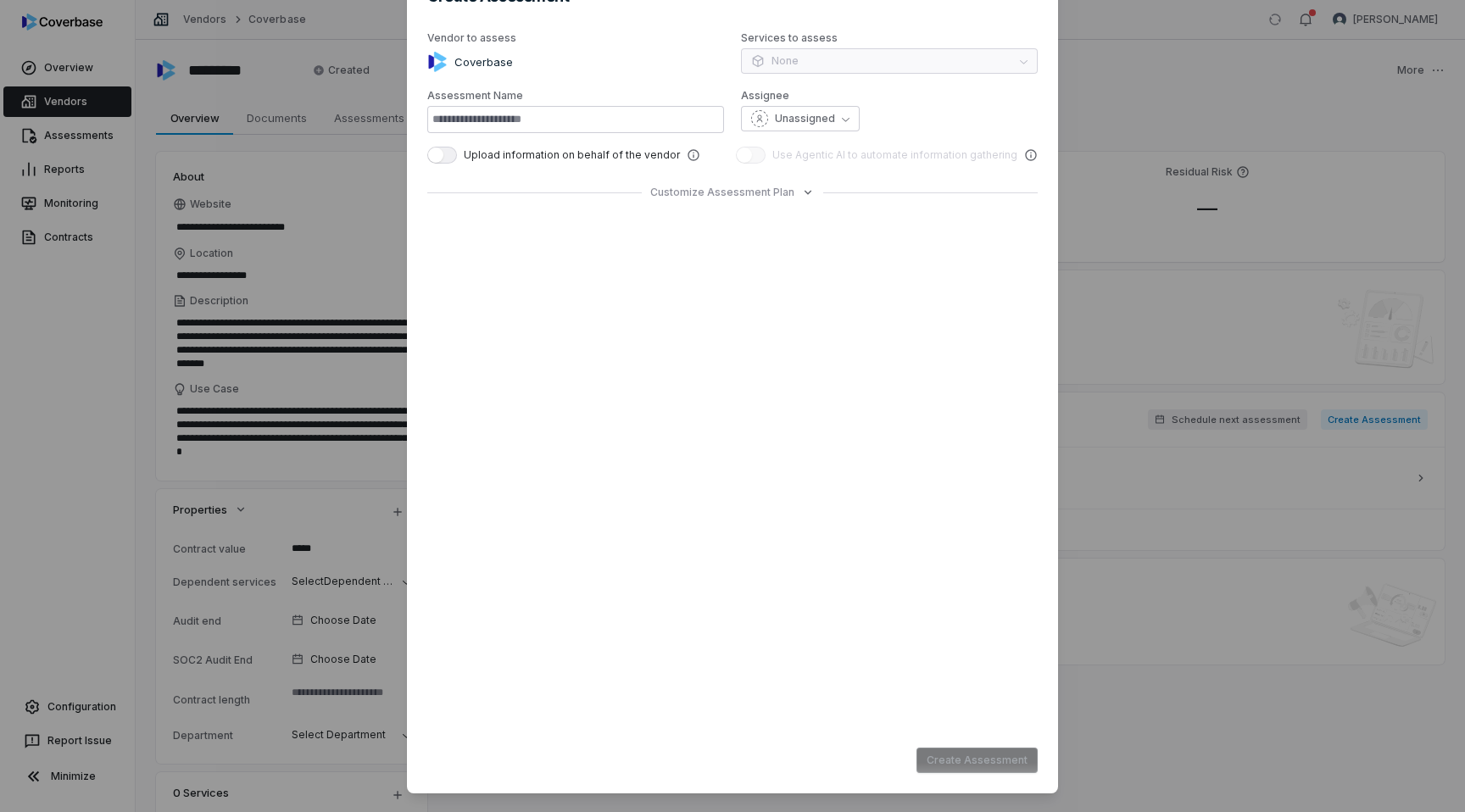
type input "**********"
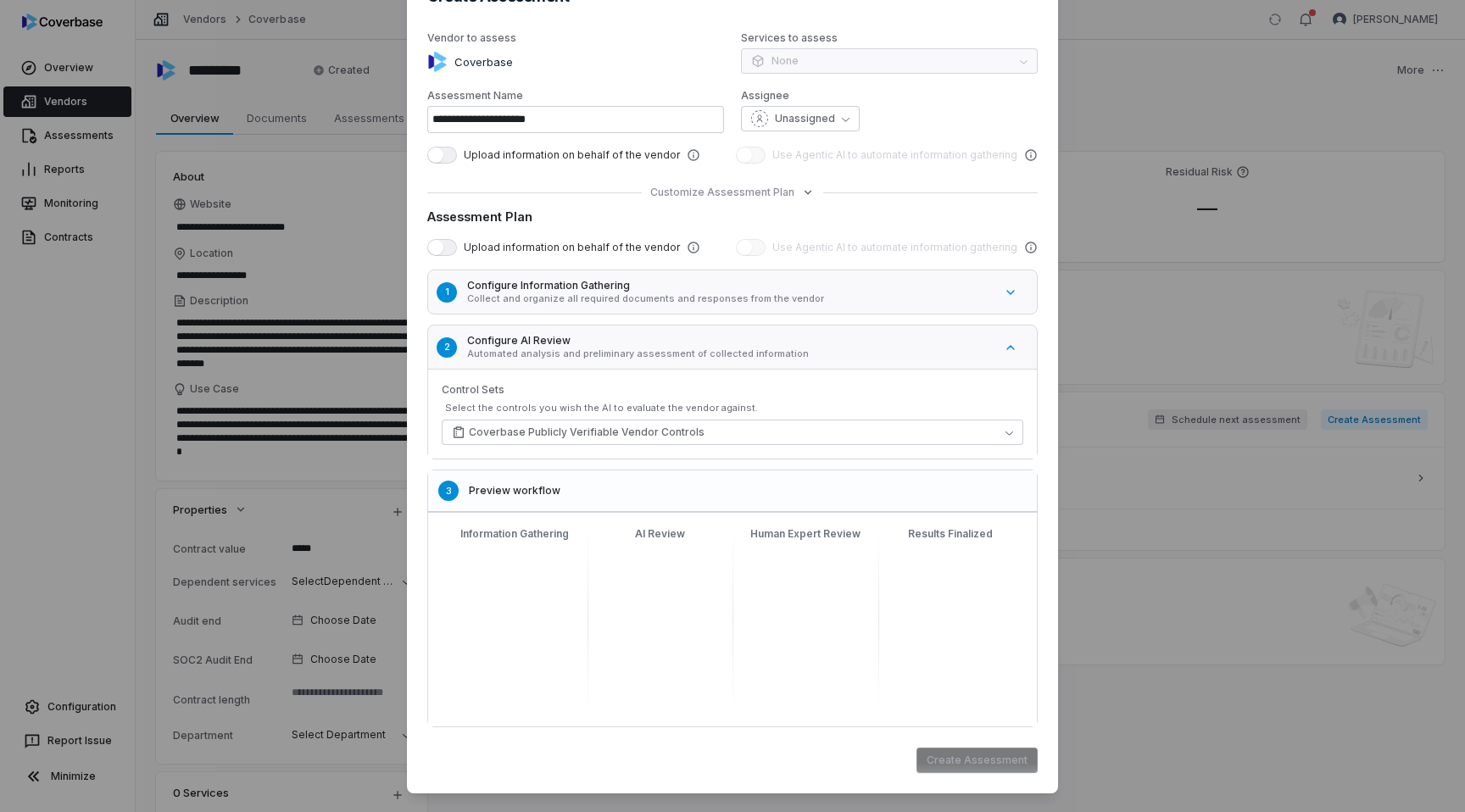
scroll to position [0, 0]
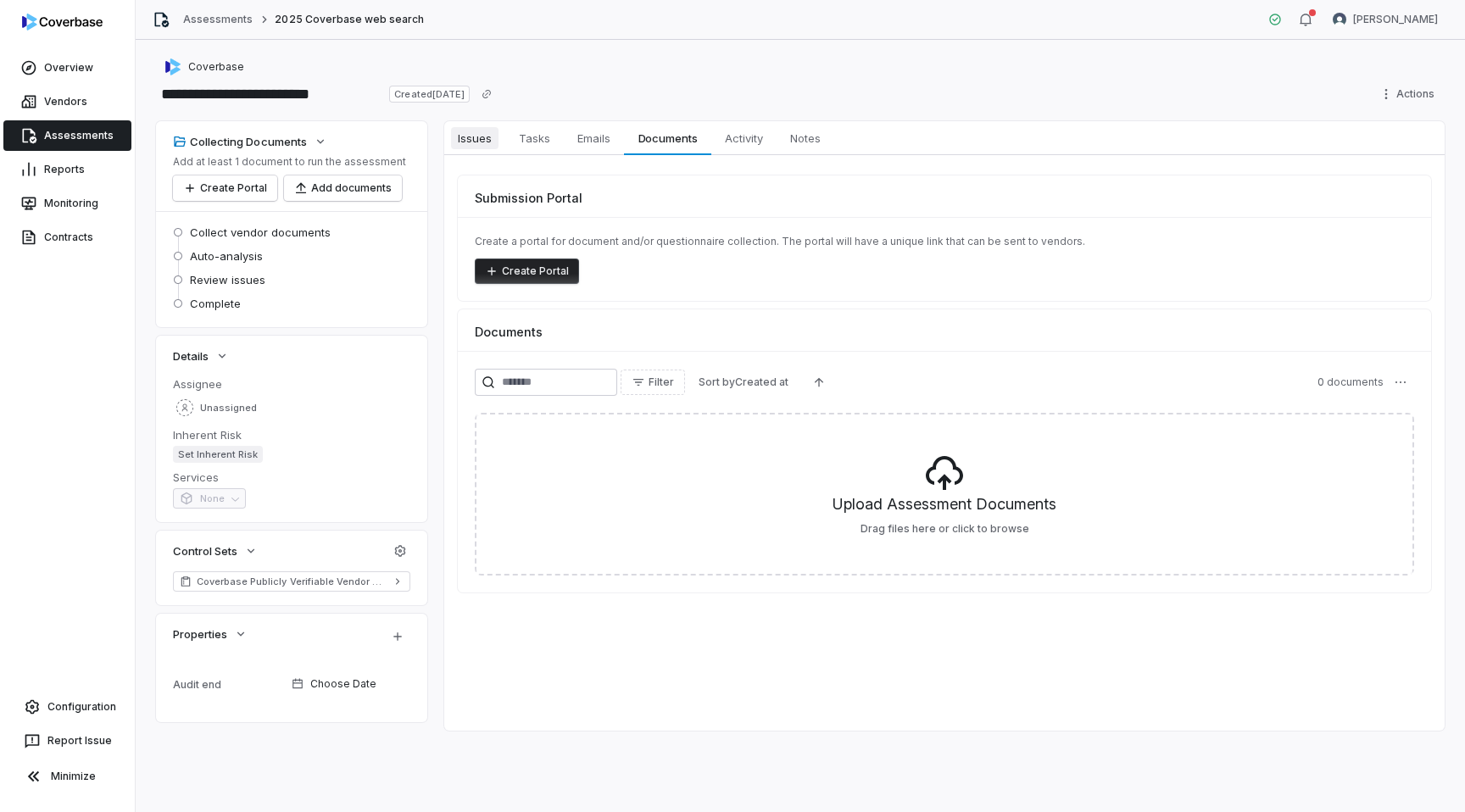
click at [465, 148] on span "Issues" at bounding box center [474, 138] width 47 height 22
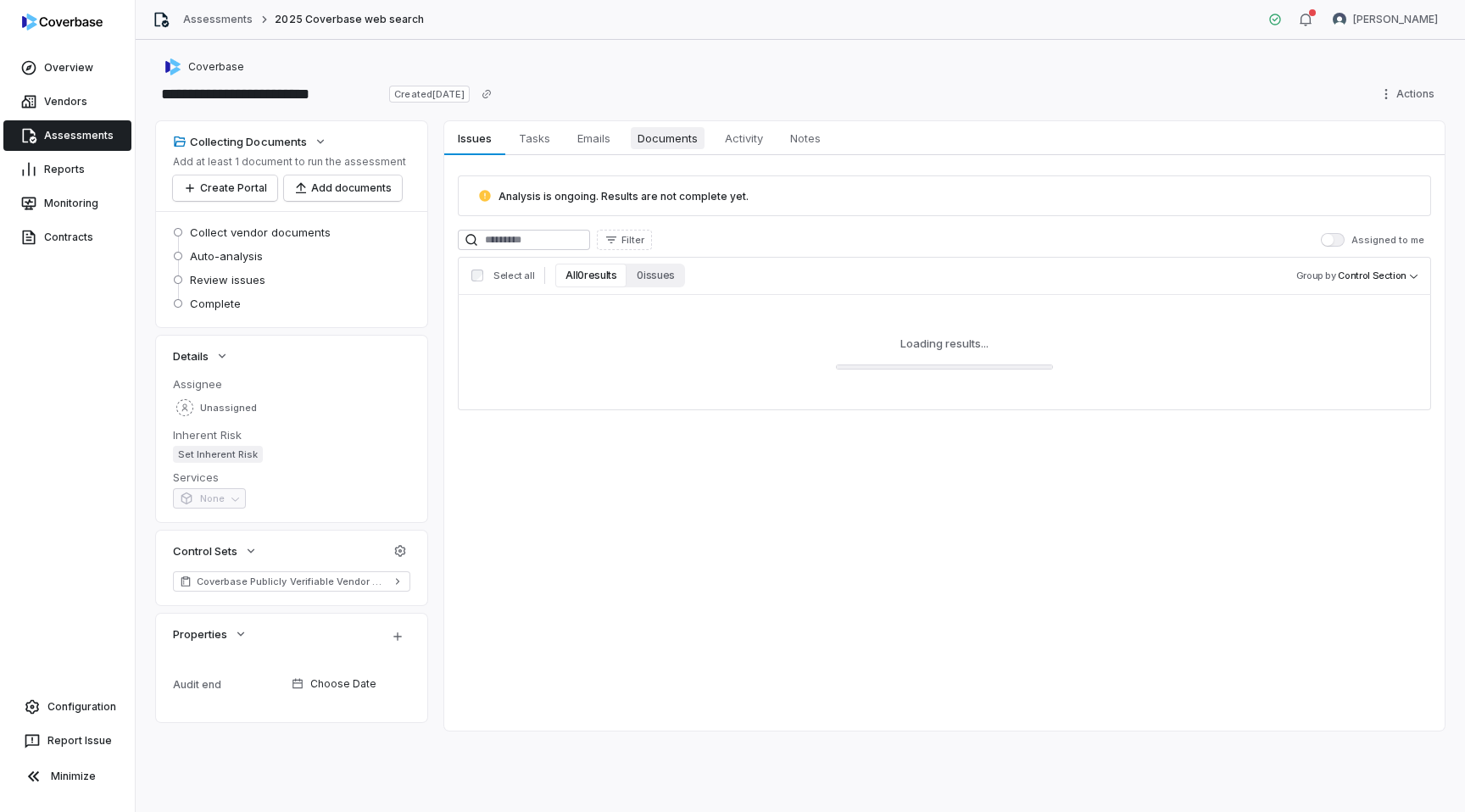
click at [667, 145] on span "Documents" at bounding box center [668, 138] width 74 height 22
